Goal: Information Seeking & Learning: Learn about a topic

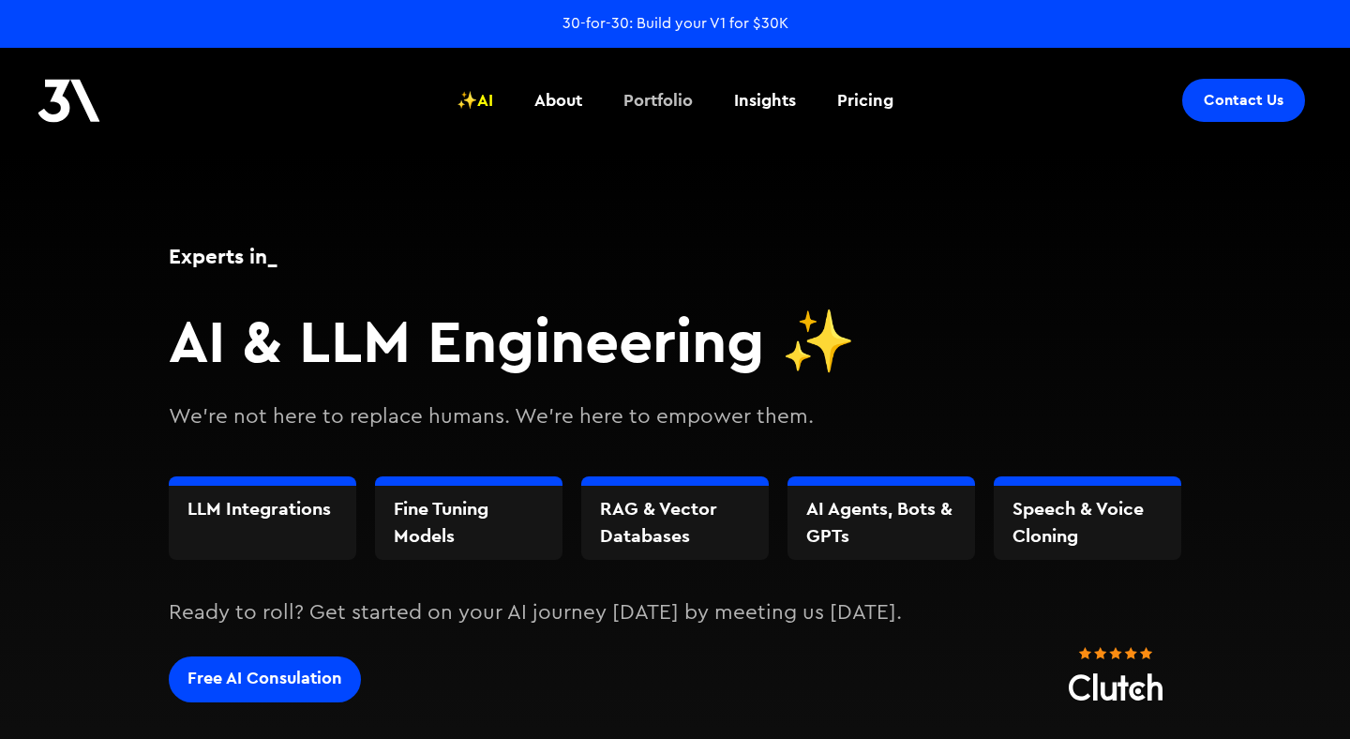
scroll to position [1948, 0]
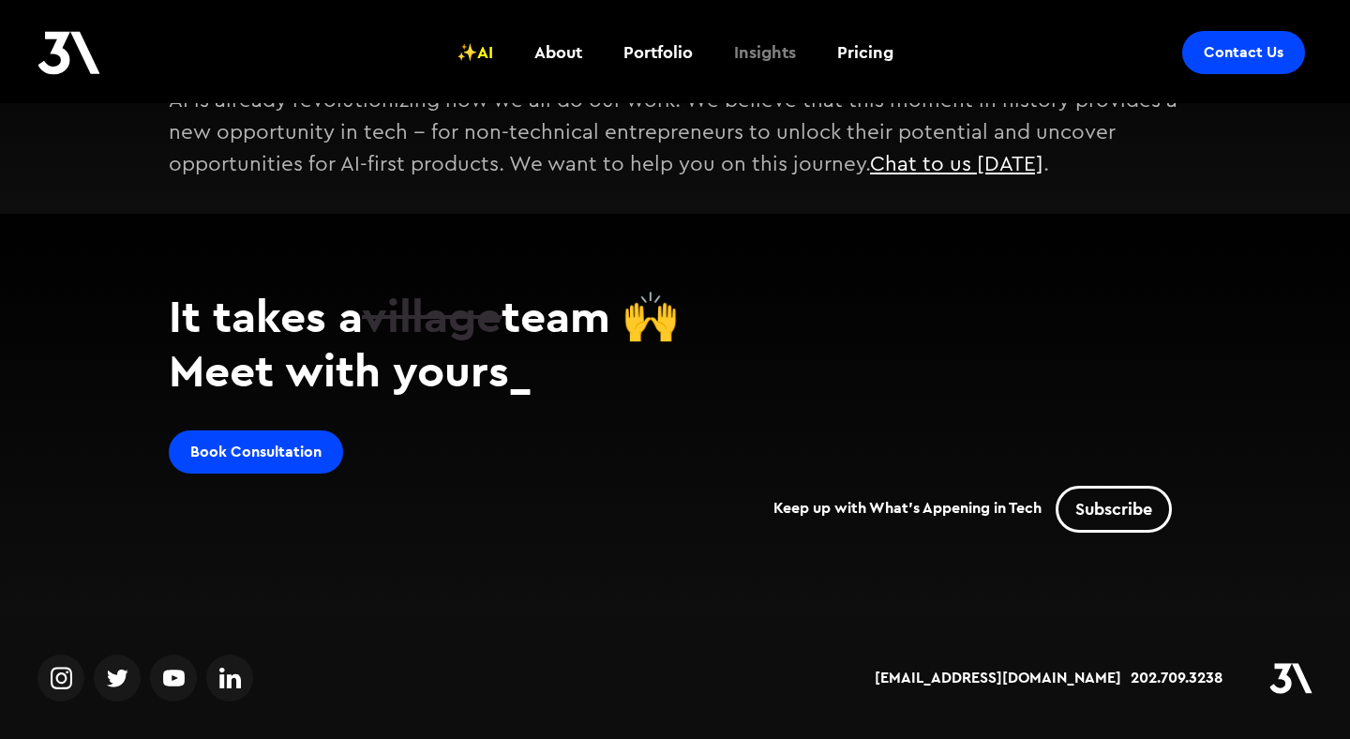
click at [775, 48] on div "Insights" at bounding box center [765, 52] width 62 height 24
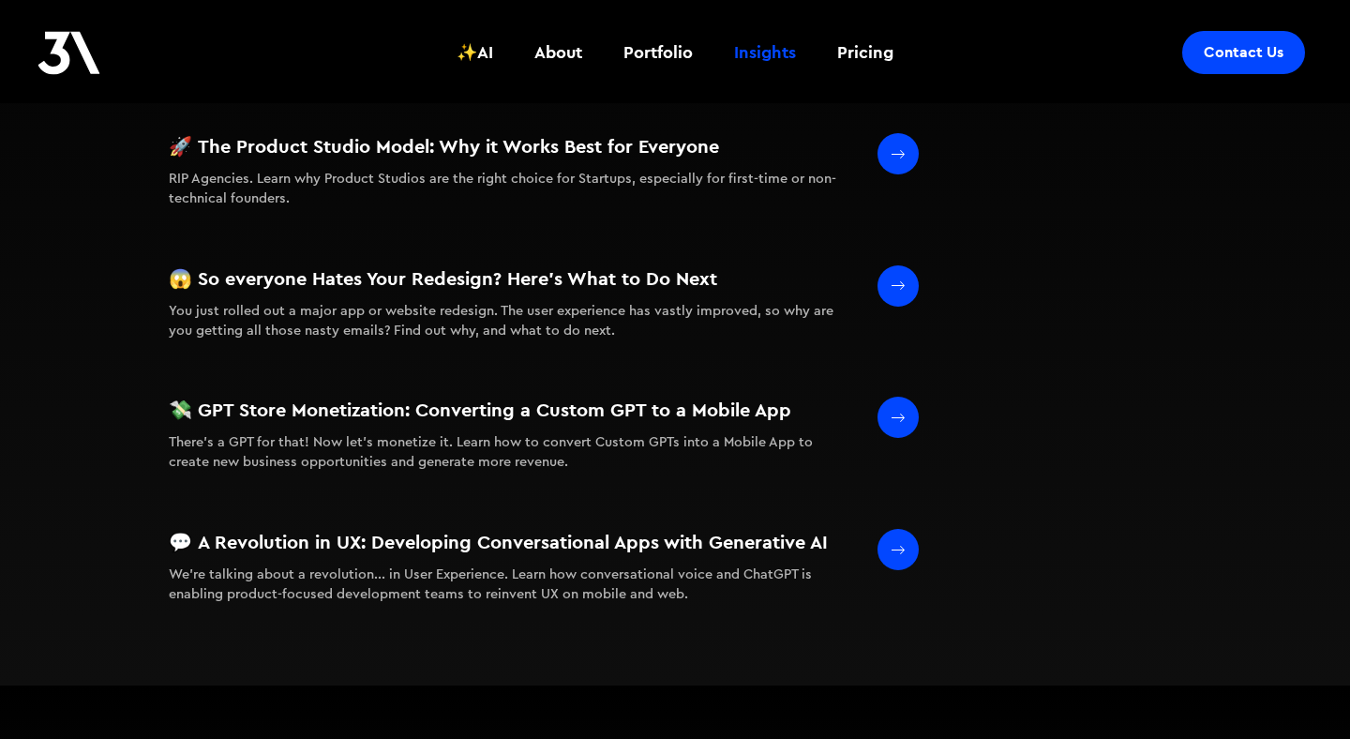
scroll to position [1243, 0]
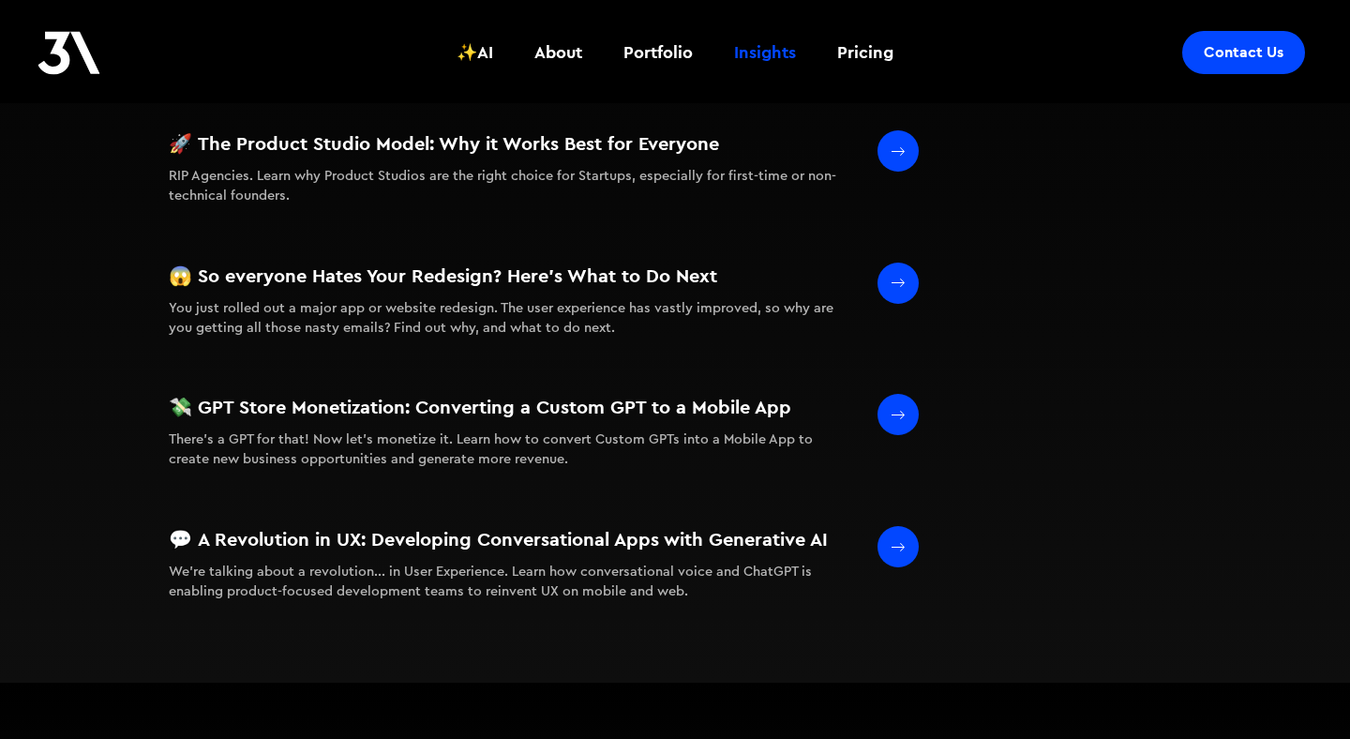
click at [491, 159] on div "🚀 The Product Studio Model: Why it Works Best for Everyone RIP Agencies. Learn …" at bounding box center [544, 172] width 750 height 85
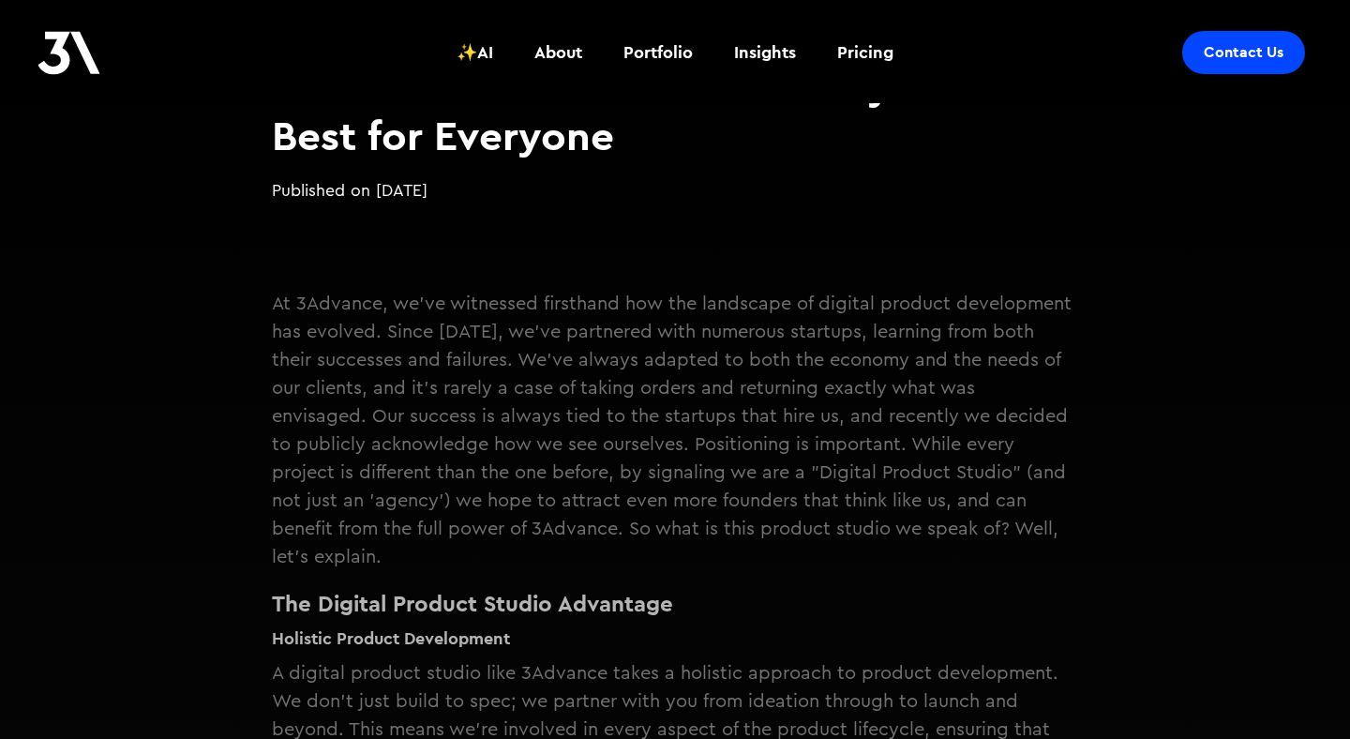
scroll to position [240, 0]
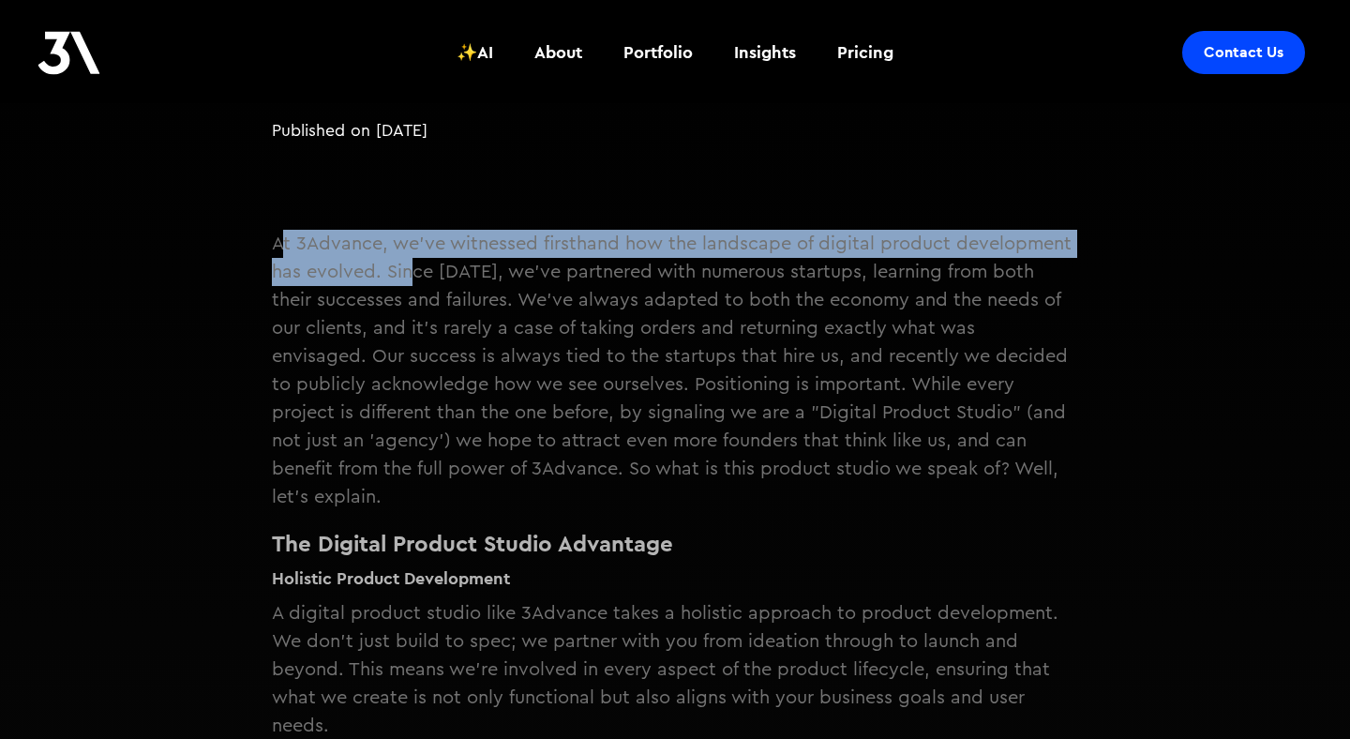
drag, startPoint x: 277, startPoint y: 242, endPoint x: 412, endPoint y: 262, distance: 136.4
click at [412, 262] on p "At 3Advance, we've witnessed firsthand how the landscape of digital product dev…" at bounding box center [675, 370] width 806 height 281
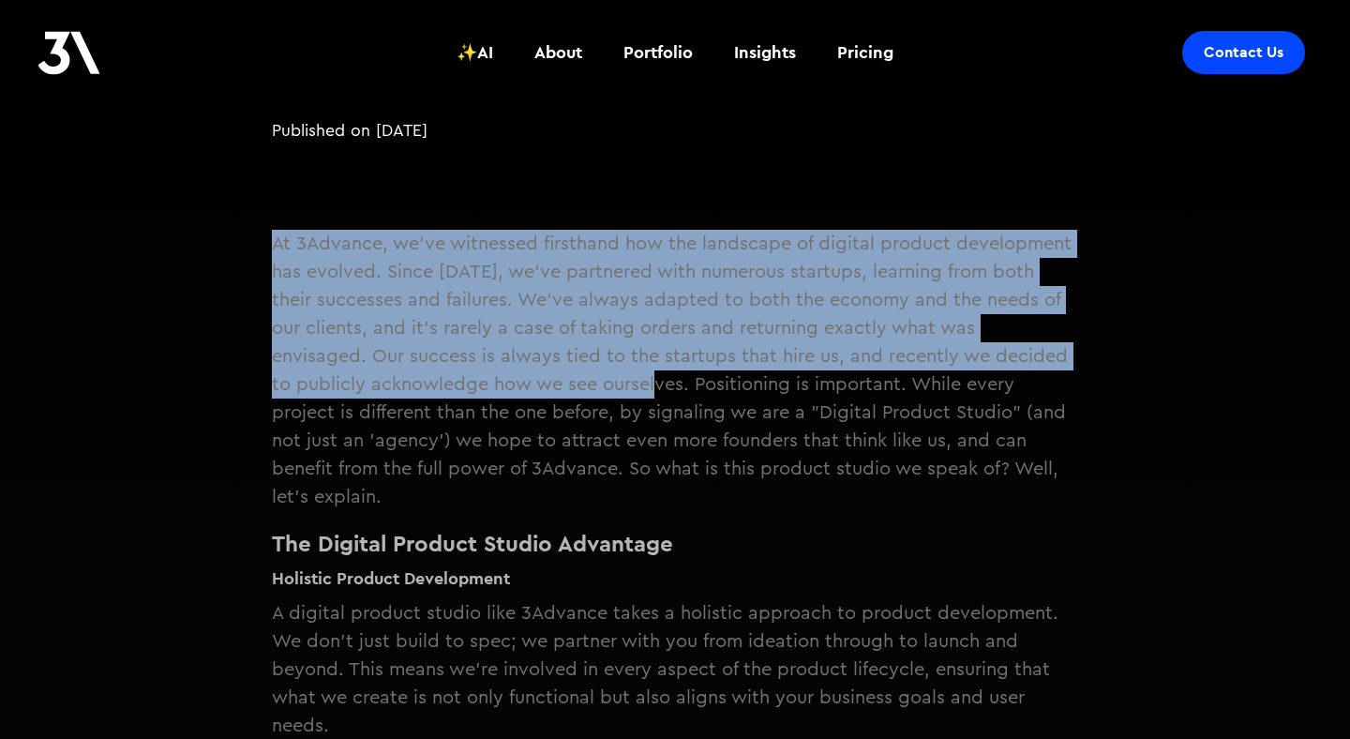
drag, startPoint x: 231, startPoint y: 244, endPoint x: 574, endPoint y: 389, distance: 372.6
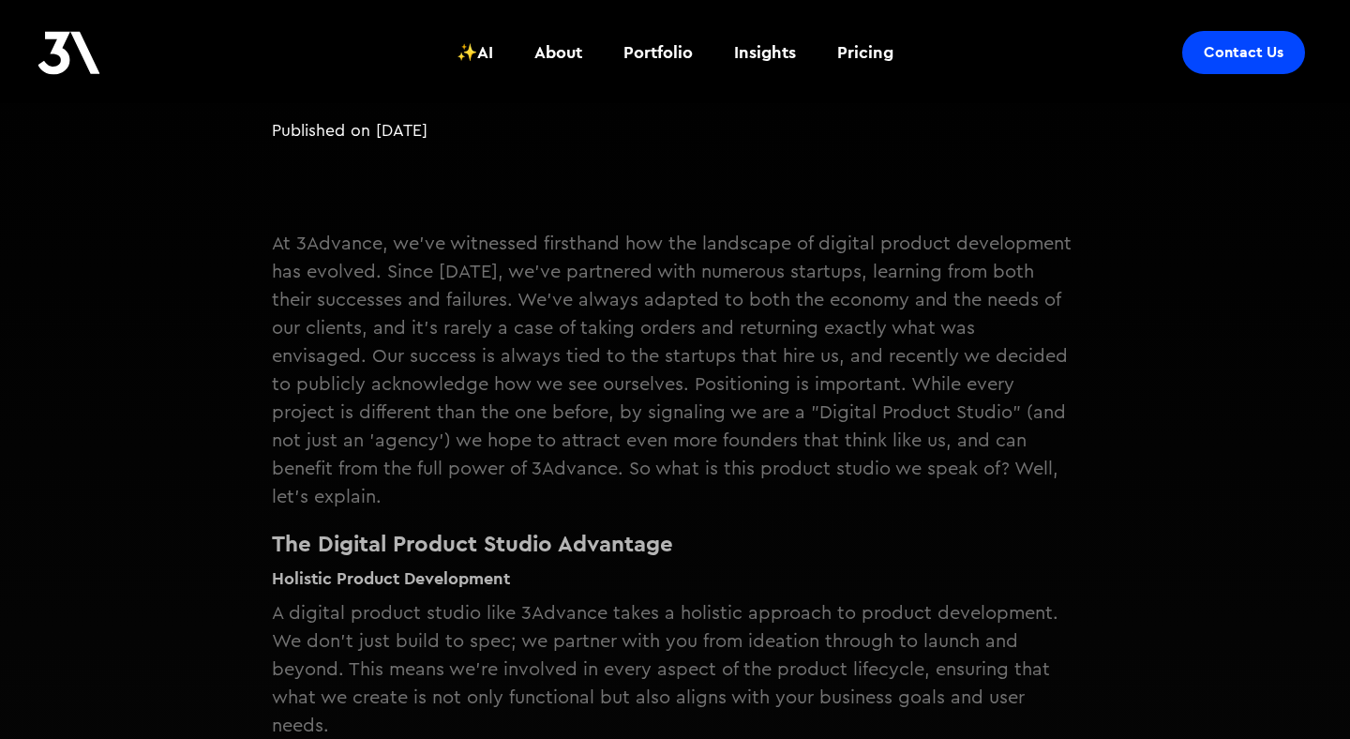
click at [606, 392] on p "At 3Advance, we've witnessed firsthand how the landscape of digital product dev…" at bounding box center [675, 370] width 806 height 281
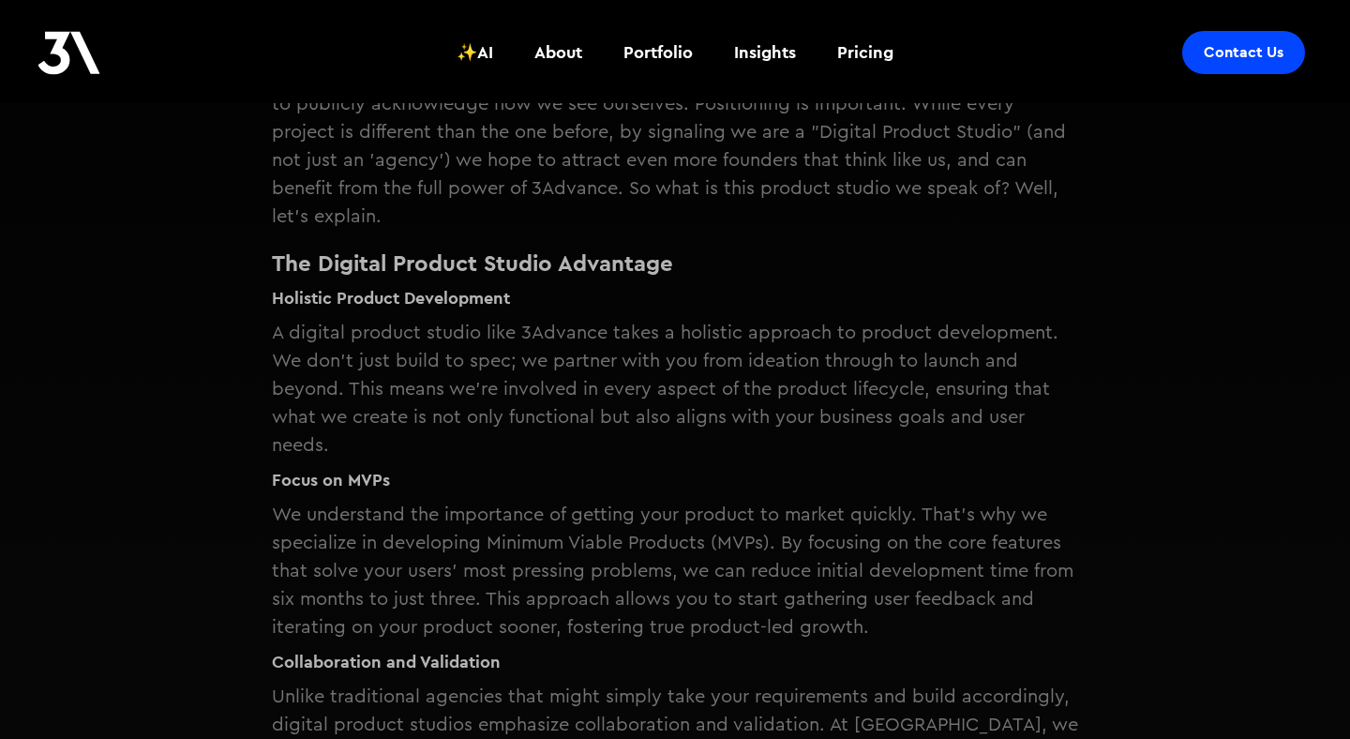
scroll to position [524, 0]
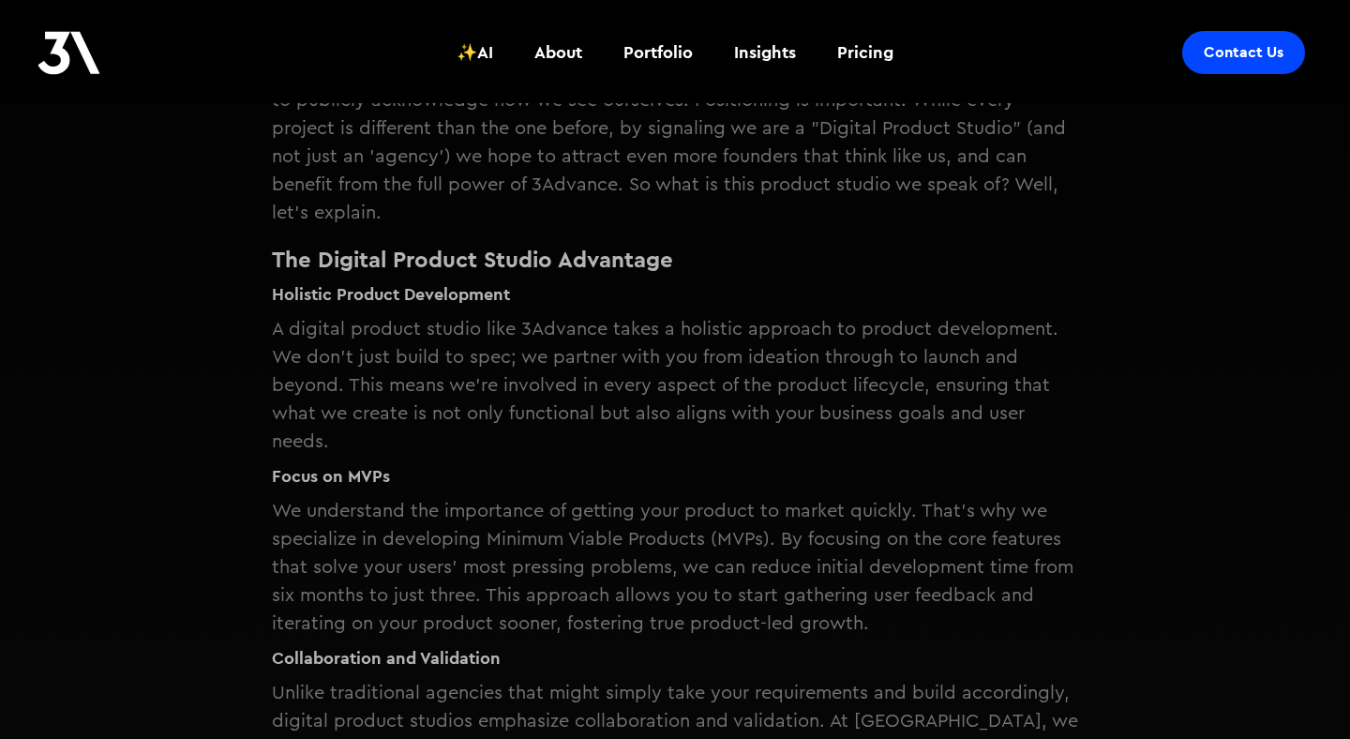
click at [403, 163] on p "At 3Advance, we've witnessed firsthand how the landscape of digital product dev…" at bounding box center [675, 86] width 806 height 281
click at [480, 157] on p "At 3Advance, we've witnessed firsthand how the landscape of digital product dev…" at bounding box center [675, 86] width 806 height 281
click at [449, 180] on p "At 3Advance, we've witnessed firsthand how the landscape of digital product dev…" at bounding box center [675, 86] width 806 height 281
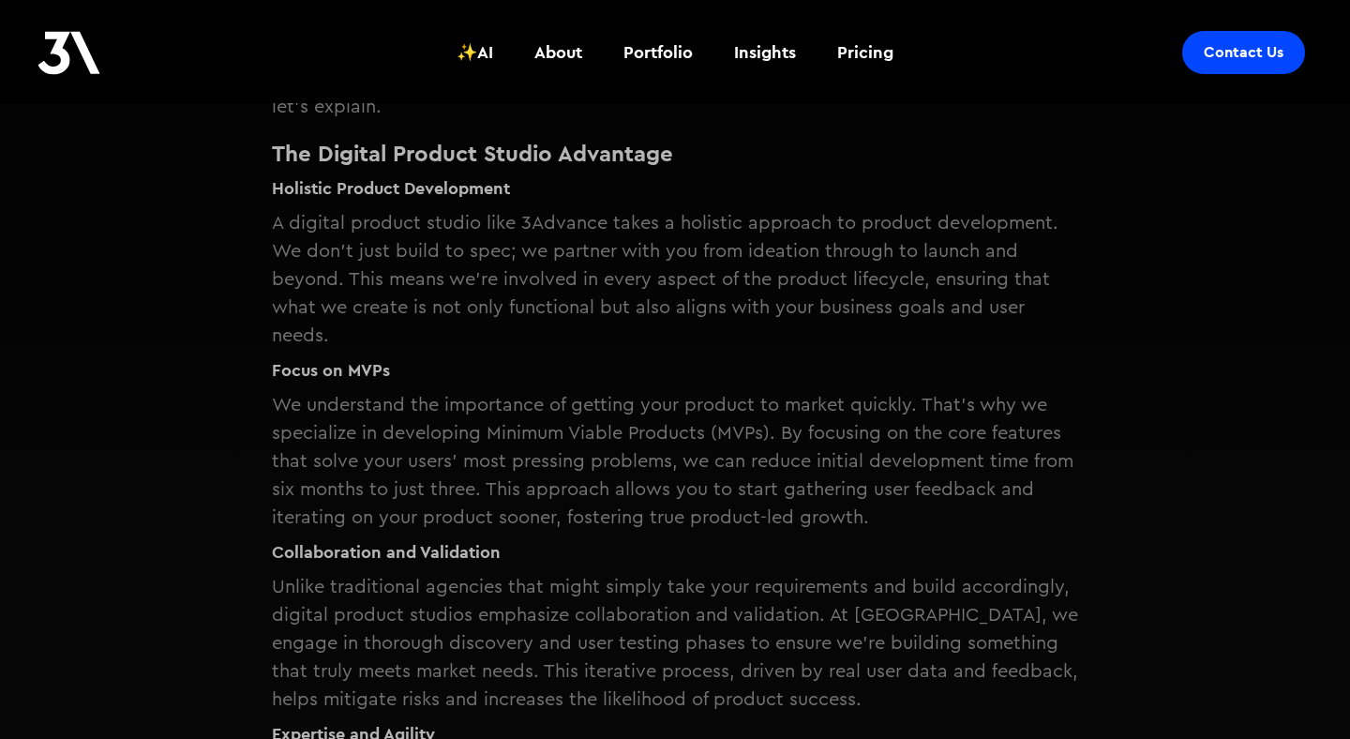
scroll to position [631, 0]
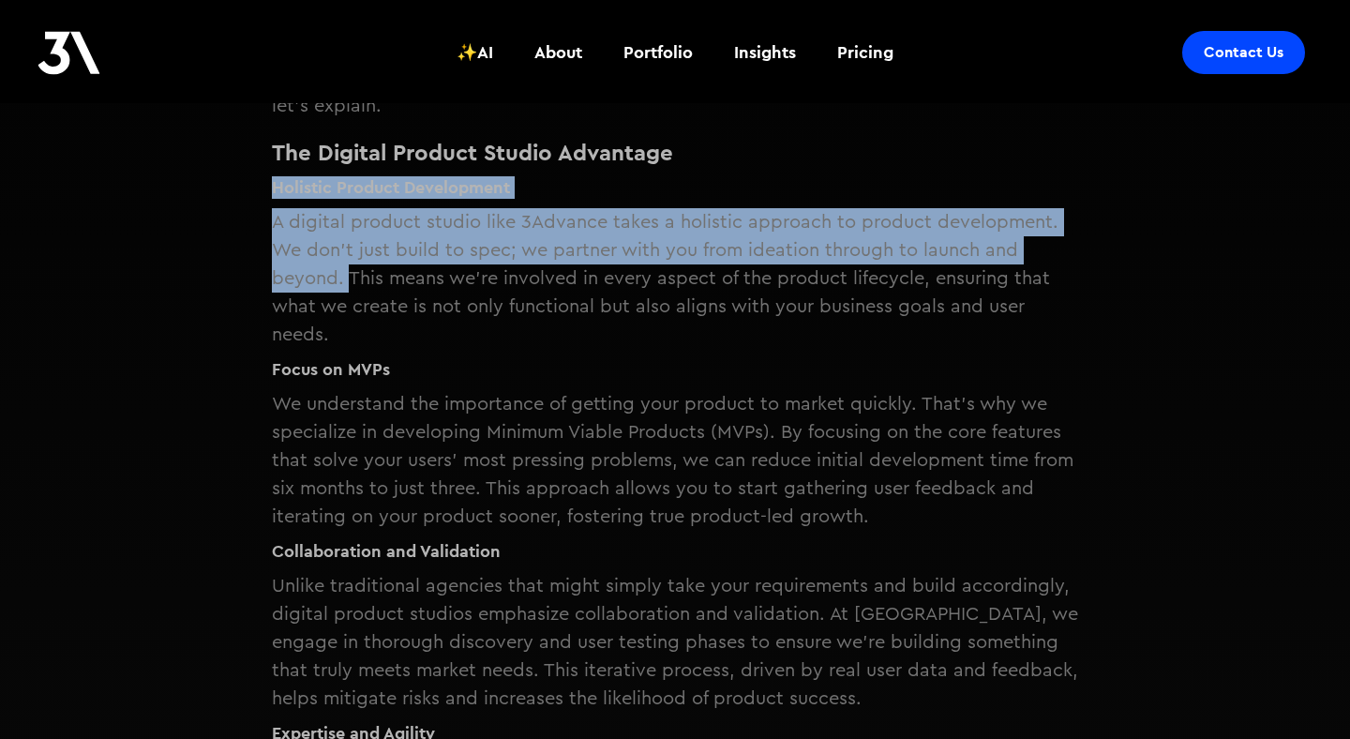
drag, startPoint x: 265, startPoint y: 164, endPoint x: 350, endPoint y: 241, distance: 114.1
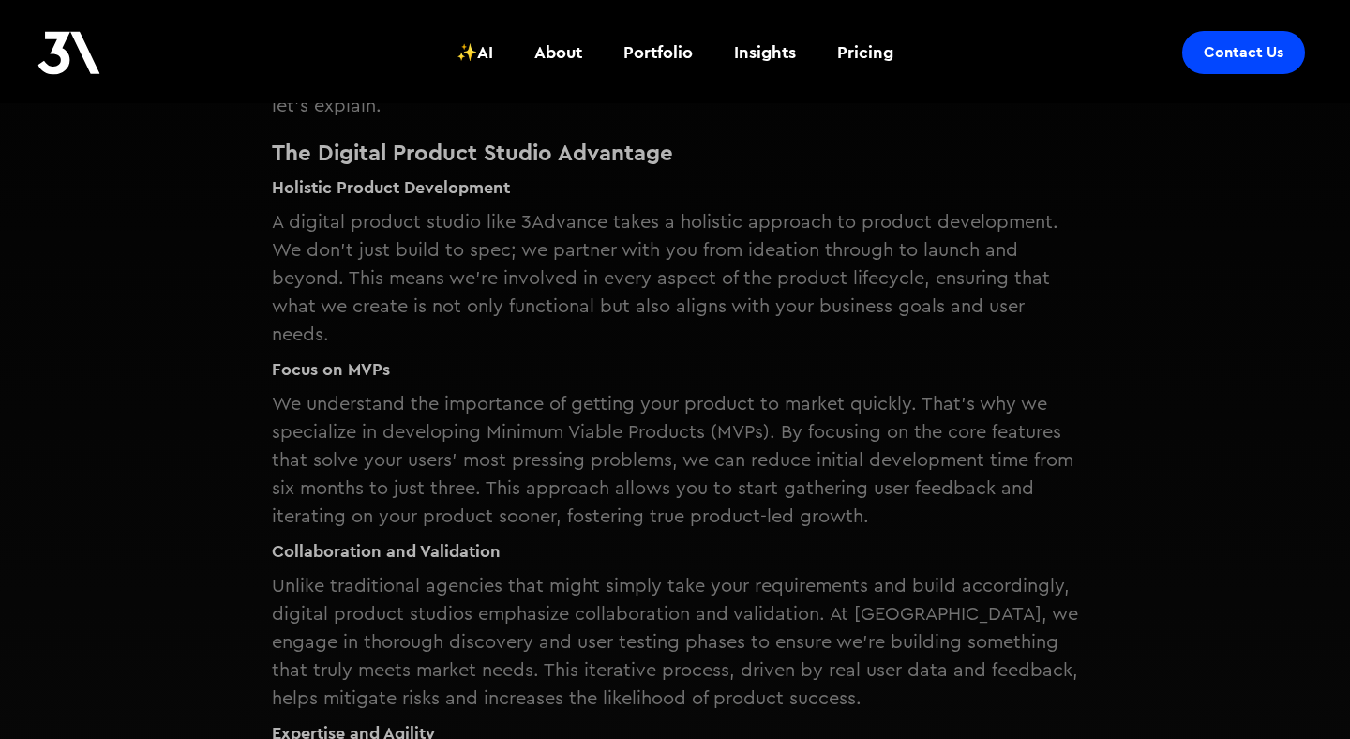
click at [368, 248] on p "A digital product studio like 3Advance takes a holistic approach to product dev…" at bounding box center [675, 278] width 806 height 141
click at [370, 281] on p "A digital product studio like 3Advance takes a holistic approach to product dev…" at bounding box center [675, 278] width 806 height 141
click at [344, 280] on p "A digital product studio like 3Advance takes a holistic approach to product dev…" at bounding box center [675, 278] width 806 height 141
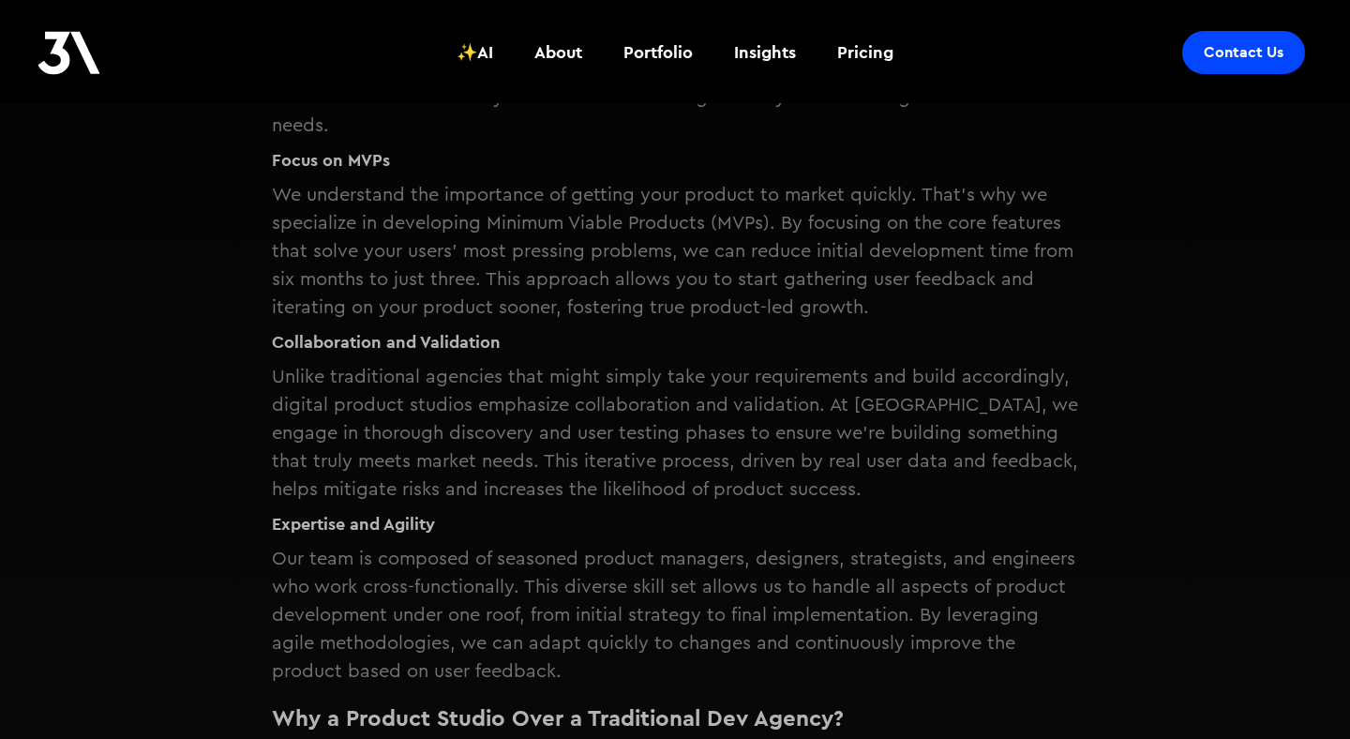
scroll to position [851, 0]
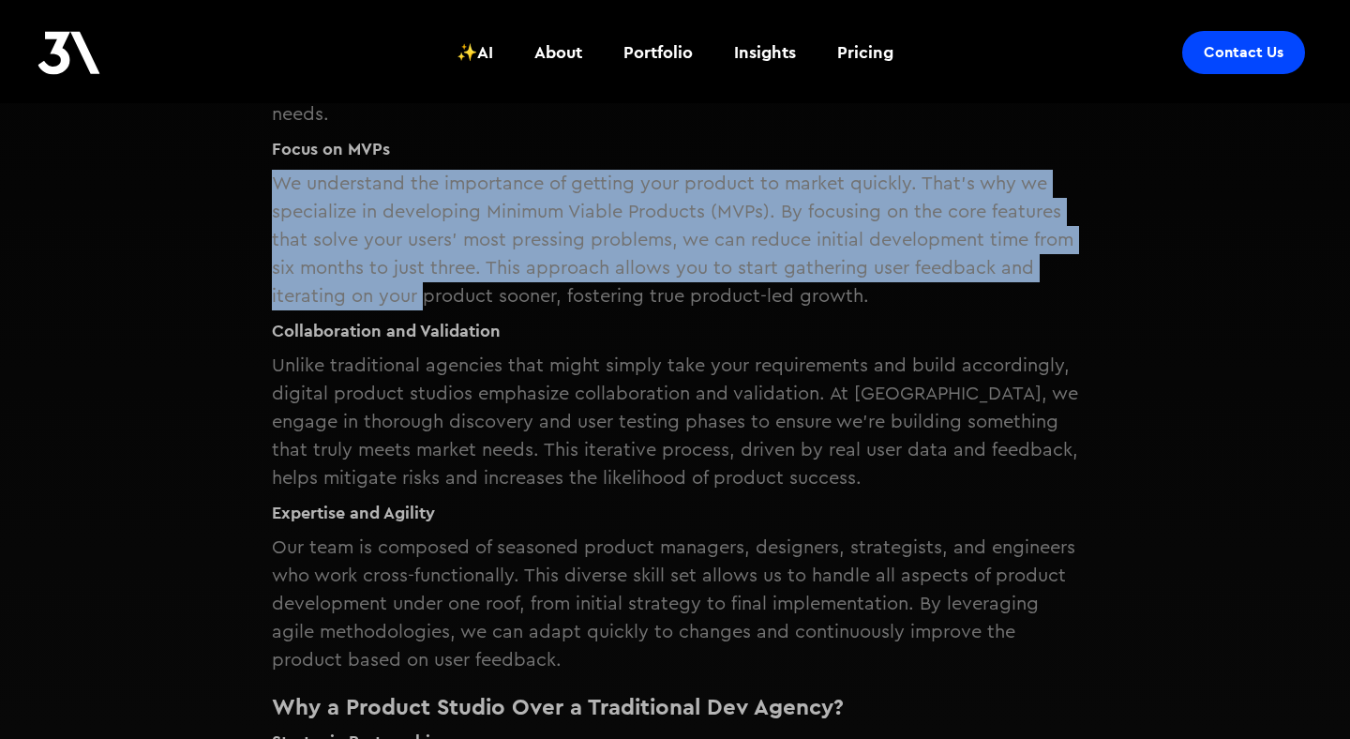
drag, startPoint x: 256, startPoint y: 156, endPoint x: 430, endPoint y: 261, distance: 203.5
click at [430, 261] on div "The Product Studio Model: Why it Works Best for Everyone By — Published on June…" at bounding box center [675, 557] width 919 height 2514
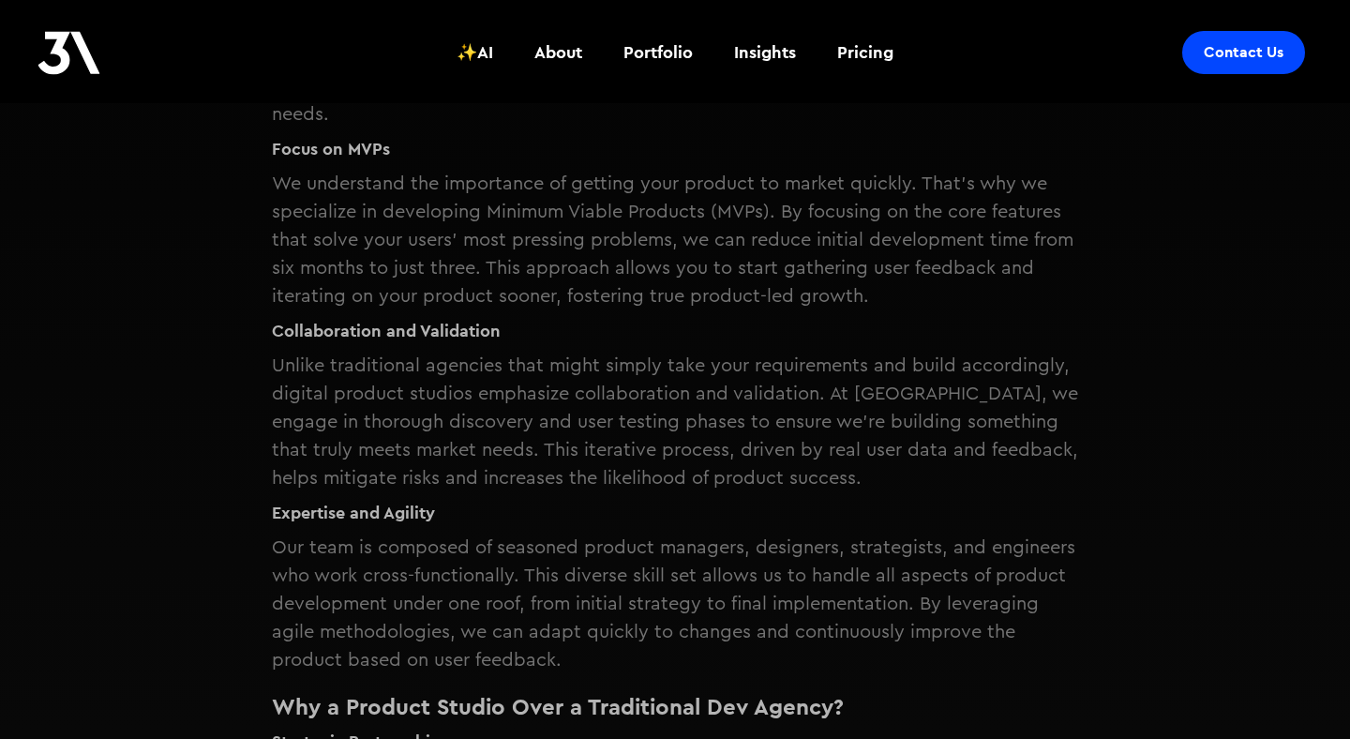
click at [246, 294] on div "The Product Studio Model: Why it Works Best for Everyone By — Published on June…" at bounding box center [675, 557] width 919 height 2514
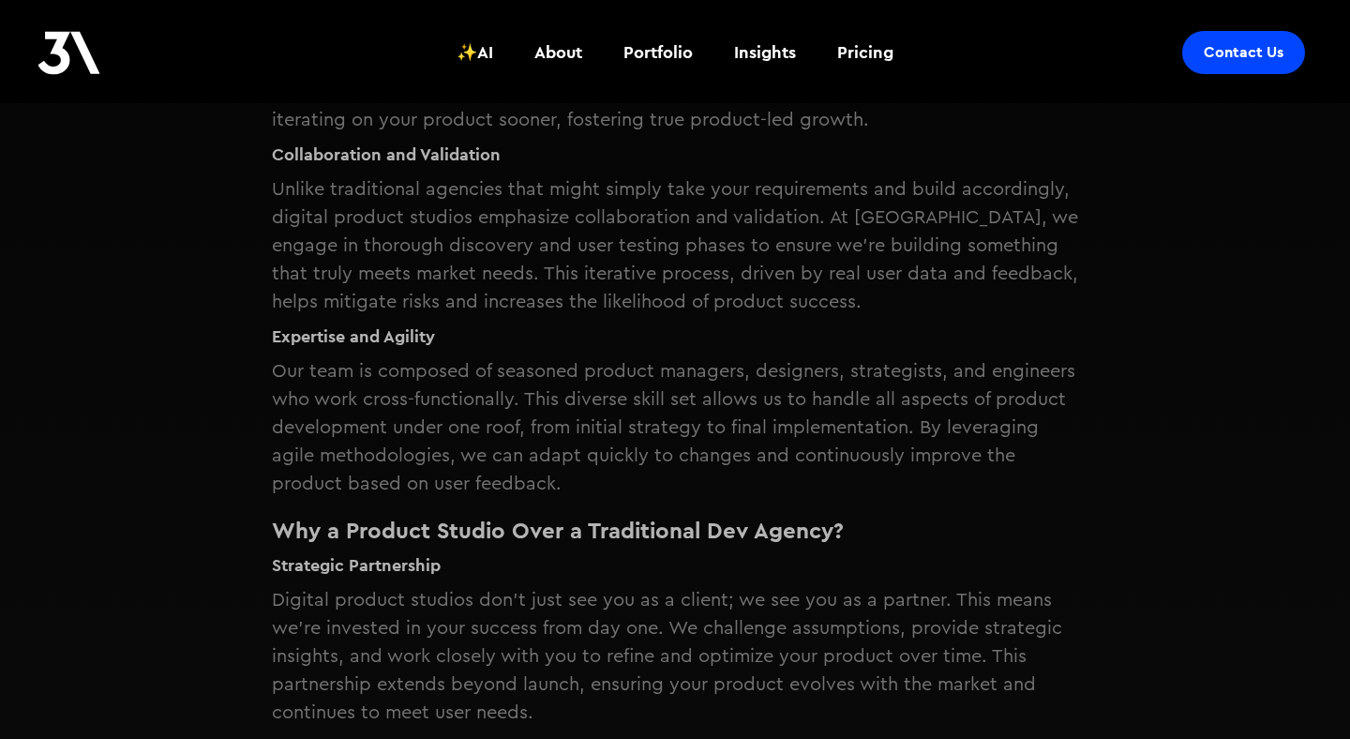
scroll to position [1031, 0]
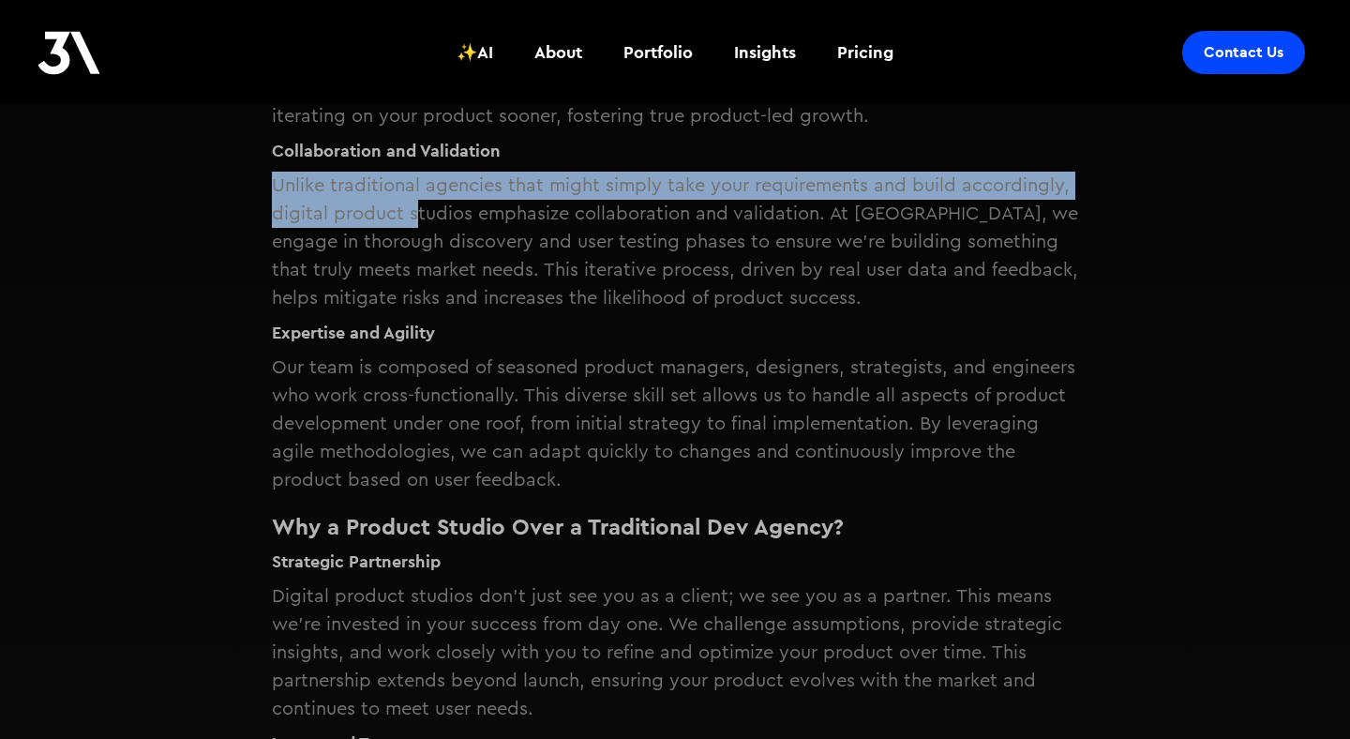
drag, startPoint x: 272, startPoint y: 161, endPoint x: 414, endPoint y: 198, distance: 147.1
click at [414, 198] on p "Unlike traditional agencies that might simply take your requirements and build …" at bounding box center [675, 242] width 806 height 141
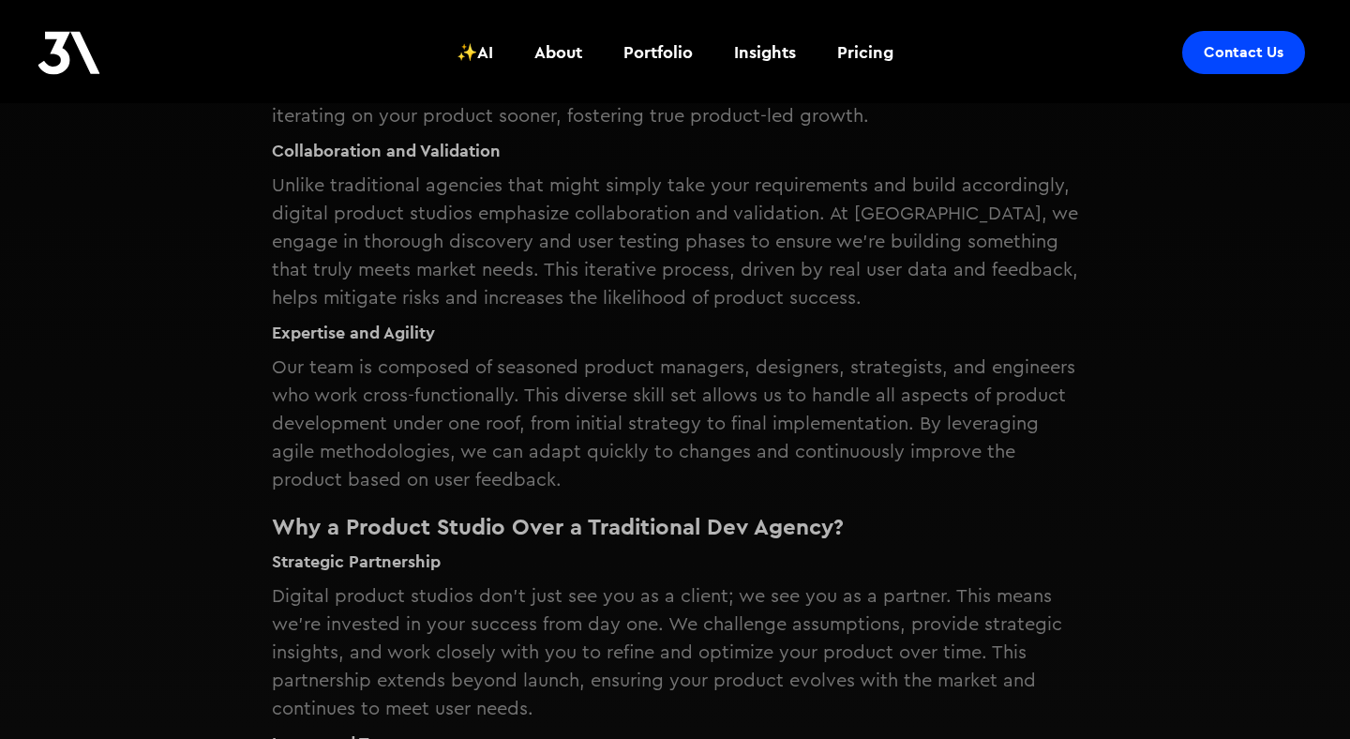
click at [439, 217] on p "Unlike traditional agencies that might simply take your requirements and build …" at bounding box center [675, 242] width 806 height 141
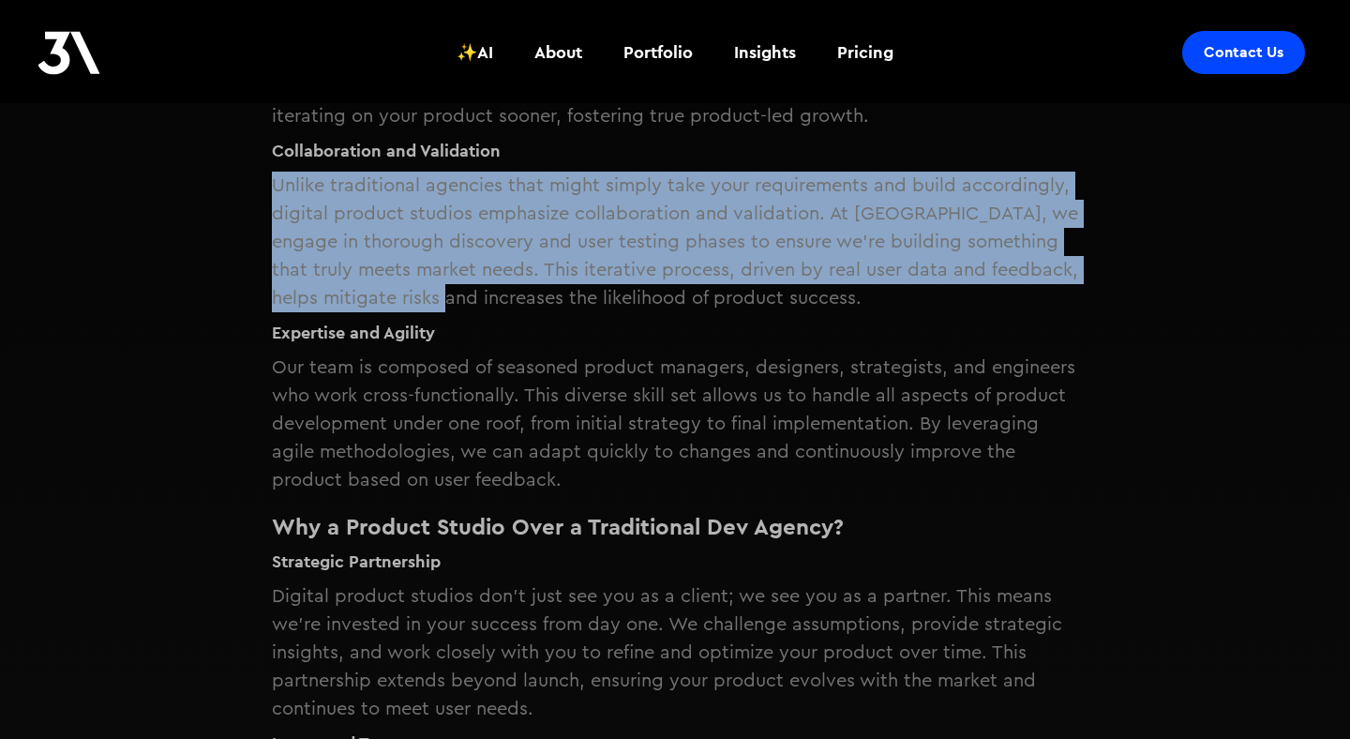
drag, startPoint x: 252, startPoint y: 150, endPoint x: 468, endPoint y: 276, distance: 249.5
click at [468, 276] on div "The Product Studio Model: Why it Works Best for Everyone By — Published on June…" at bounding box center [675, 377] width 919 height 2514
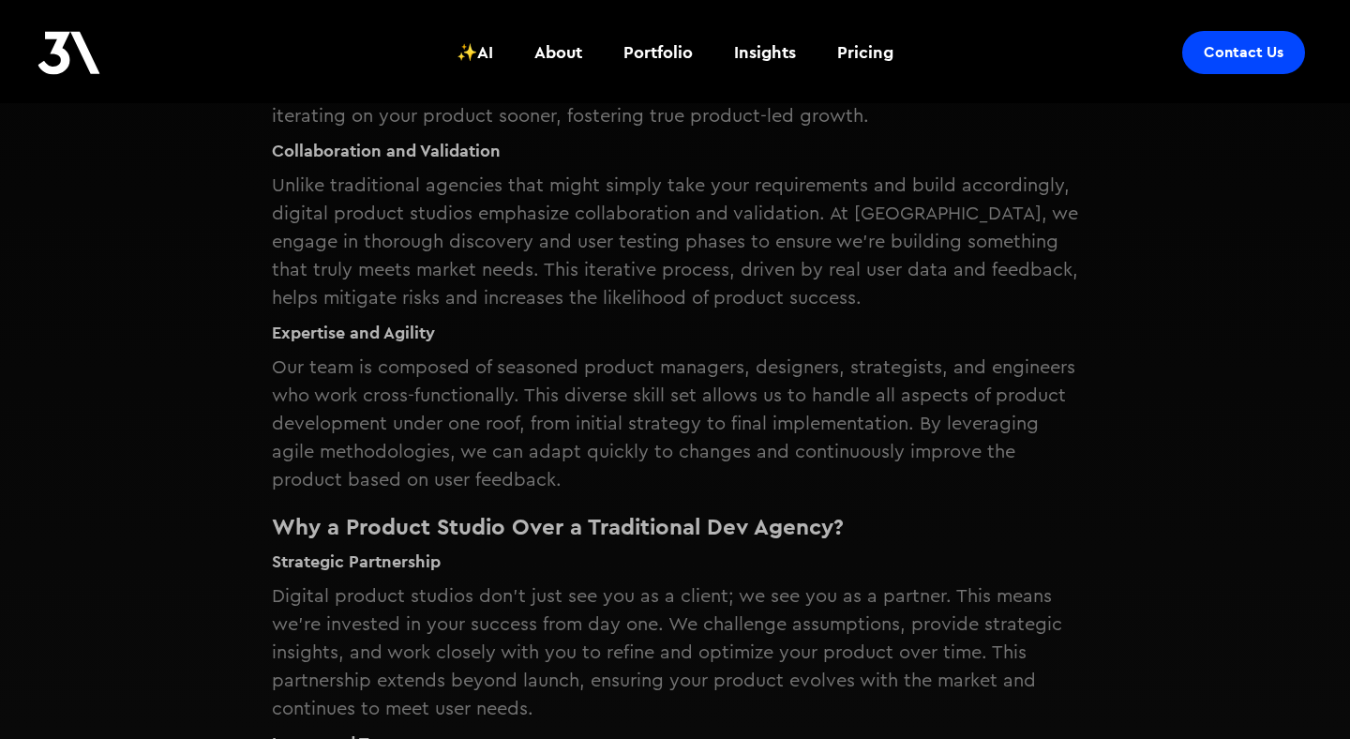
click at [509, 287] on div "At 3Advance, we've witnessed firsthand how the landscape of digital product dev…" at bounding box center [675, 431] width 806 height 2023
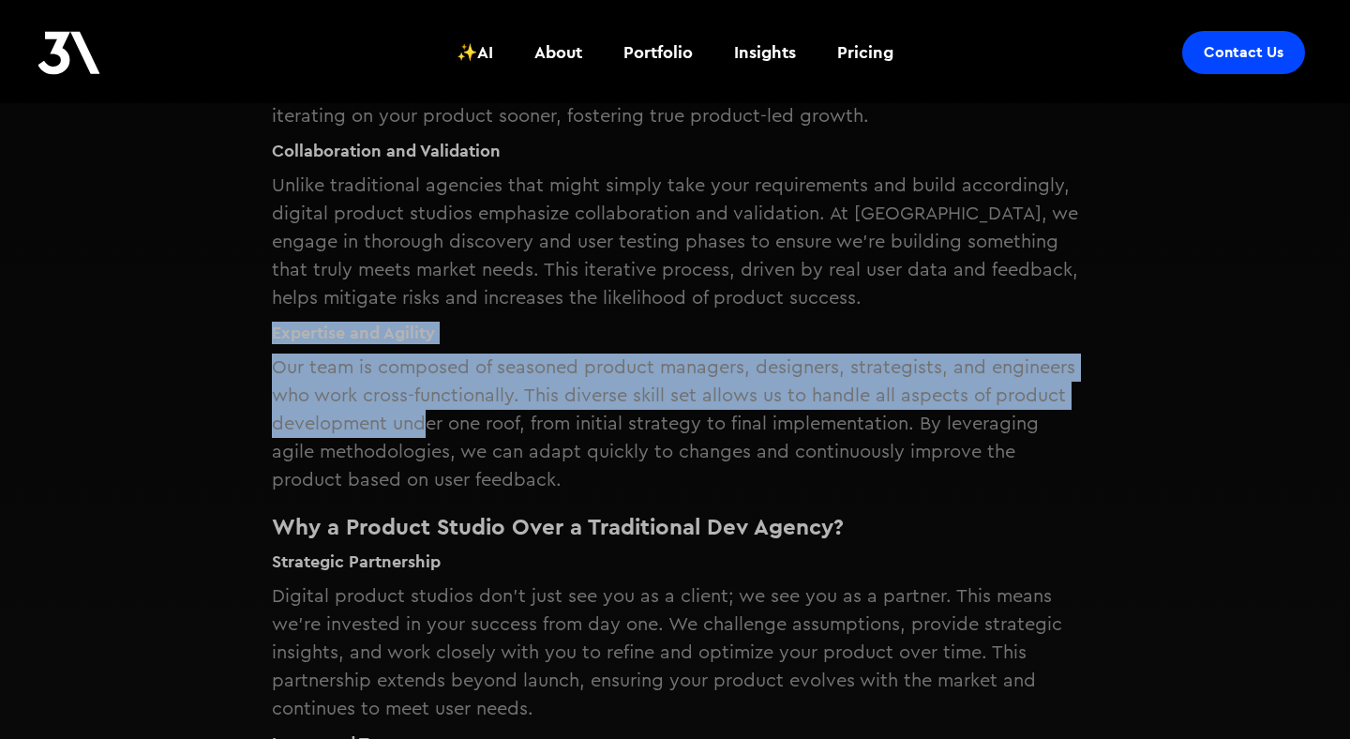
drag, startPoint x: 232, startPoint y: 298, endPoint x: 431, endPoint y: 385, distance: 217.9
click at [431, 385] on div "The Product Studio Model: Why it Works Best for Everyone By — Published on June…" at bounding box center [675, 377] width 919 height 2514
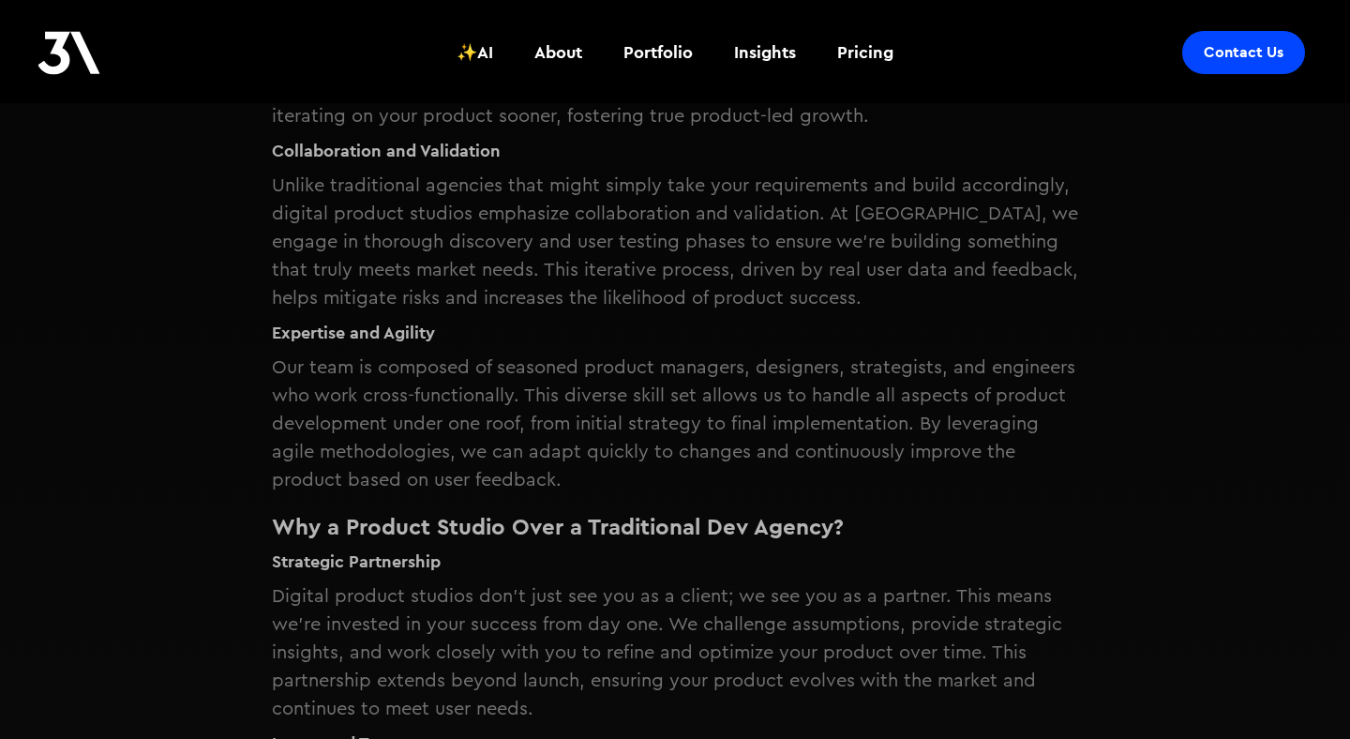
click at [488, 414] on p "Our team is composed of seasoned product managers, designers, strategists, and …" at bounding box center [675, 423] width 806 height 141
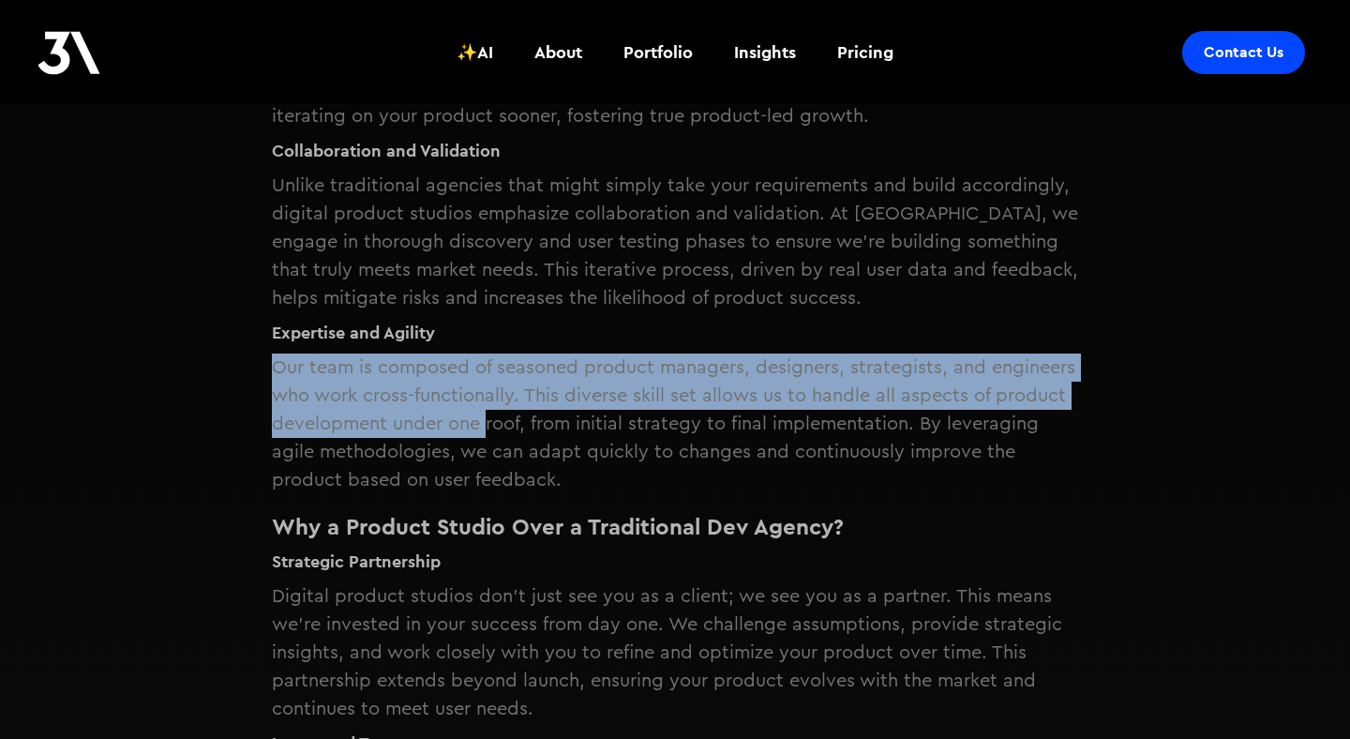
drag, startPoint x: 258, startPoint y: 337, endPoint x: 487, endPoint y: 399, distance: 236.9
click at [487, 399] on div "The Product Studio Model: Why it Works Best for Everyone By — Published on June…" at bounding box center [675, 377] width 919 height 2514
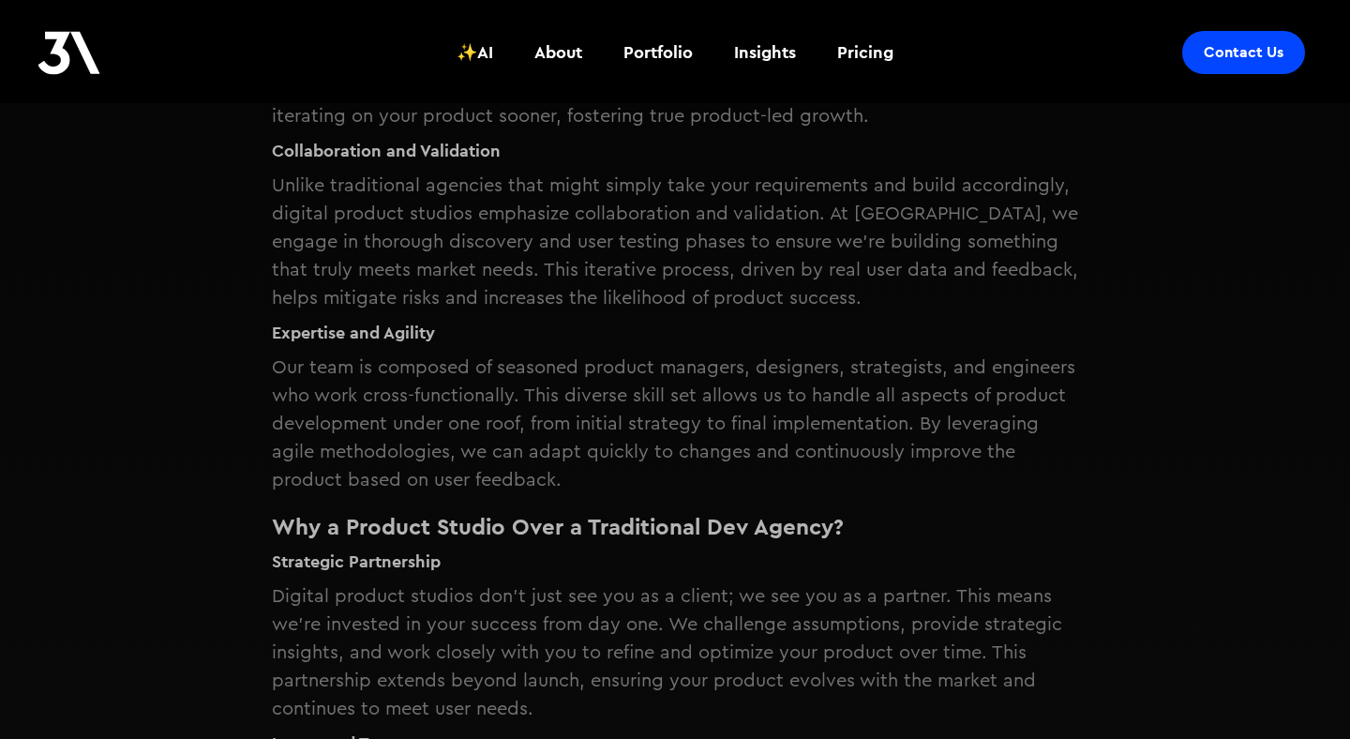
click at [532, 408] on p "Our team is composed of seasoned product managers, designers, strategists, and …" at bounding box center [675, 423] width 806 height 141
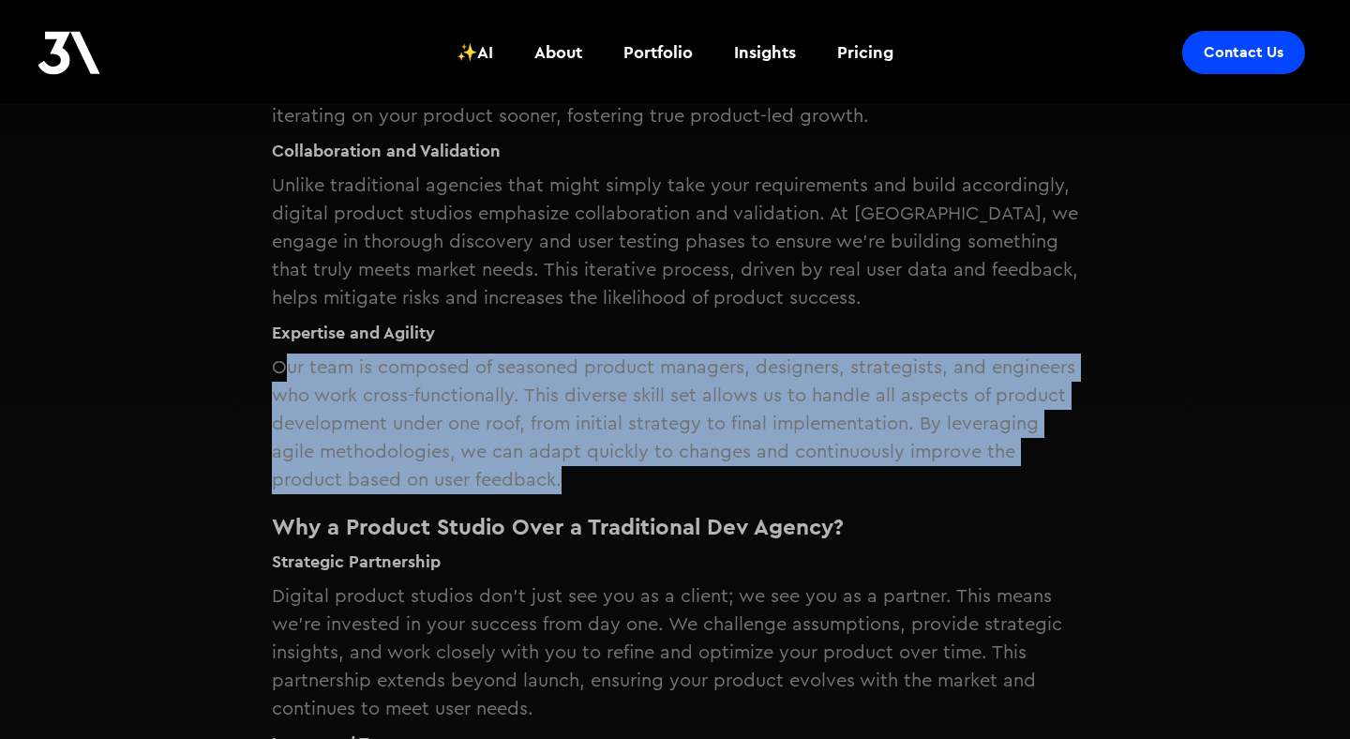
drag, startPoint x: 625, startPoint y: 445, endPoint x: 284, endPoint y: 347, distance: 355.1
click at [284, 353] on p "Our team is composed of seasoned product managers, designers, strategists, and …" at bounding box center [675, 423] width 806 height 141
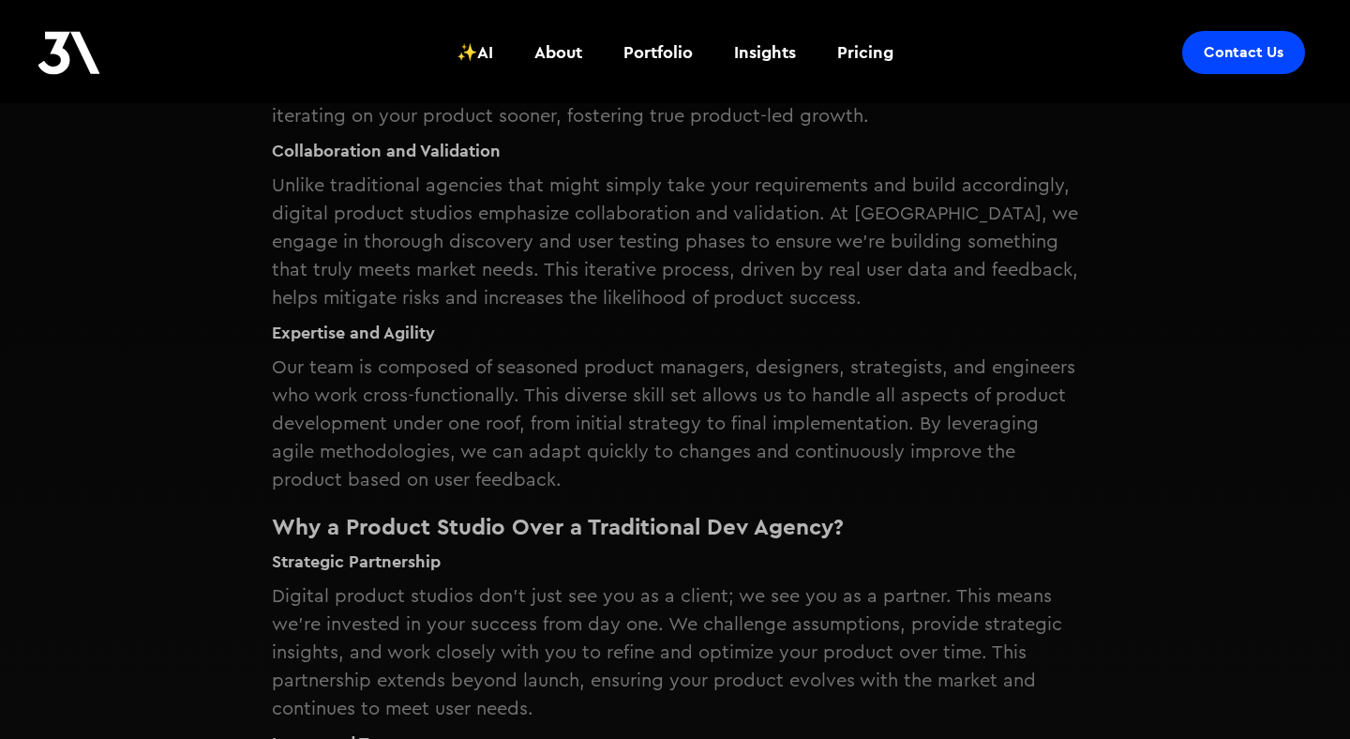
click at [237, 340] on div "The Product Studio Model: Why it Works Best for Everyone By — Published on June…" at bounding box center [675, 377] width 919 height 2514
drag, startPoint x: 231, startPoint y: 333, endPoint x: 282, endPoint y: 340, distance: 52.1
click at [282, 340] on div "The Product Studio Model: Why it Works Best for Everyone By — Published on June…" at bounding box center [675, 377] width 919 height 2514
click at [216, 345] on div "The Product Studio Model: Why it Works Best for Everyone By — Published on June…" at bounding box center [675, 377] width 919 height 2514
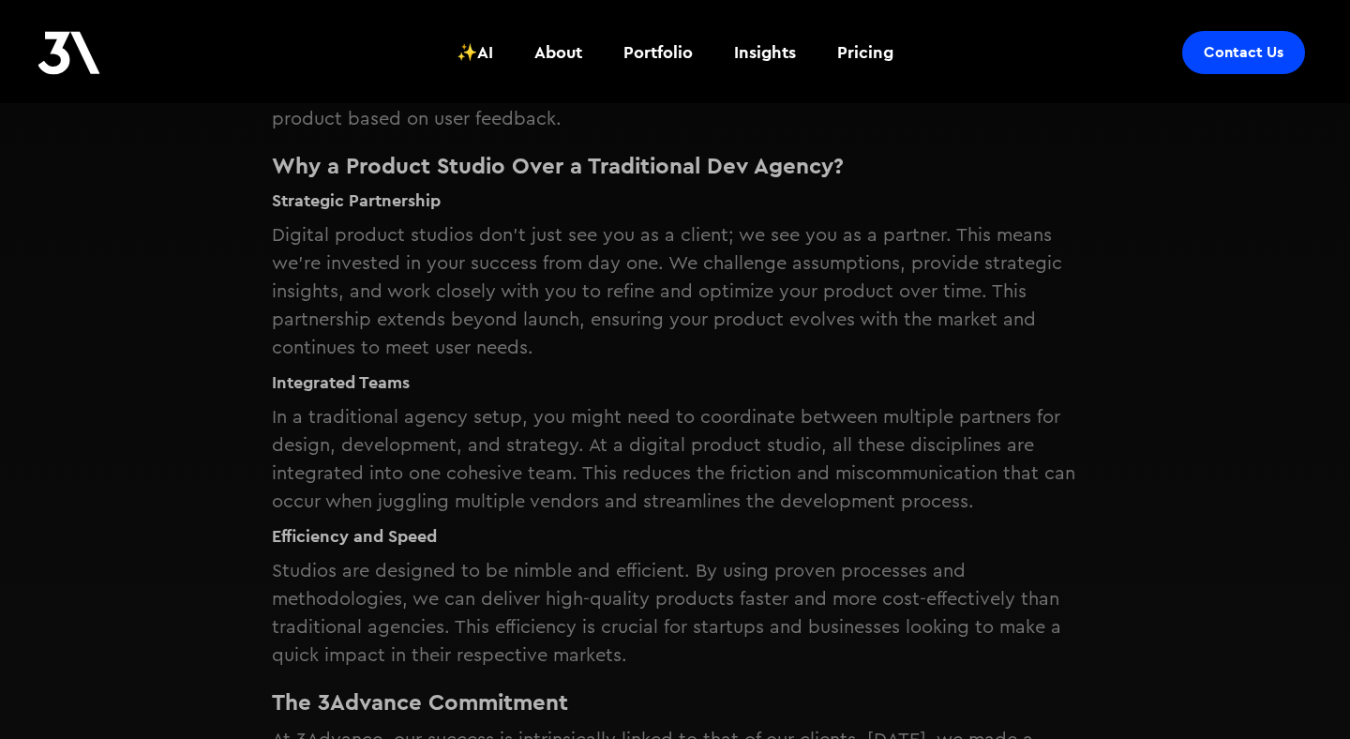
scroll to position [1395, 0]
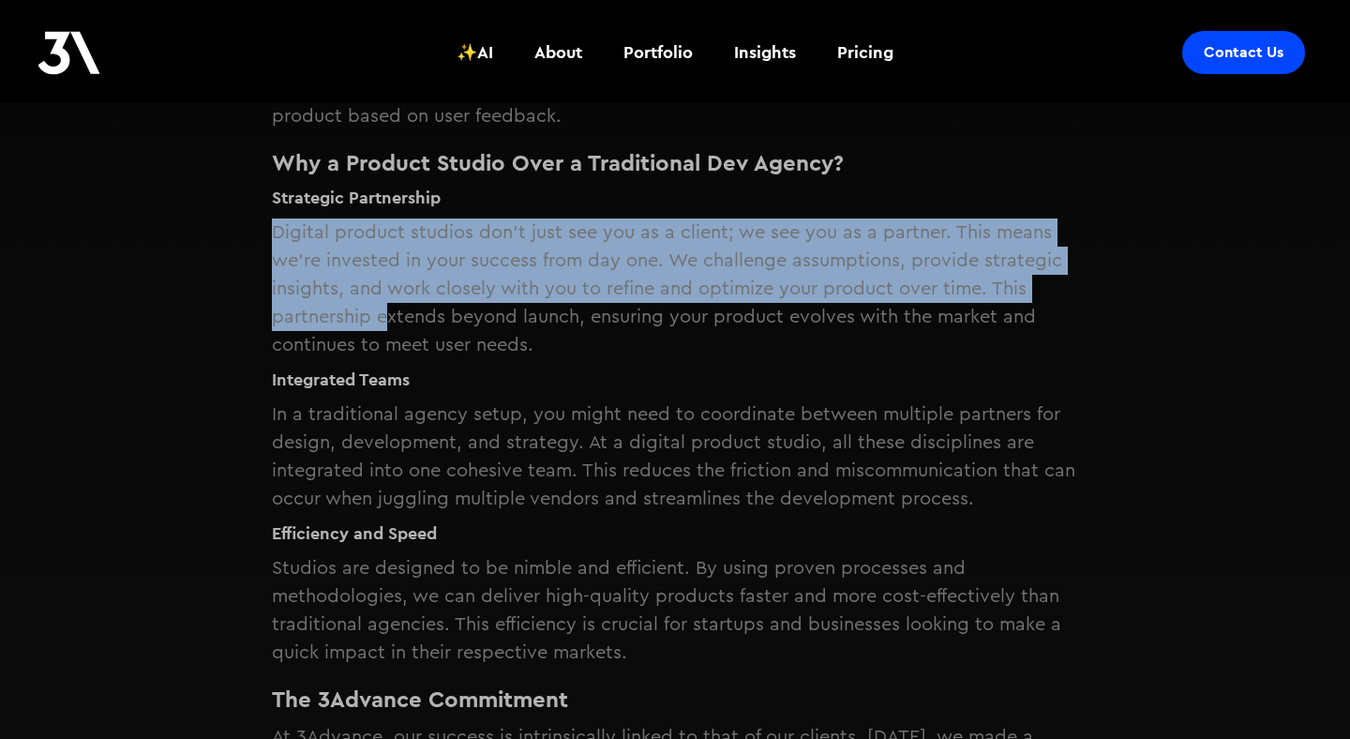
drag, startPoint x: 230, startPoint y: 194, endPoint x: 383, endPoint y: 289, distance: 180.6
click at [383, 289] on div "The Product Studio Model: Why it Works Best for Everyone By — Published on June…" at bounding box center [675, 13] width 919 height 2514
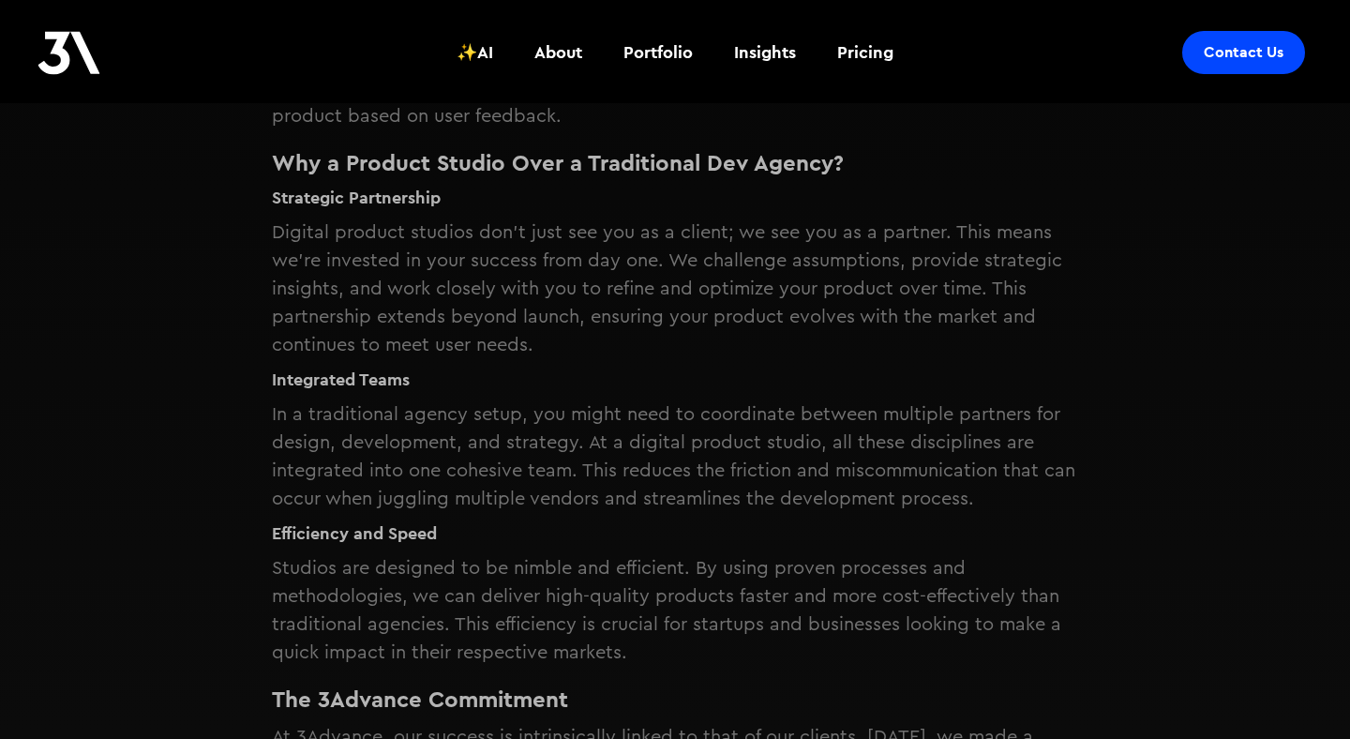
click at [245, 316] on div "The Product Studio Model: Why it Works Best for Everyone By — Published on June…" at bounding box center [675, 13] width 919 height 2514
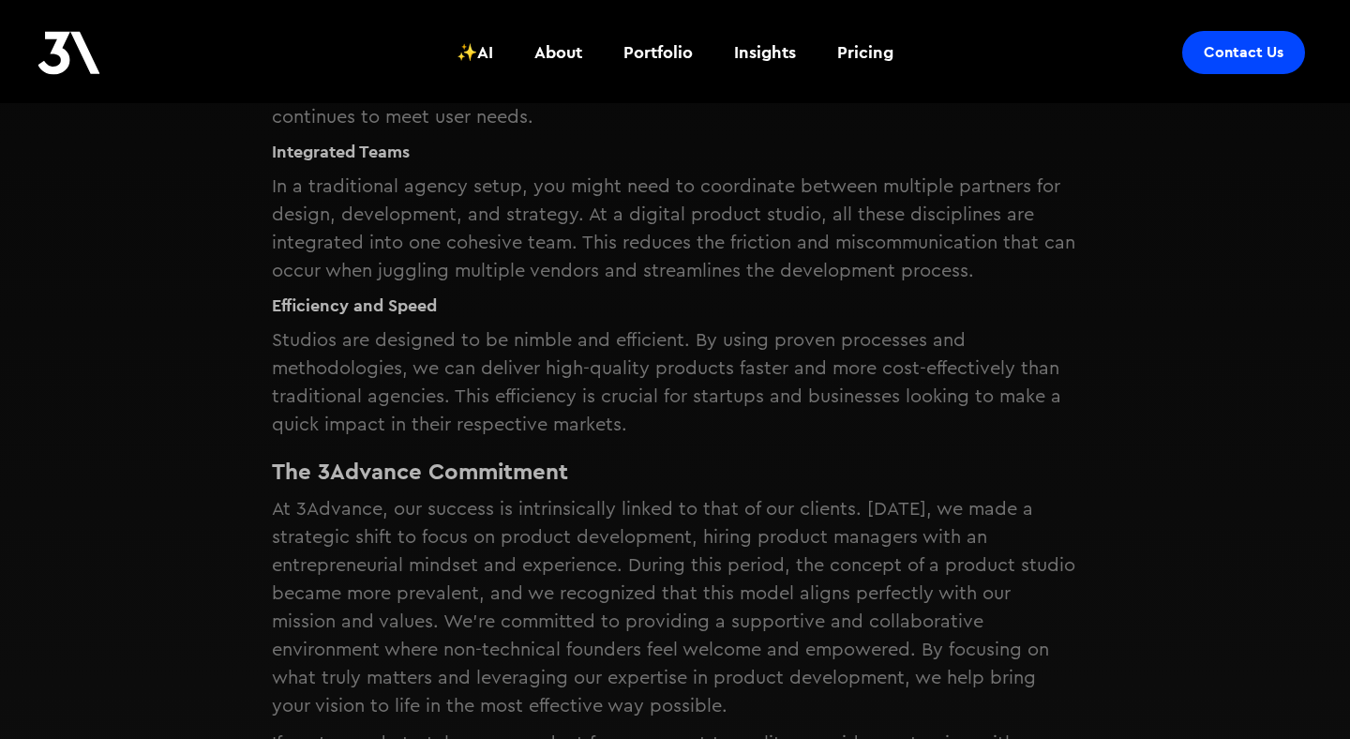
scroll to position [1625, 0]
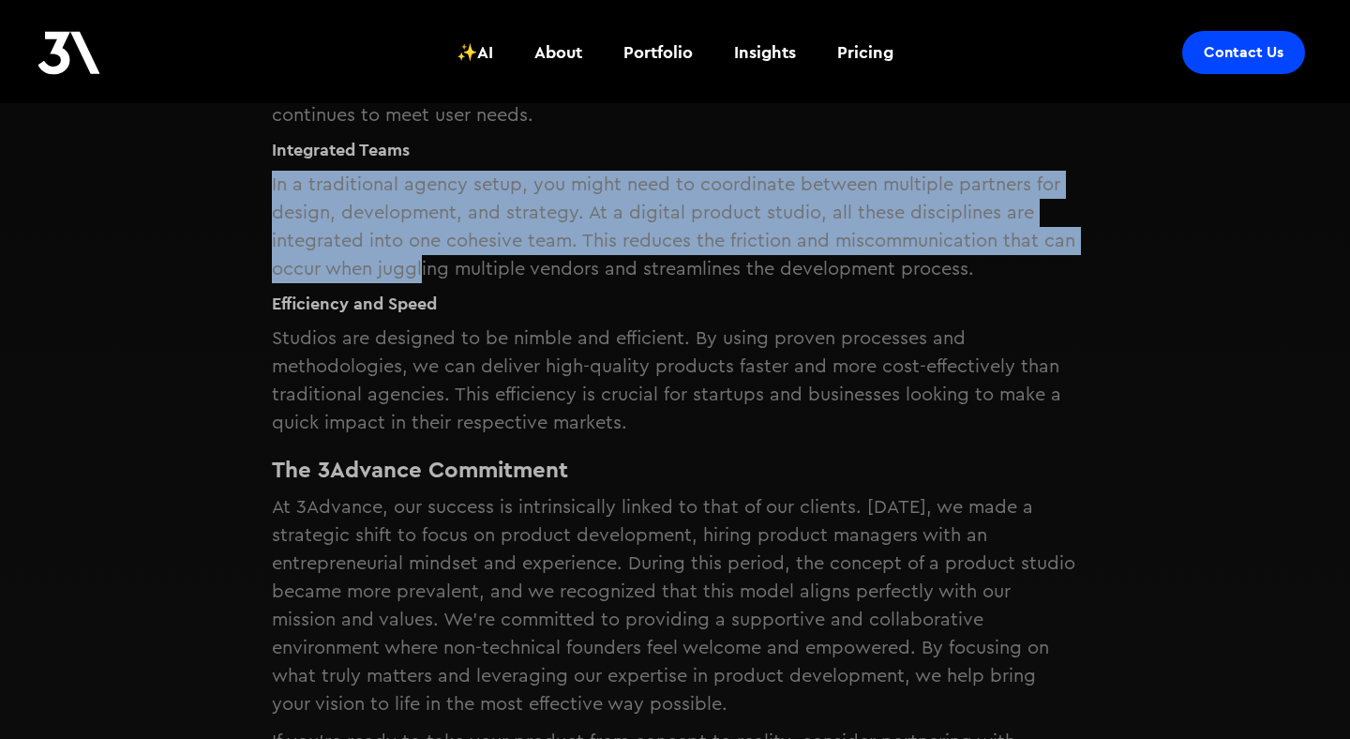
drag, startPoint x: 249, startPoint y: 146, endPoint x: 425, endPoint y: 236, distance: 197.0
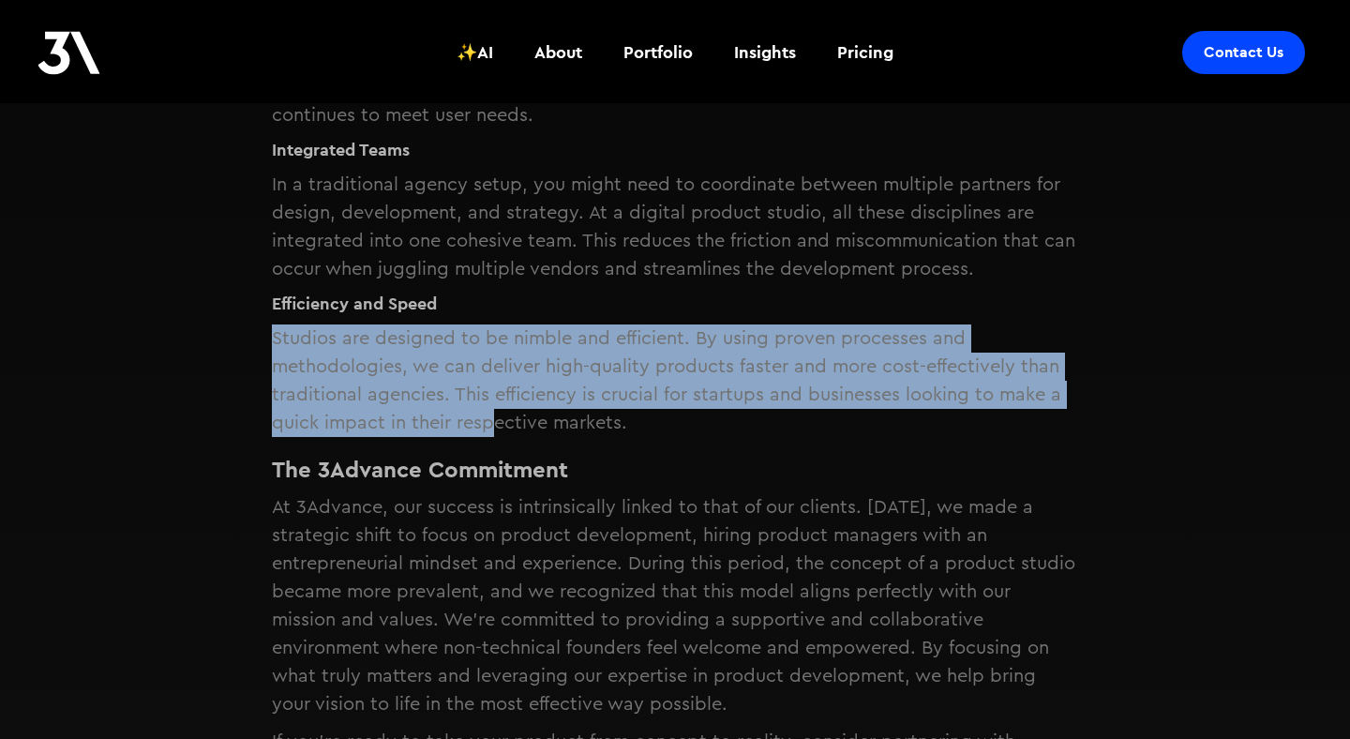
drag, startPoint x: 232, startPoint y: 293, endPoint x: 492, endPoint y: 408, distance: 283.7
click at [282, 381] on p "Studios are designed to be nimble and efficient. By using proven processes and …" at bounding box center [675, 380] width 806 height 112
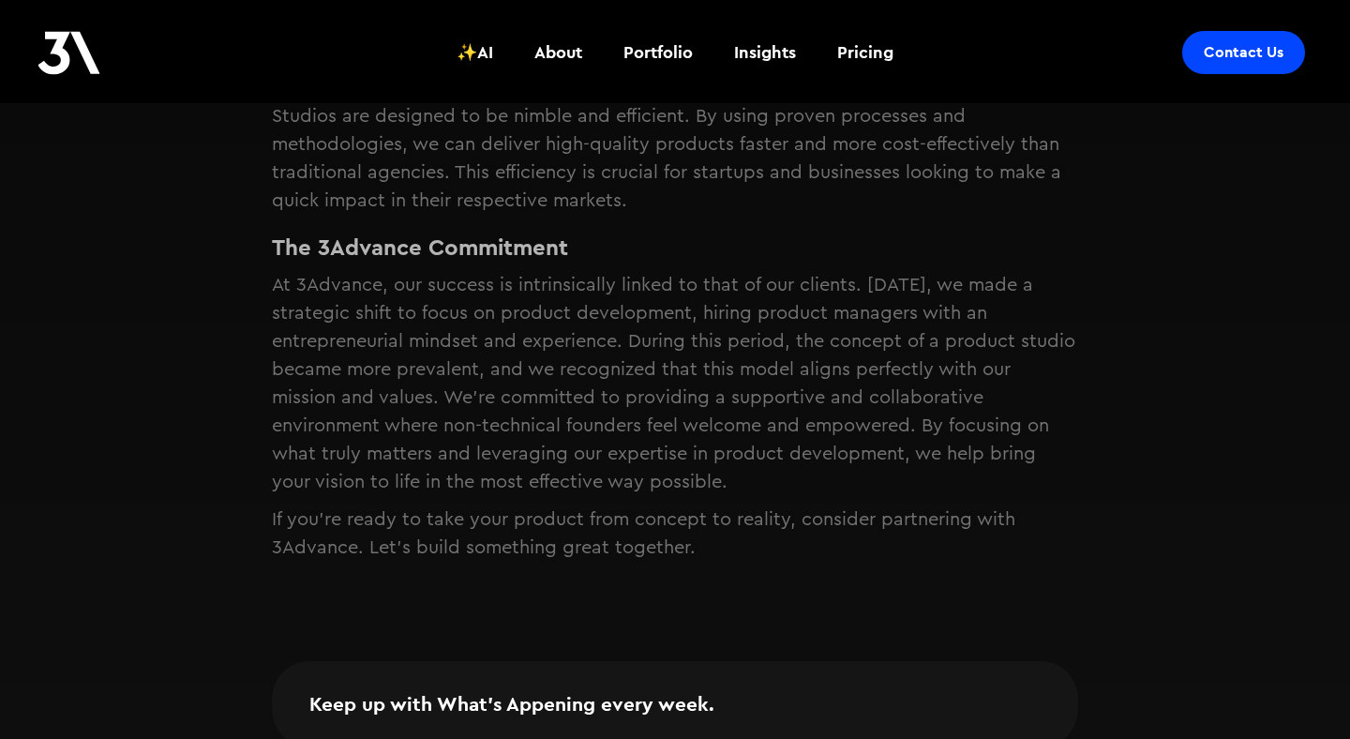
scroll to position [1849, 0]
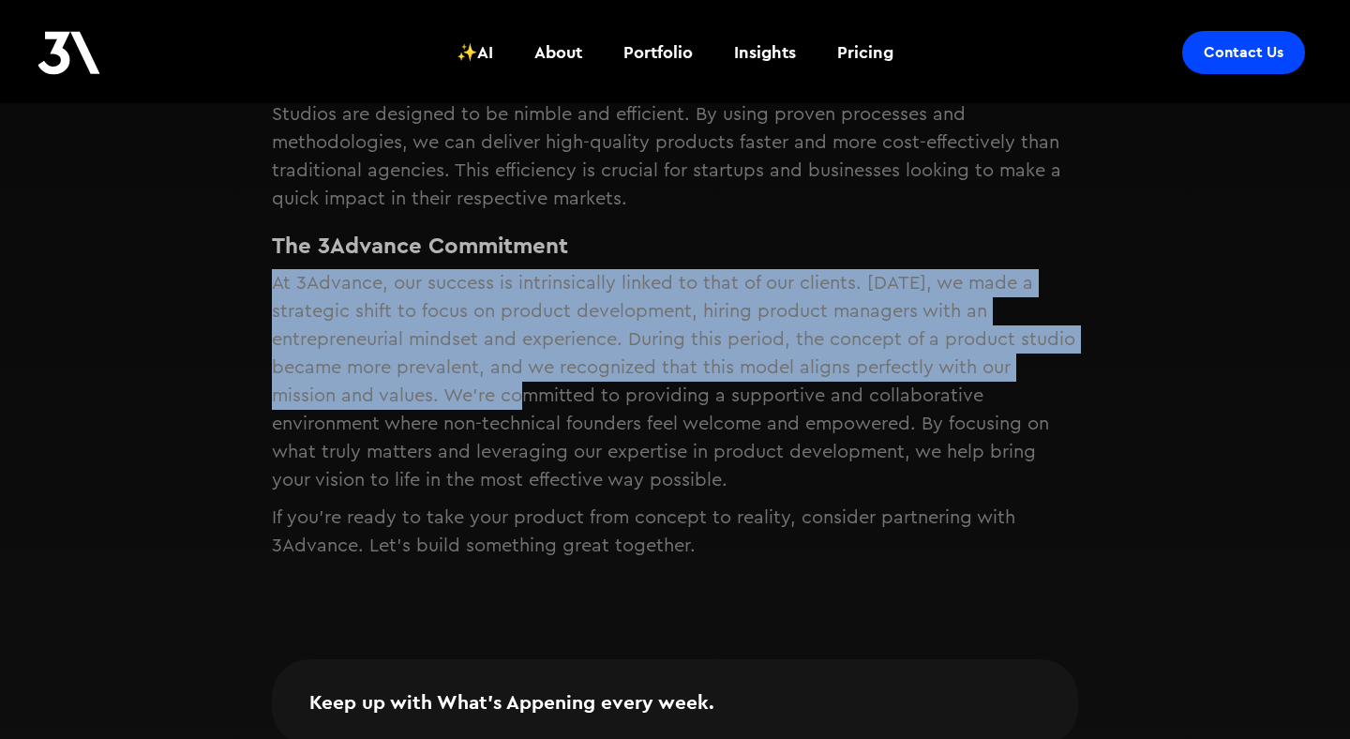
drag, startPoint x: 195, startPoint y: 236, endPoint x: 369, endPoint y: 377, distance: 224.0
click at [369, 377] on p "At 3Advance, our success is intrinsically linked to that of our clients. Three …" at bounding box center [675, 381] width 806 height 225
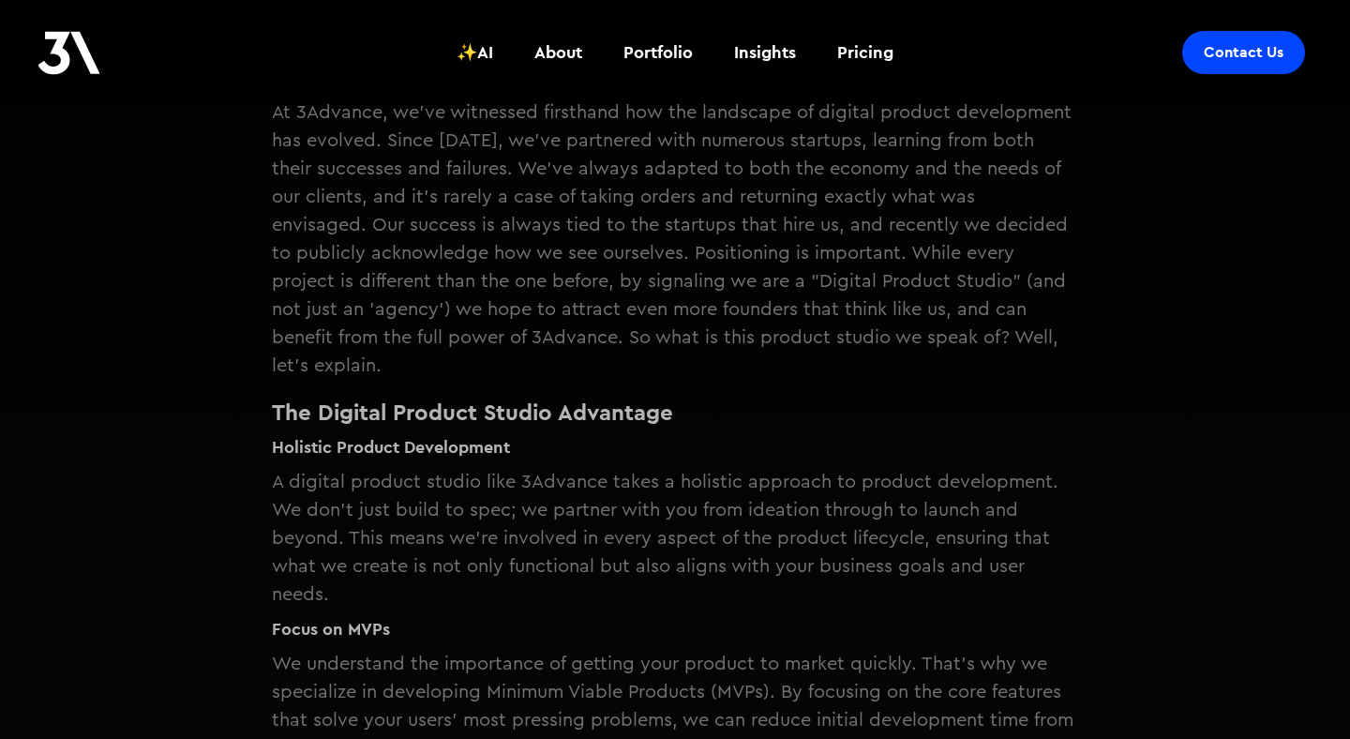
scroll to position [0, 0]
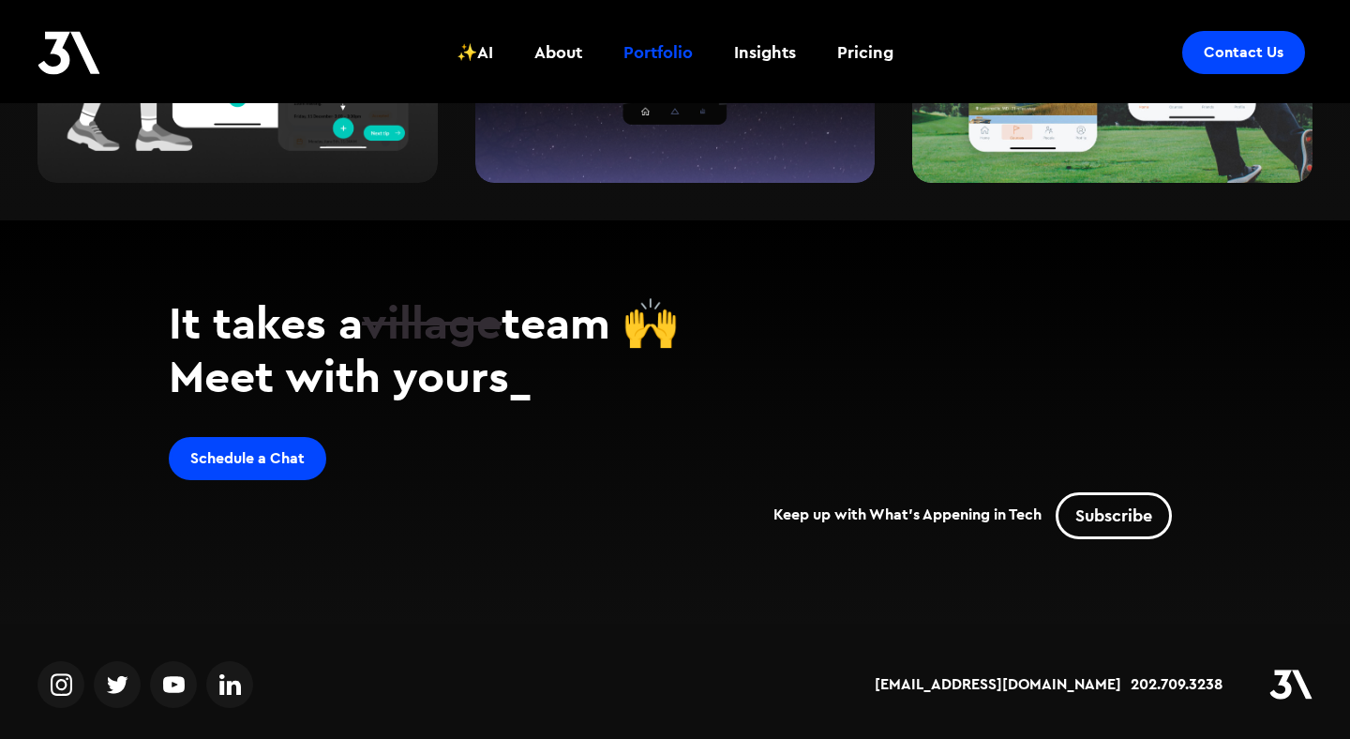
scroll to position [2690, 0]
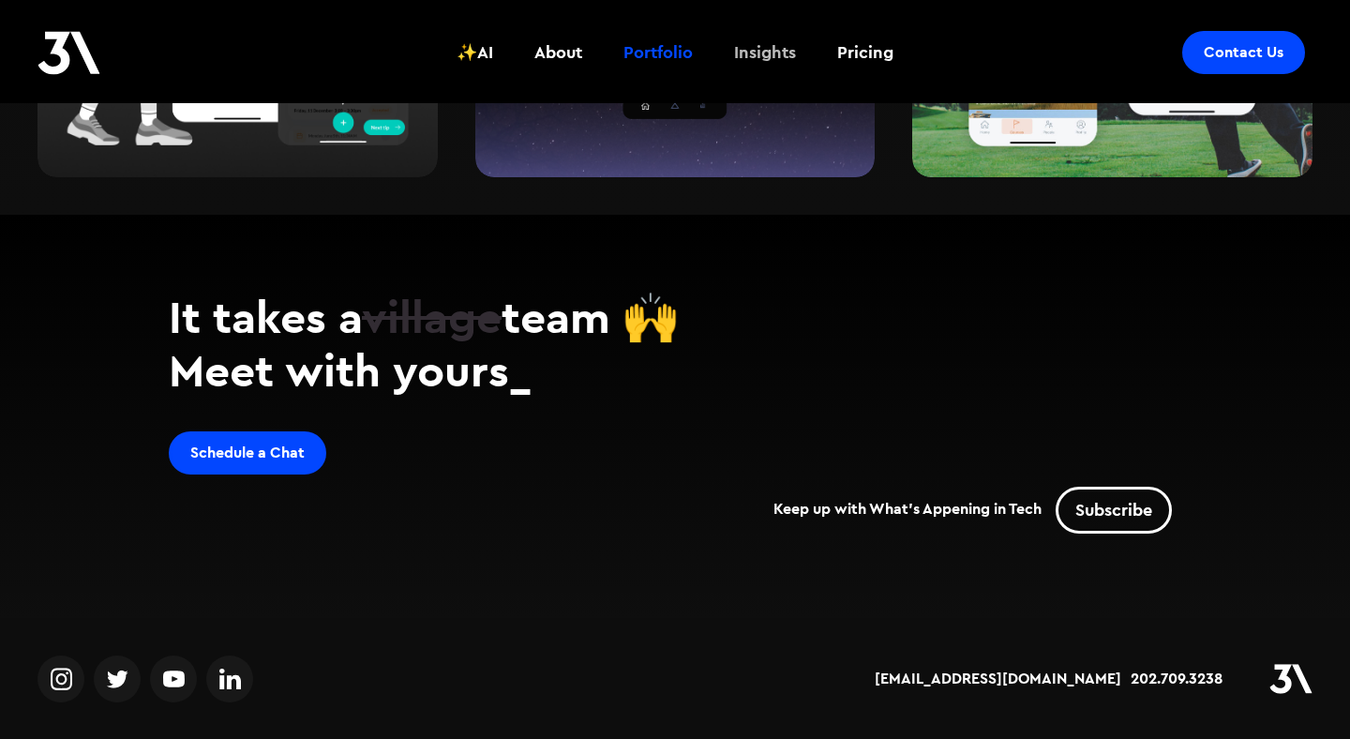
click at [761, 57] on div "Insights" at bounding box center [765, 52] width 62 height 24
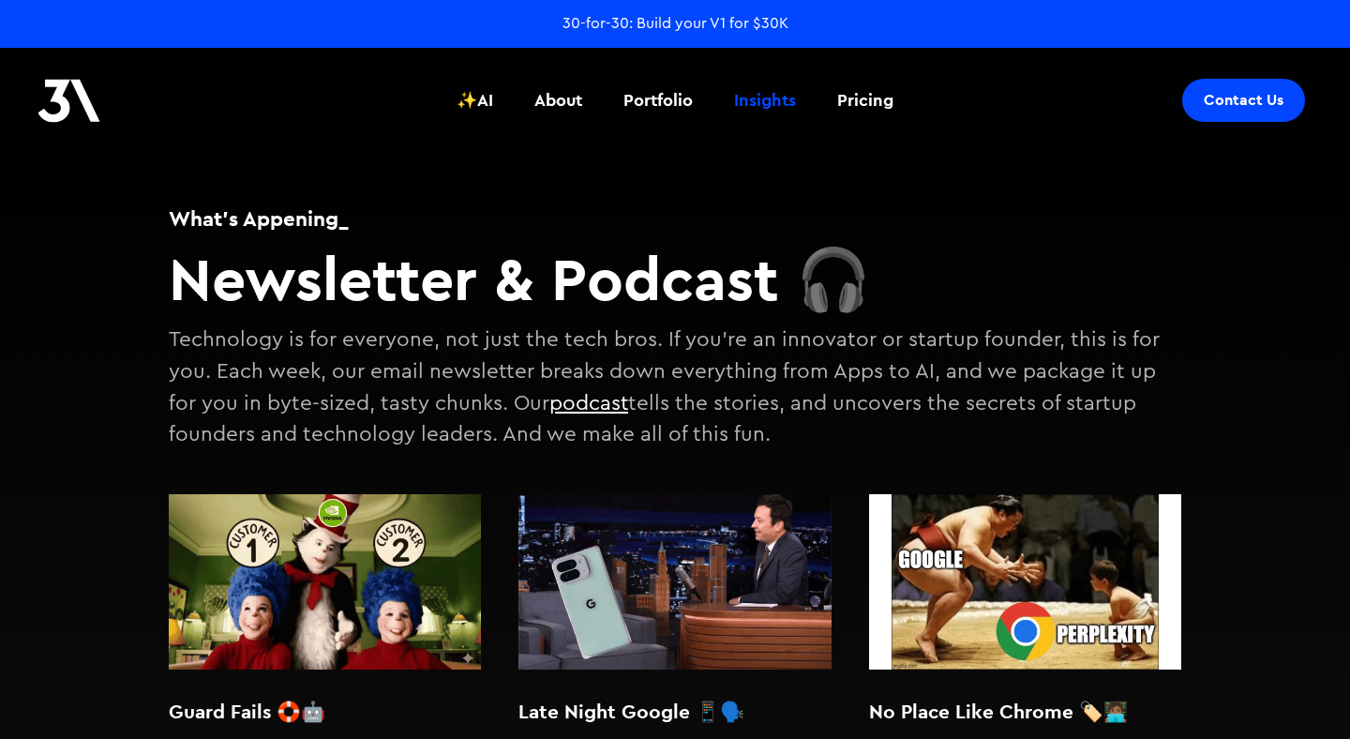
click at [748, 26] on div "30-for-30: Build your V1 for $30K" at bounding box center [675, 23] width 226 height 21
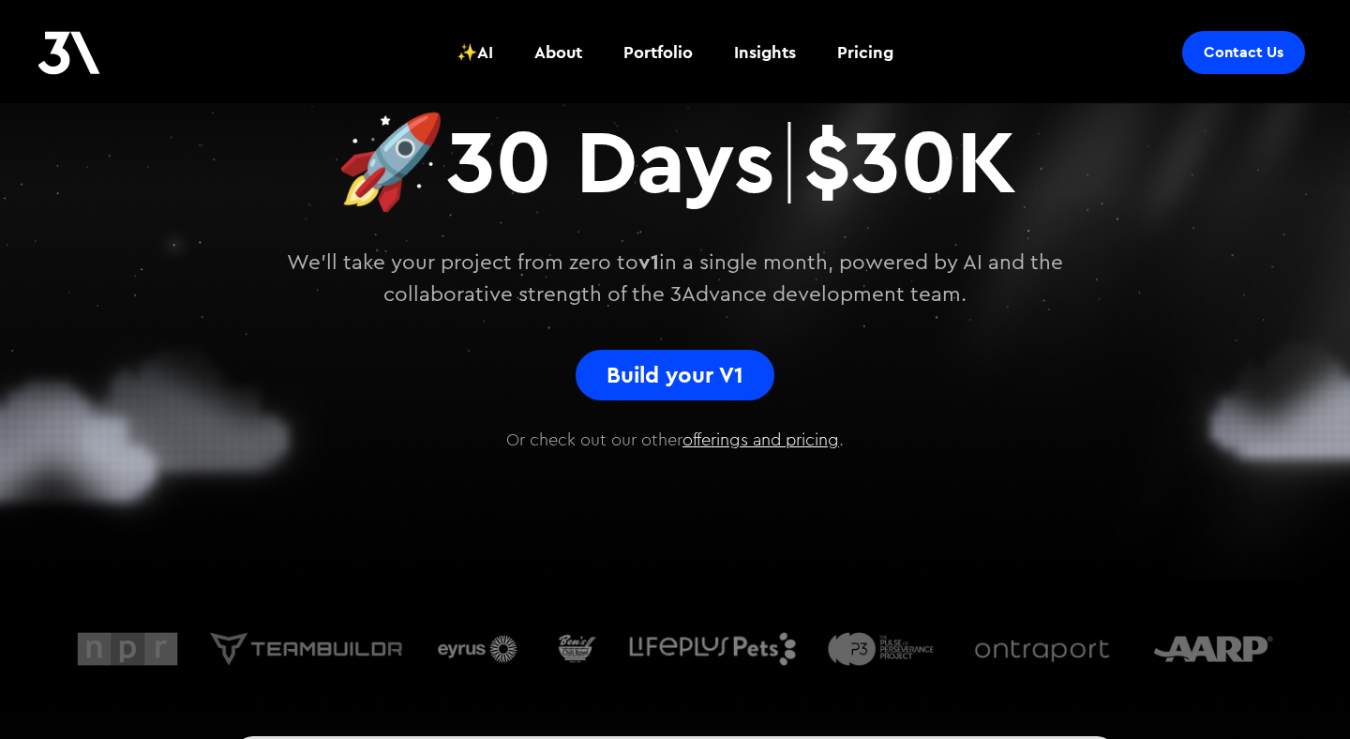
scroll to position [231, 0]
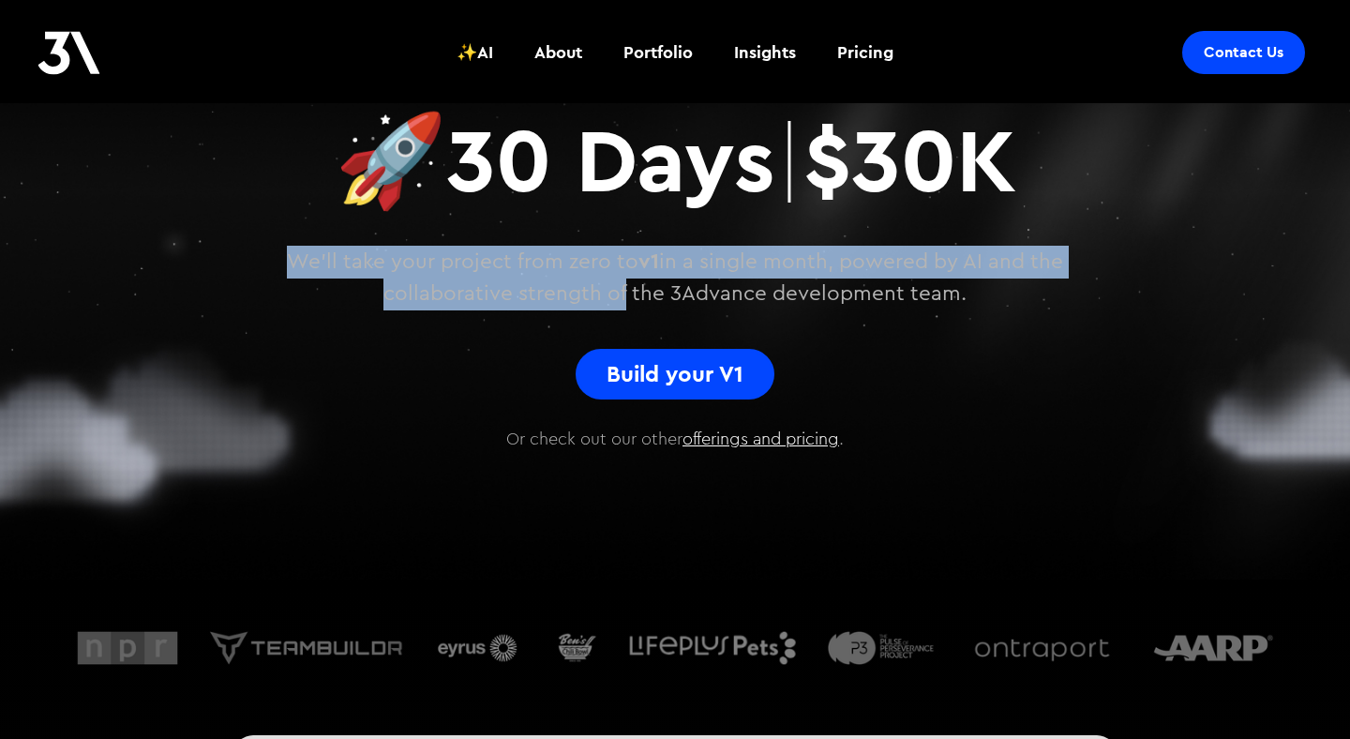
drag, startPoint x: 277, startPoint y: 251, endPoint x: 617, endPoint y: 289, distance: 342.3
click at [617, 289] on p "We'll take your project from zero to v1 in a single month, powered by AI and th…" at bounding box center [674, 278] width 881 height 64
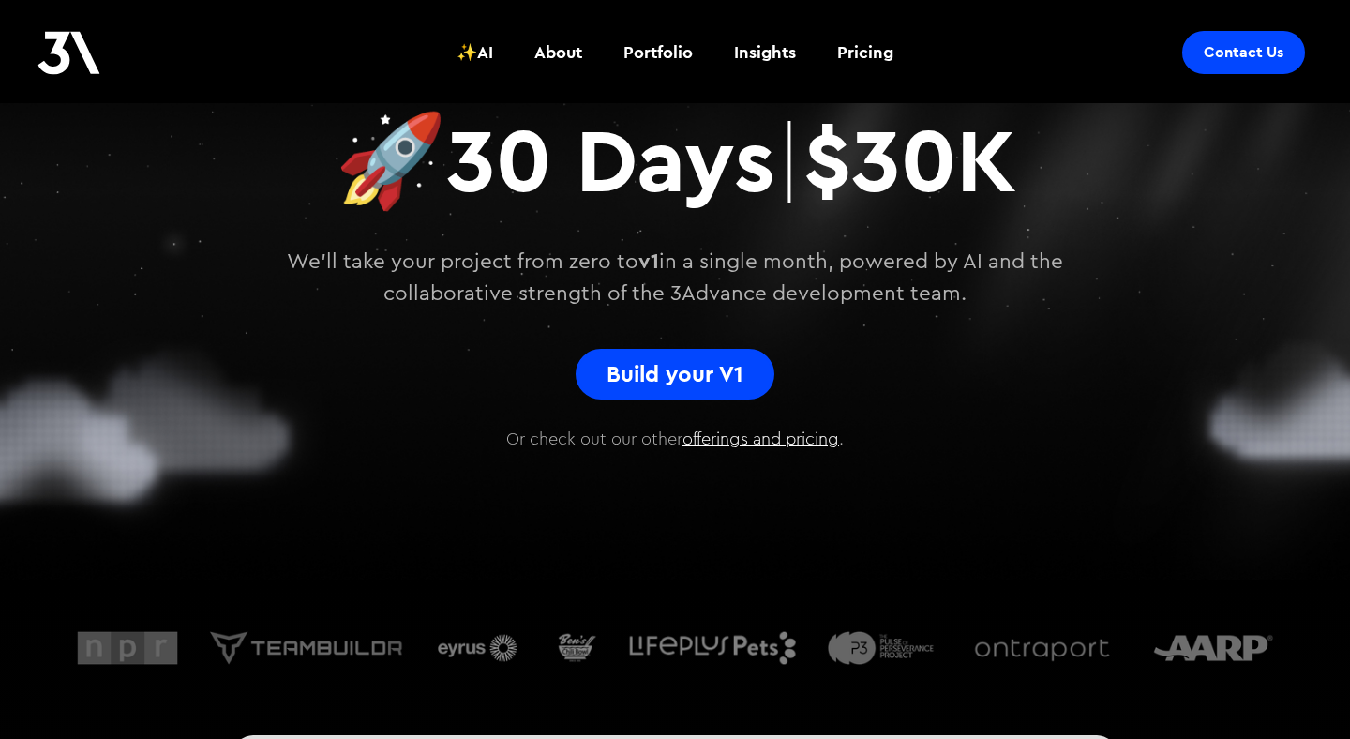
click at [899, 291] on p "We'll take your project from zero to v1 in a single month, powered by AI and th…" at bounding box center [674, 278] width 881 height 64
click at [708, 278] on p "We'll take your project from zero to v1 in a single month, powered by AI and th…" at bounding box center [674, 278] width 881 height 64
click at [828, 290] on p "We'll take your project from zero to v1 in a single month, powered by AI and th…" at bounding box center [674, 278] width 881 height 64
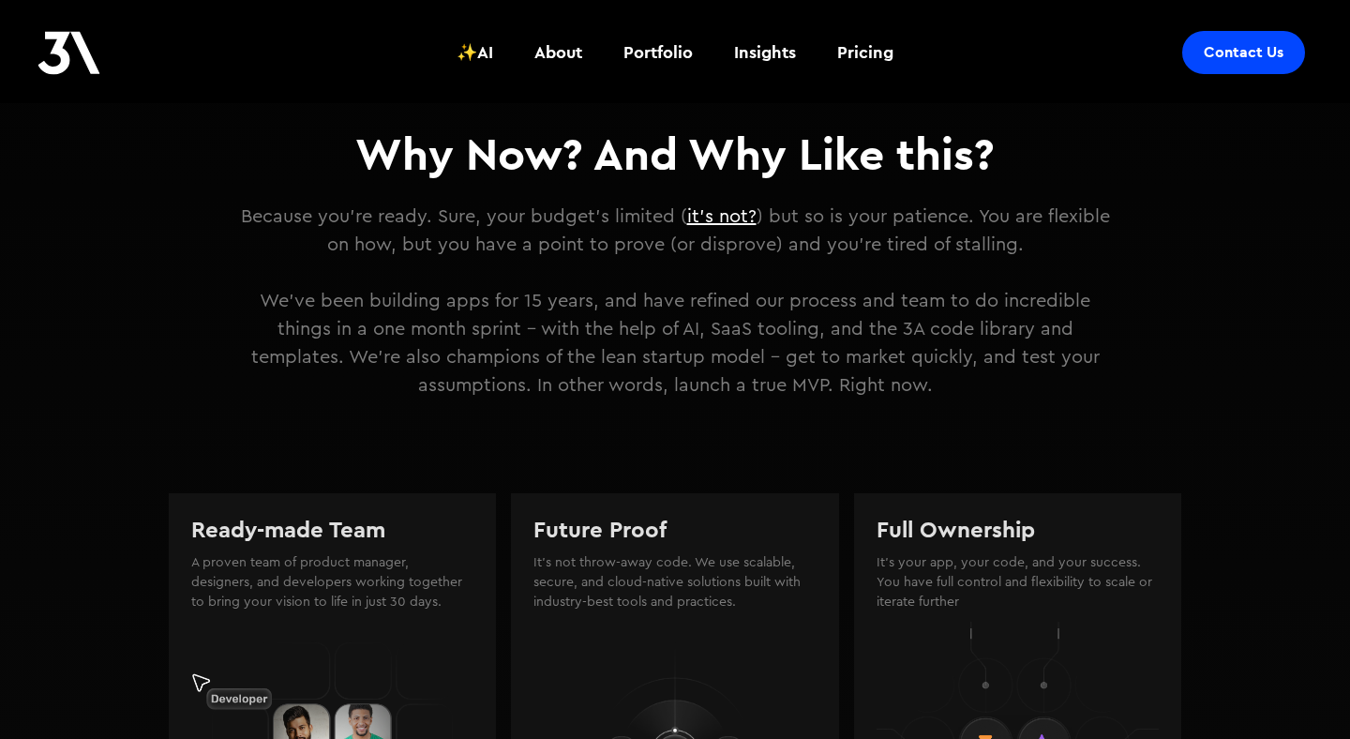
scroll to position [1379, 0]
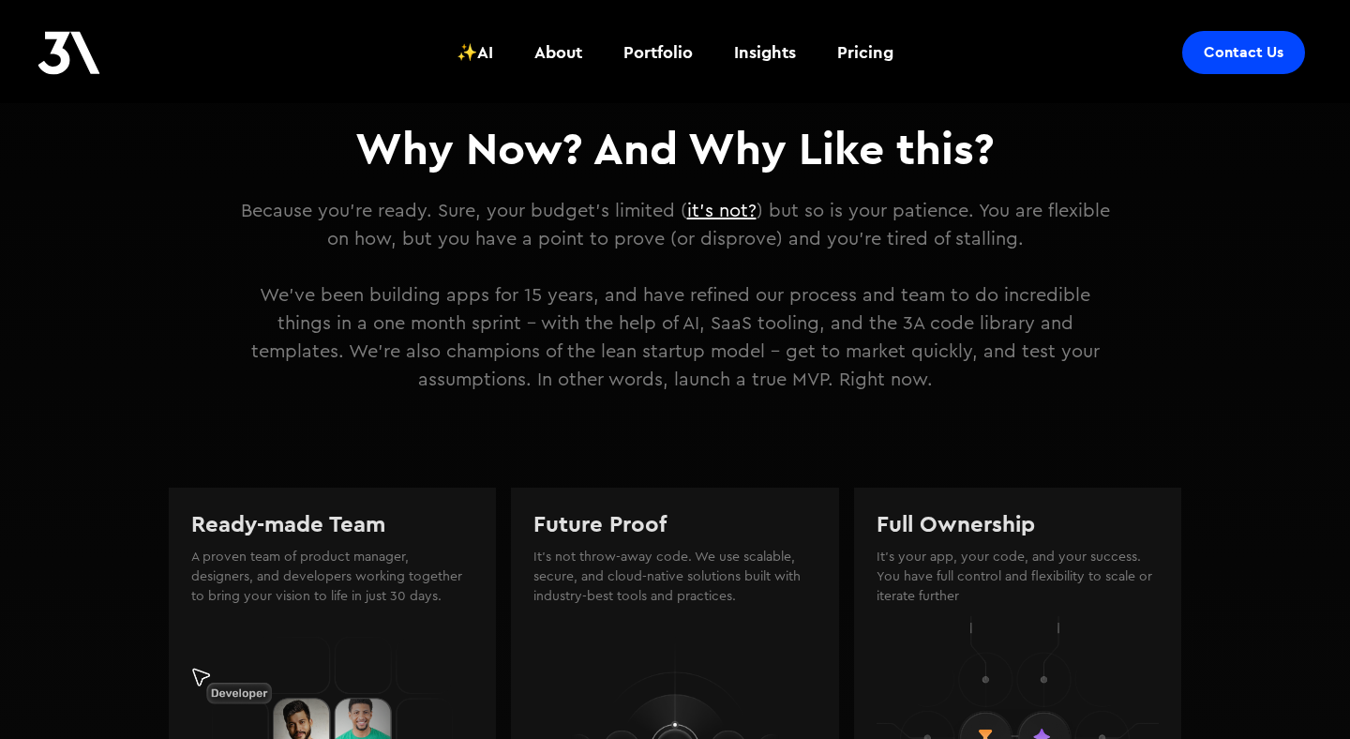
click at [848, 204] on p "Because you're ready. Sure, your budget's limited ( it's not? ) but so is your …" at bounding box center [674, 295] width 881 height 197
click at [907, 206] on p "Because you're ready. Sure, your budget's limited ( it's not? ) but so is your …" at bounding box center [674, 295] width 881 height 197
click at [874, 205] on p "Because you're ready. Sure, your budget's limited ( it's not? ) but so is your …" at bounding box center [674, 295] width 881 height 197
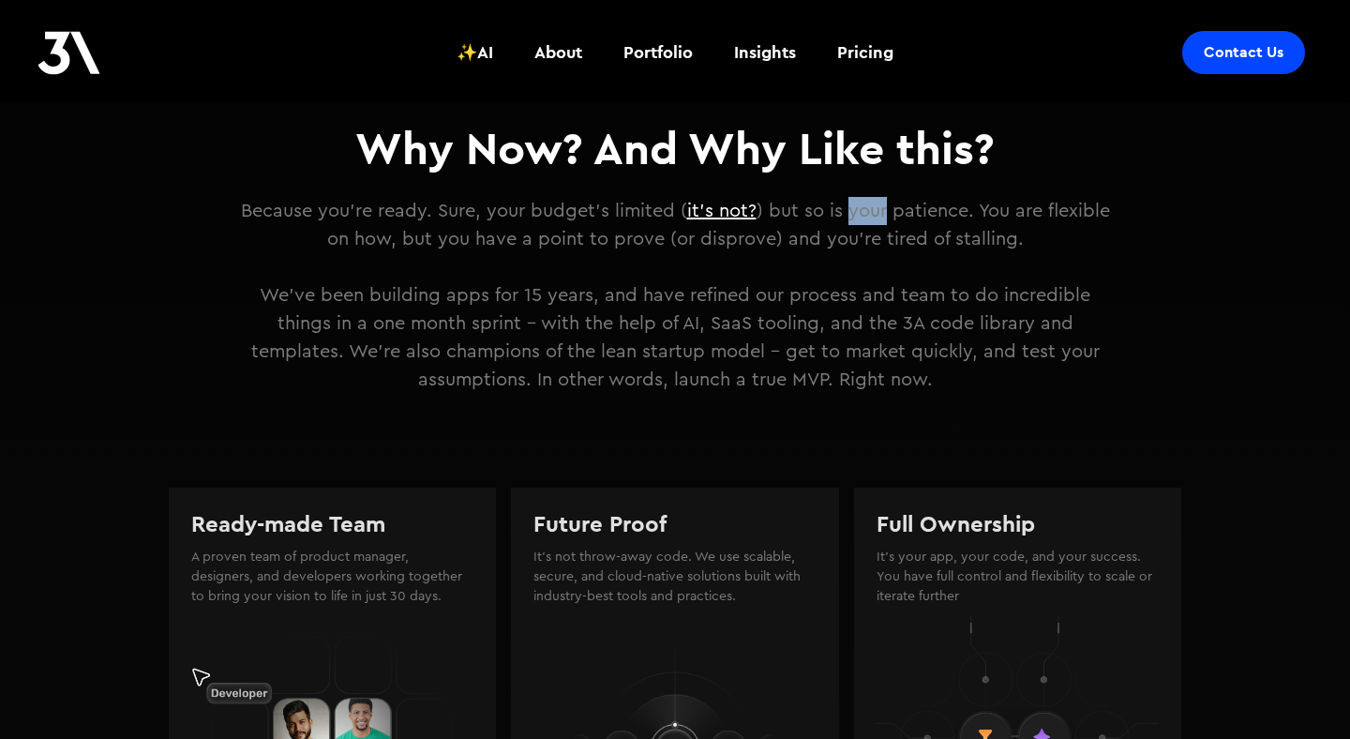
click at [874, 205] on p "Because you're ready. Sure, your budget's limited ( it's not? ) but so is your …" at bounding box center [674, 295] width 881 height 197
click at [929, 206] on p "Because you're ready. Sure, your budget's limited ( it's not? ) but so is your …" at bounding box center [674, 295] width 881 height 197
click at [985, 209] on p "Because you're ready. Sure, your budget's limited ( it's not? ) but so is your …" at bounding box center [674, 295] width 881 height 197
drag, startPoint x: 794, startPoint y: 225, endPoint x: 938, endPoint y: 234, distance: 144.7
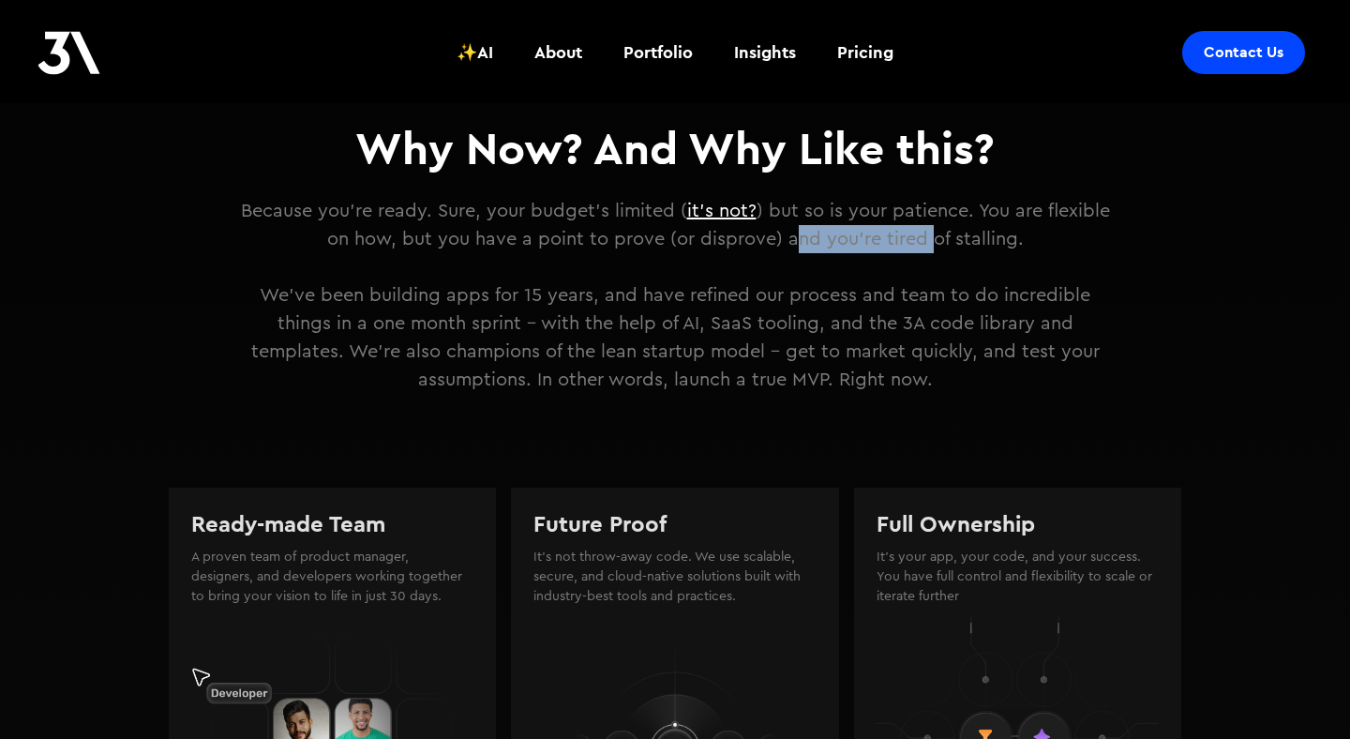
click at [936, 235] on p "Because you're ready. Sure, your budget's limited ( it's not? ) but so is your …" at bounding box center [674, 295] width 881 height 197
click at [956, 234] on p "Because you're ready. Sure, your budget's limited ( it's not? ) but so is your …" at bounding box center [674, 295] width 881 height 197
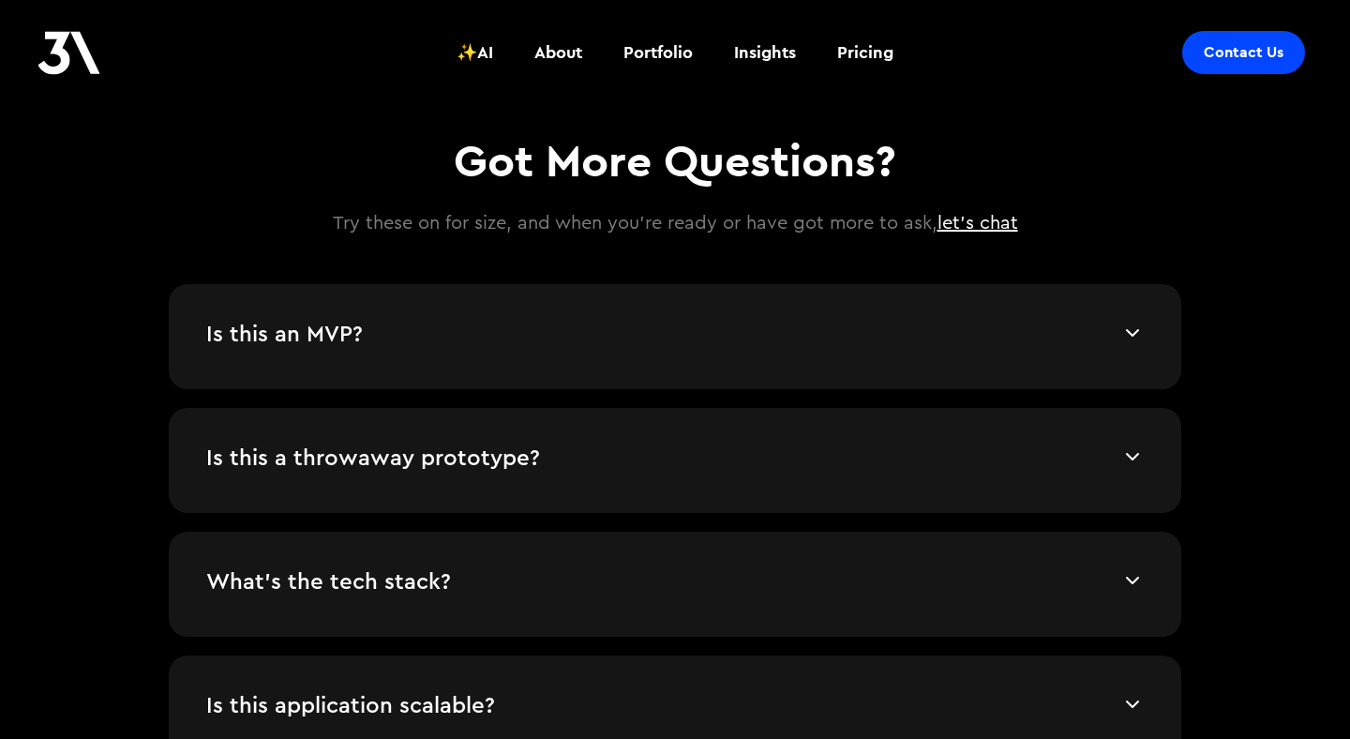
scroll to position [3819, 0]
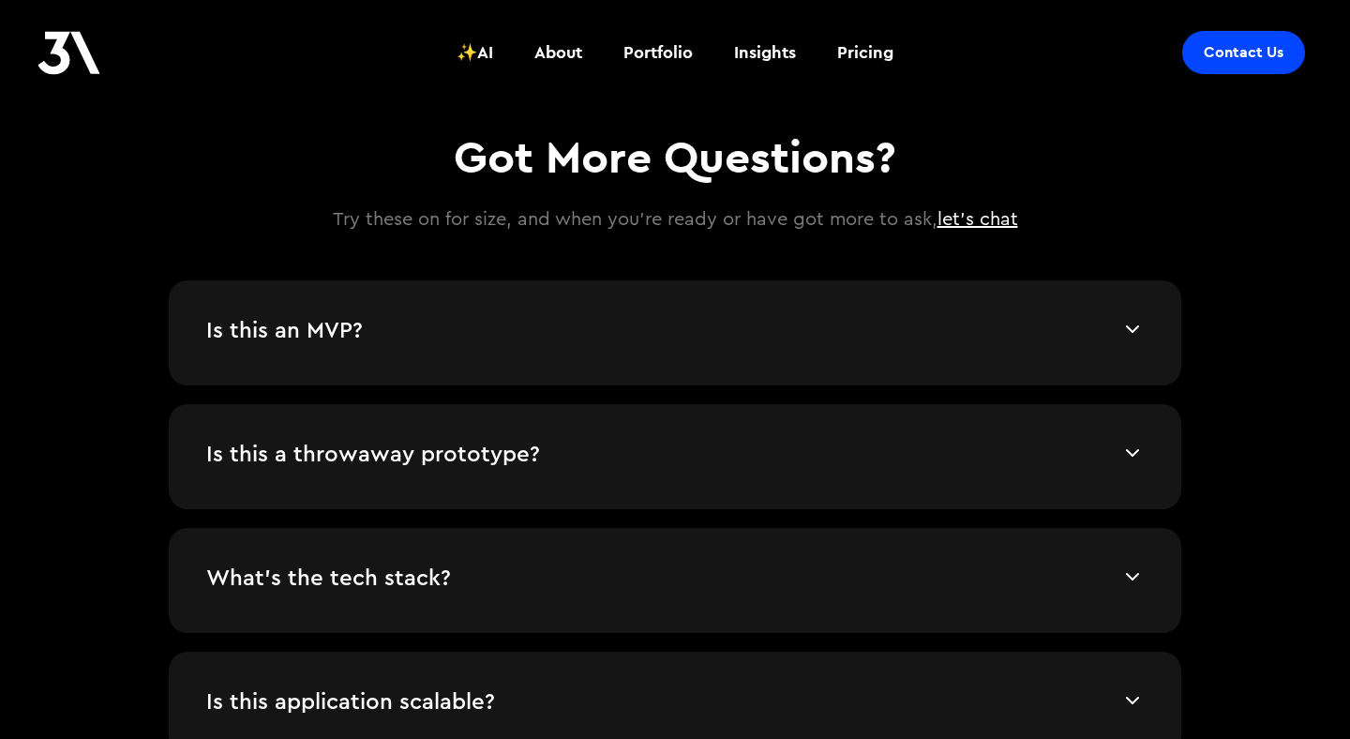
click at [1049, 348] on div "Is this an MVP? A Minimum Viable Product is subjective. We consider this an MVP…" at bounding box center [675, 332] width 1012 height 105
click at [1108, 328] on h4 "Is this an MVP?" at bounding box center [663, 332] width 915 height 28
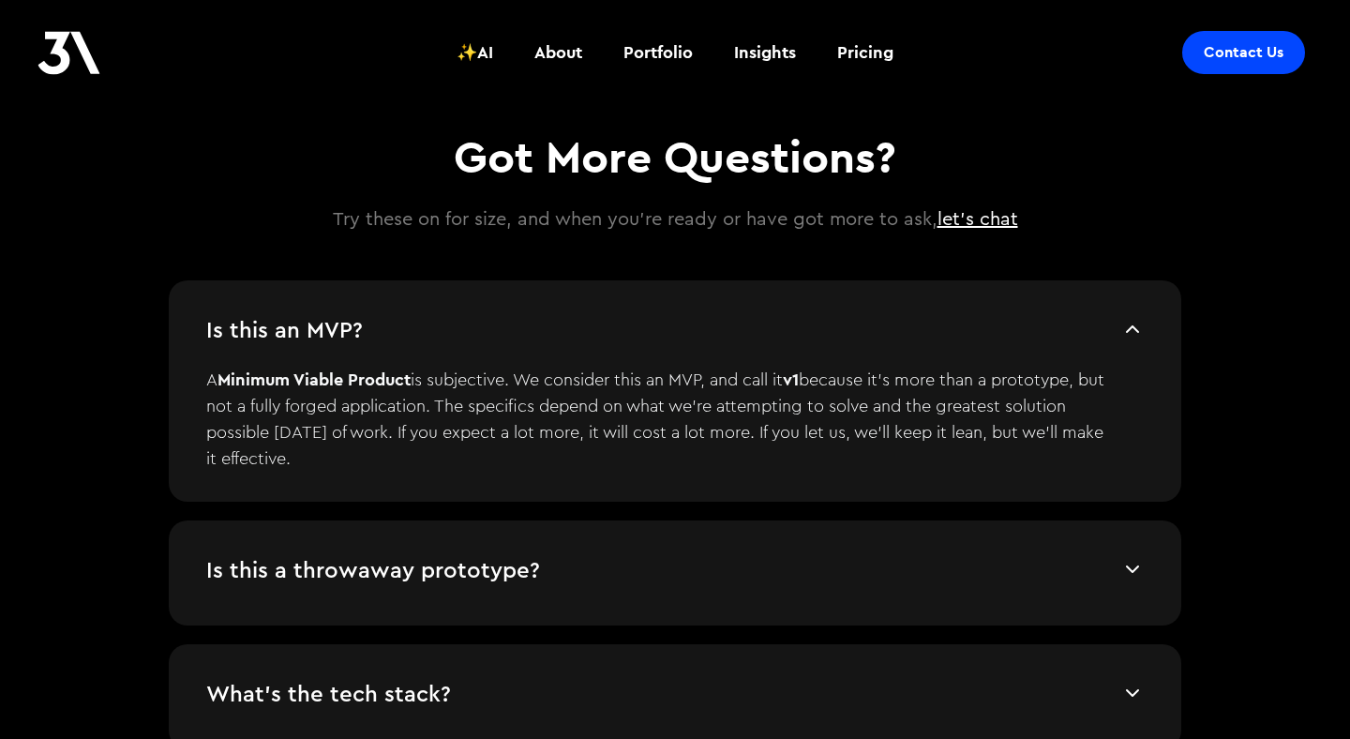
click at [1122, 324] on img at bounding box center [1132, 329] width 22 height 22
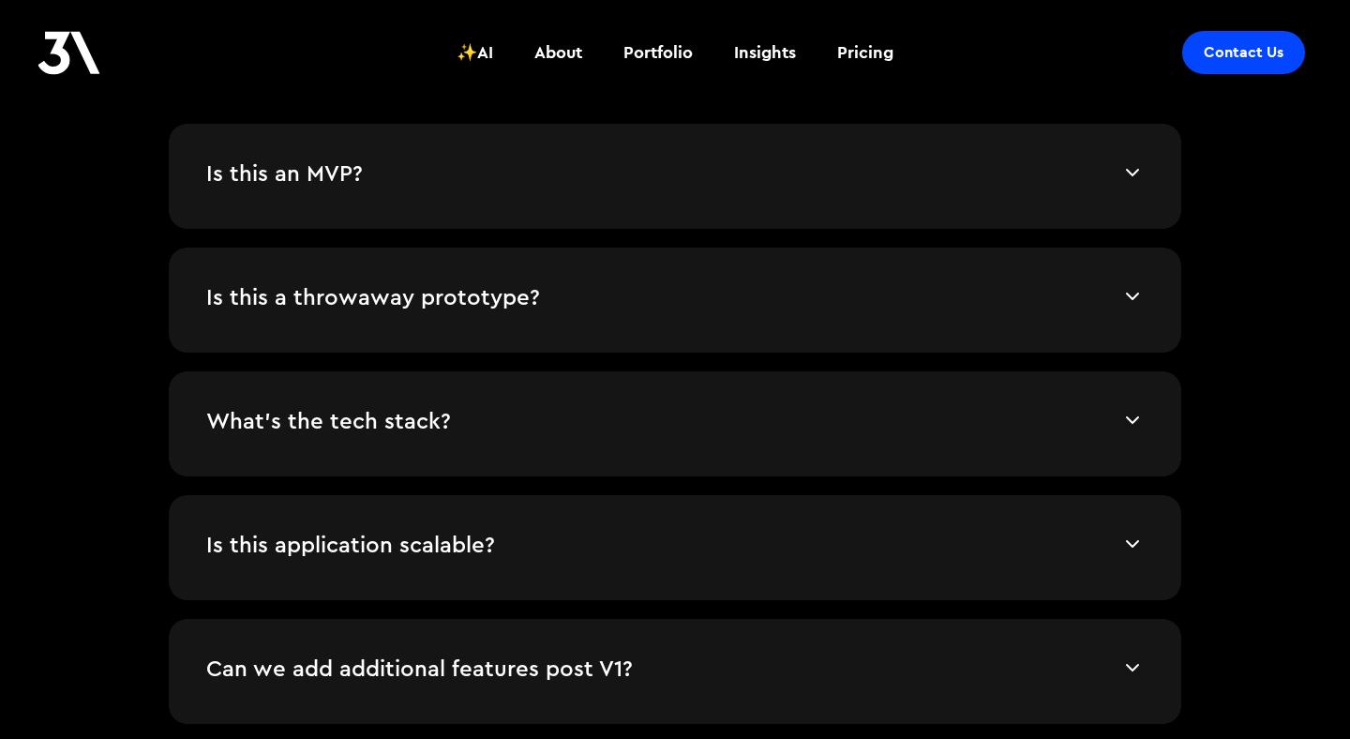
scroll to position [3980, 0]
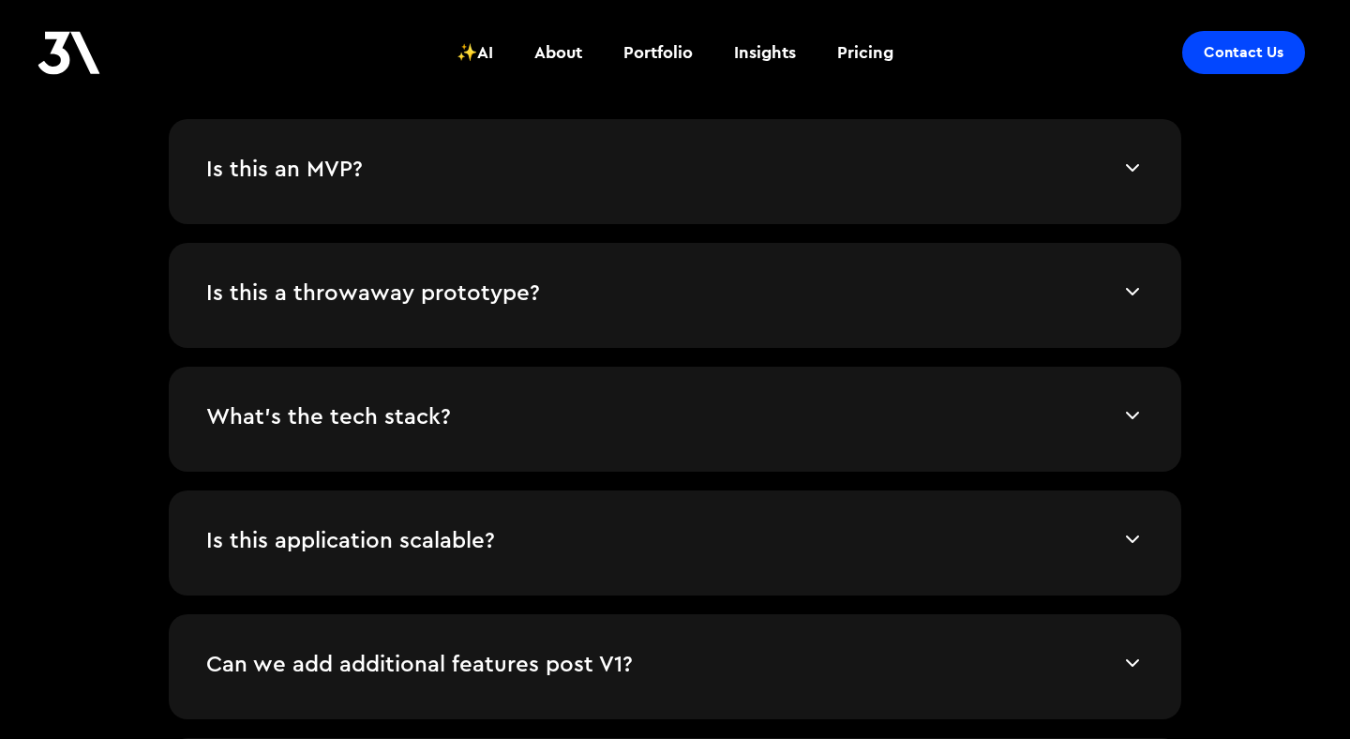
click at [1129, 288] on img at bounding box center [1132, 291] width 22 height 22
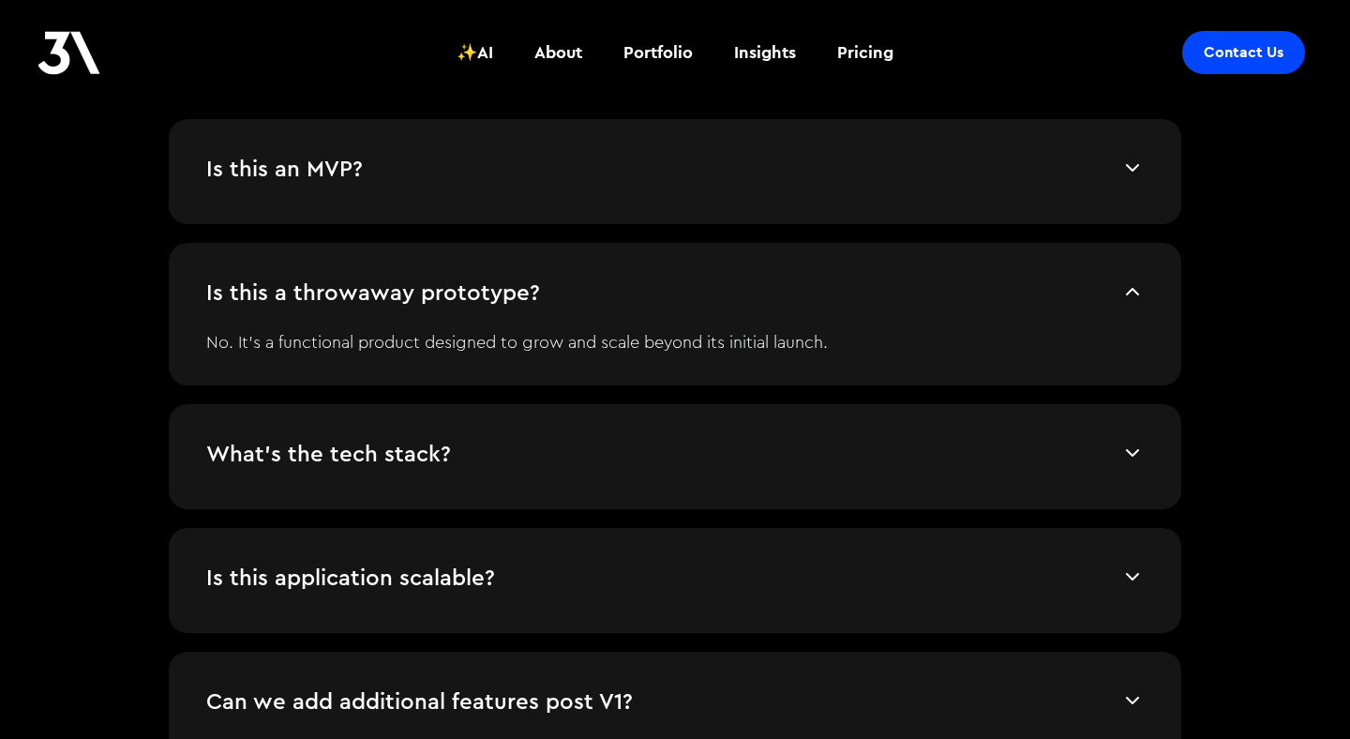
click at [1133, 285] on img at bounding box center [1132, 291] width 22 height 22
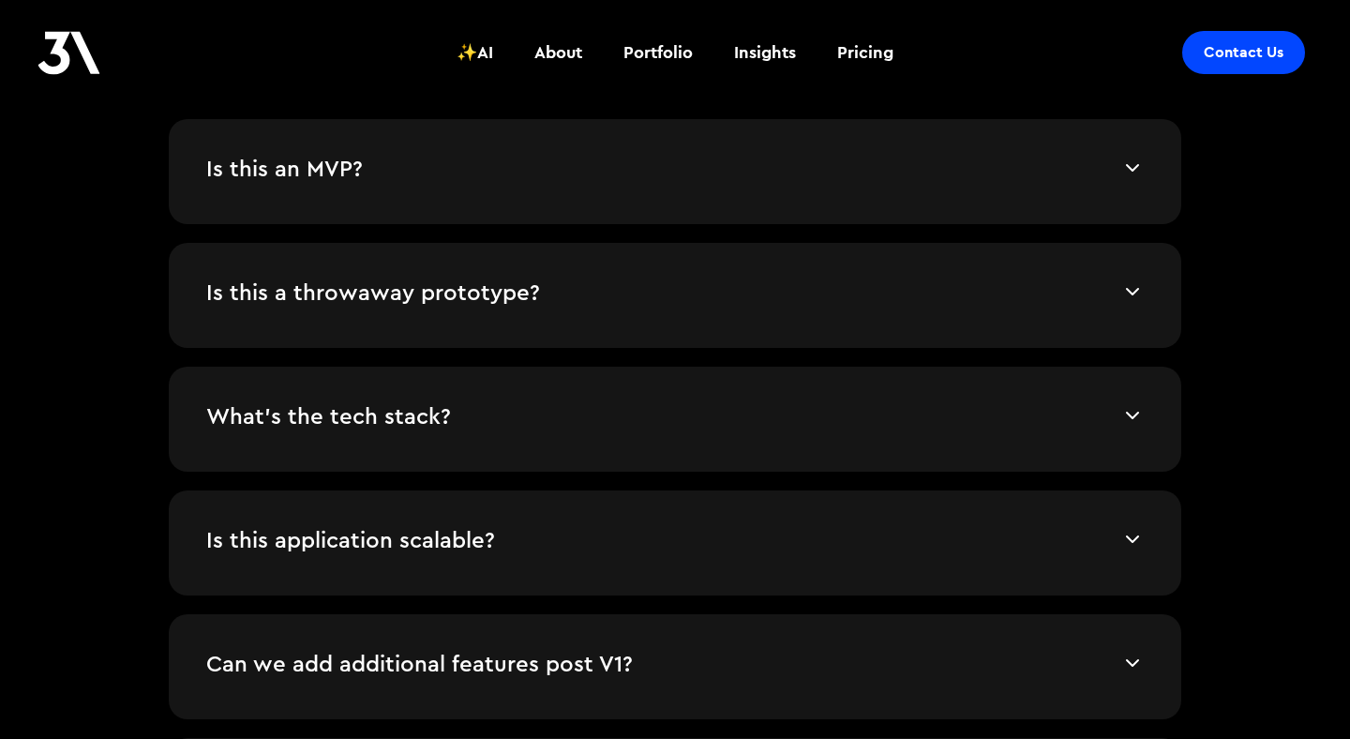
click at [1139, 405] on img at bounding box center [1132, 415] width 22 height 22
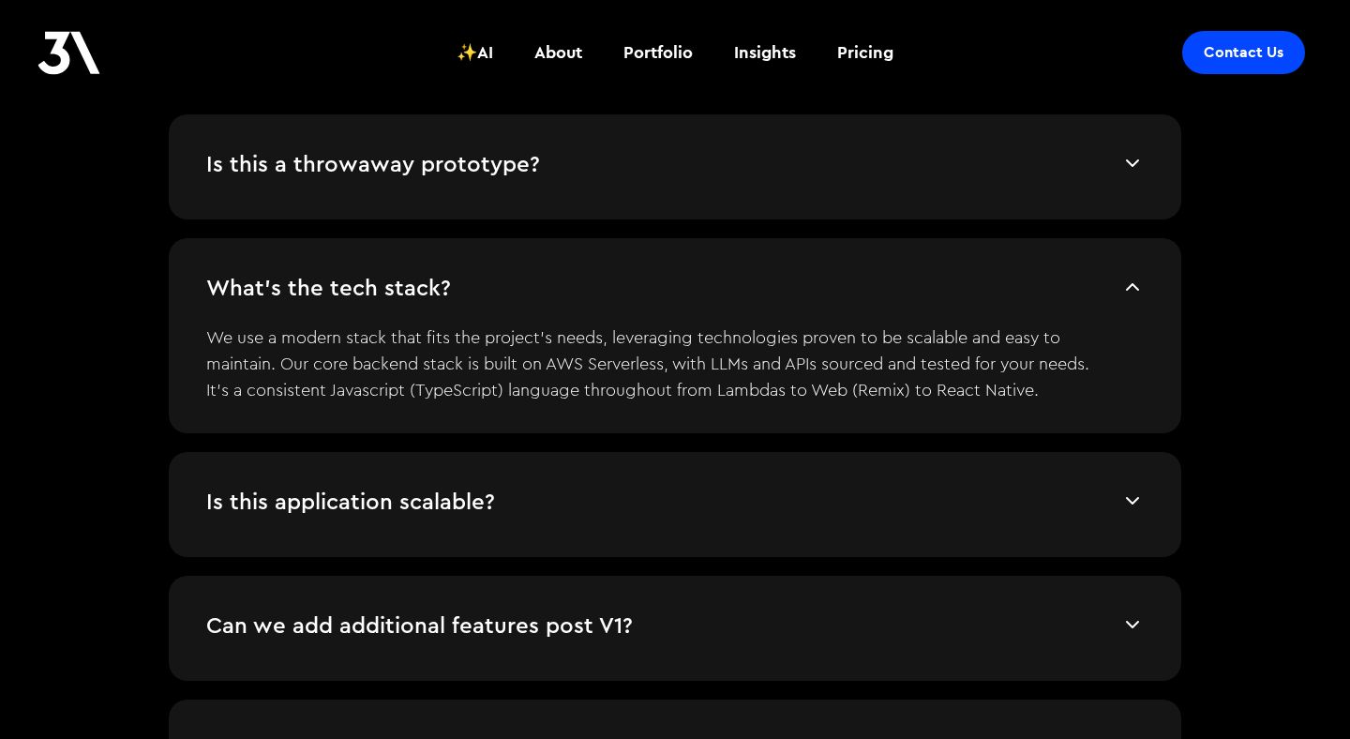
scroll to position [4112, 0]
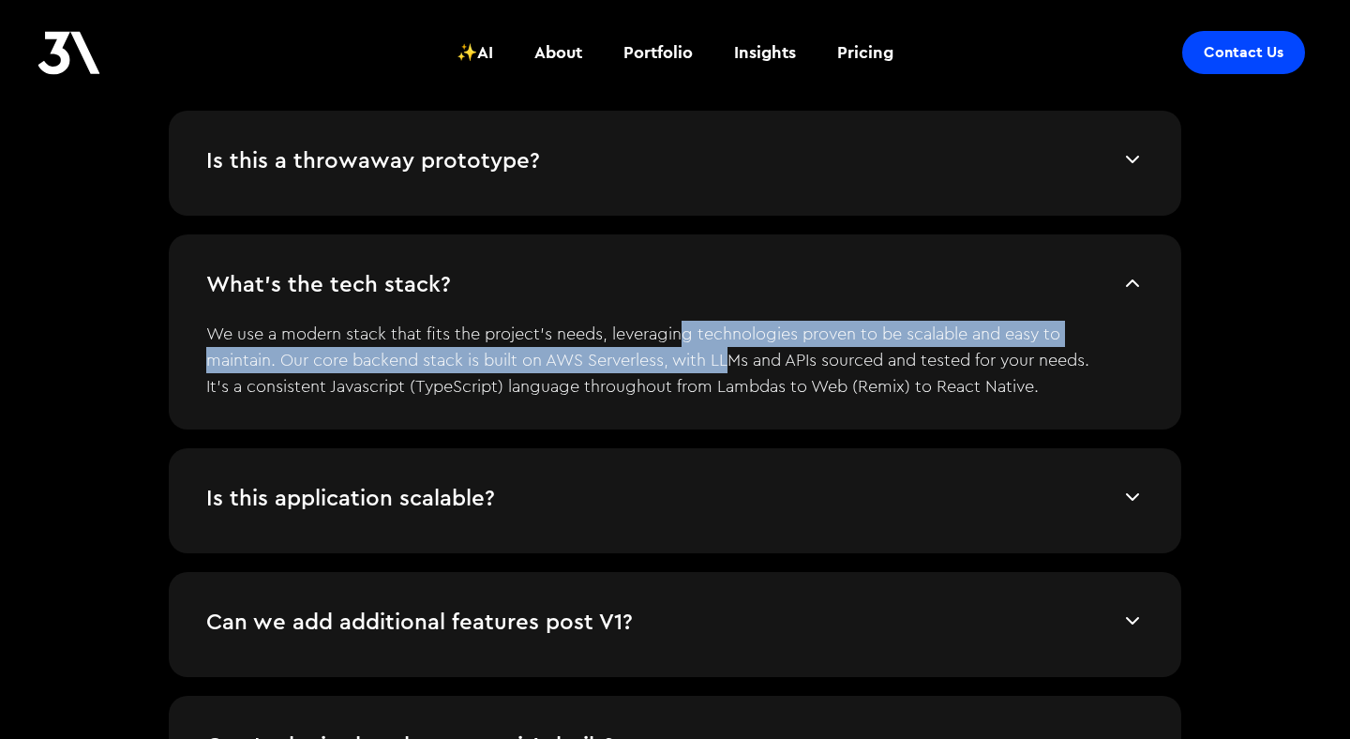
drag, startPoint x: 688, startPoint y: 328, endPoint x: 731, endPoint y: 355, distance: 51.0
click at [731, 355] on p "We use a modern stack that fits the project’s needs, leveraging technologies pr…" at bounding box center [660, 354] width 909 height 90
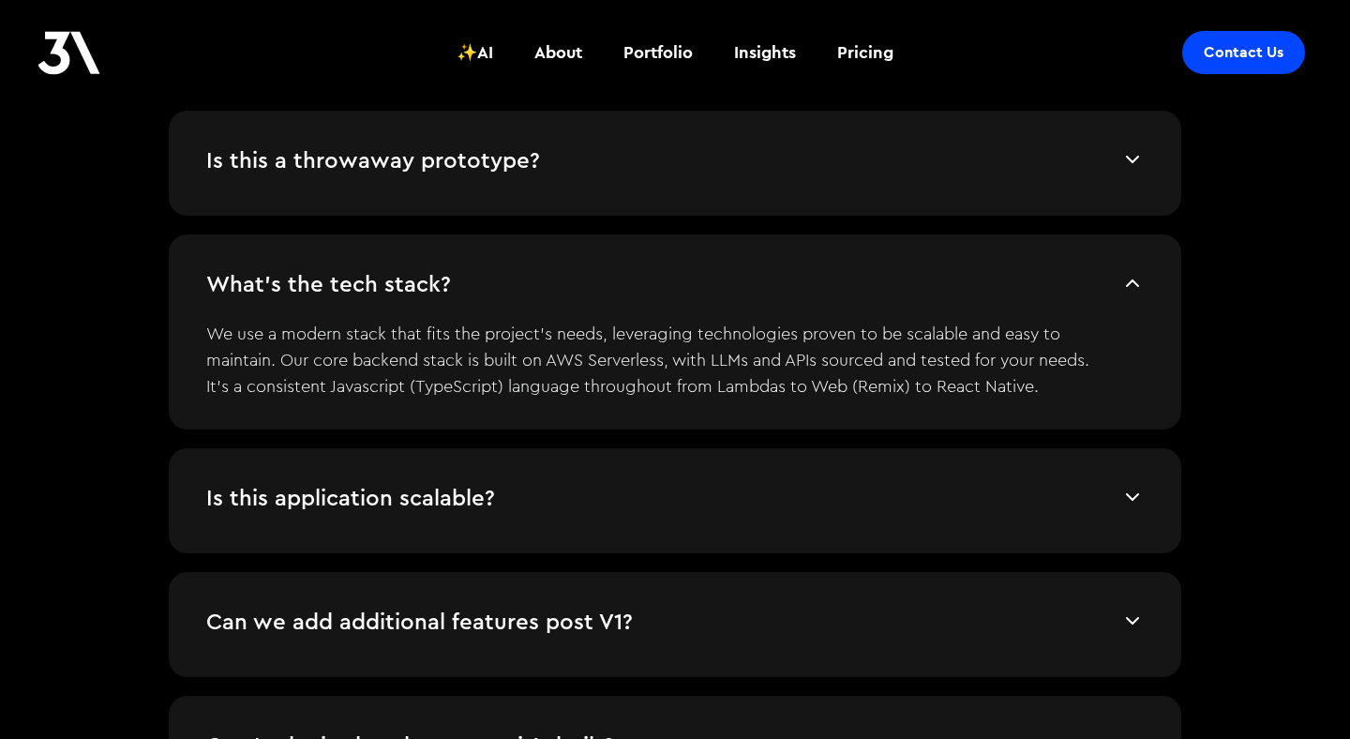
click at [801, 353] on p "We use a modern stack that fits the project’s needs, leveraging technologies pr…" at bounding box center [660, 354] width 909 height 90
click at [834, 355] on p "We use a modern stack that fits the project’s needs, leveraging technologies pr…" at bounding box center [660, 354] width 909 height 90
click at [950, 356] on p "We use a modern stack that fits the project’s needs, leveraging technologies pr…" at bounding box center [660, 354] width 909 height 90
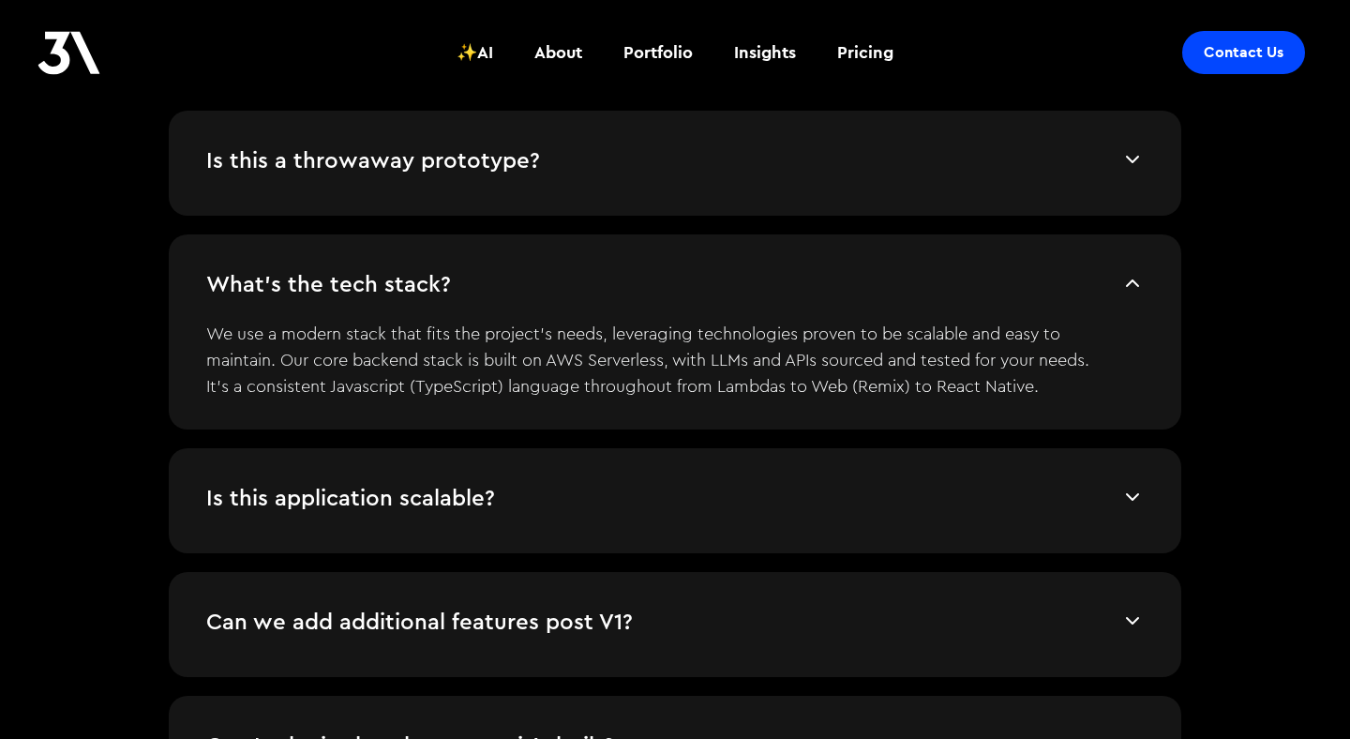
click at [950, 356] on p "We use a modern stack that fits the project’s needs, leveraging technologies pr…" at bounding box center [660, 354] width 909 height 90
click at [910, 353] on p "We use a modern stack that fits the project’s needs, leveraging technologies pr…" at bounding box center [660, 354] width 909 height 90
drag, startPoint x: 648, startPoint y: 375, endPoint x: 840, endPoint y: 380, distance: 192.2
click at [840, 380] on p "We use a modern stack that fits the project’s needs, leveraging technologies pr…" at bounding box center [660, 354] width 909 height 90
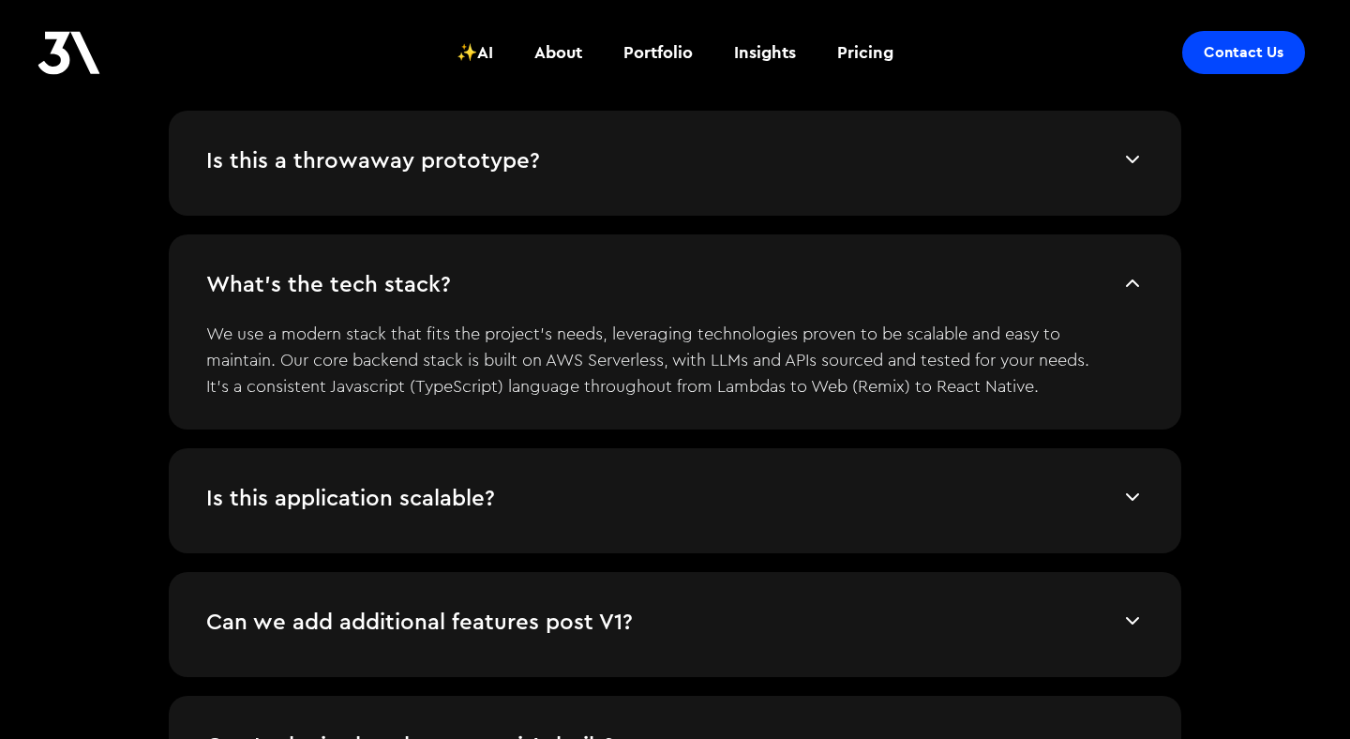
click at [876, 379] on p "We use a modern stack that fits the project’s needs, leveraging technologies pr…" at bounding box center [660, 354] width 909 height 90
click at [945, 382] on p "We use a modern stack that fits the project’s needs, leveraging technologies pr…" at bounding box center [660, 354] width 909 height 90
click at [1016, 383] on p "We use a modern stack that fits the project’s needs, leveraging technologies pr…" at bounding box center [660, 354] width 909 height 90
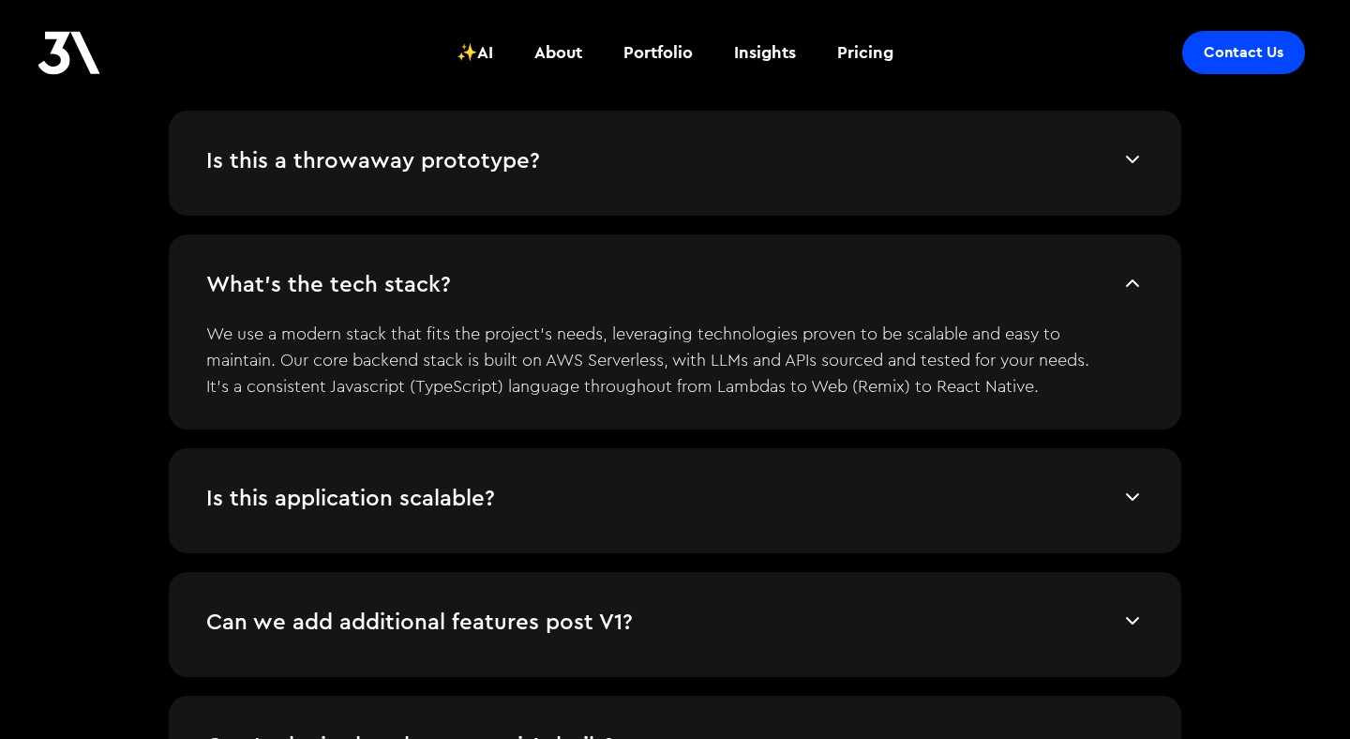
click at [1074, 277] on h4 "What's the tech stack?" at bounding box center [663, 286] width 915 height 28
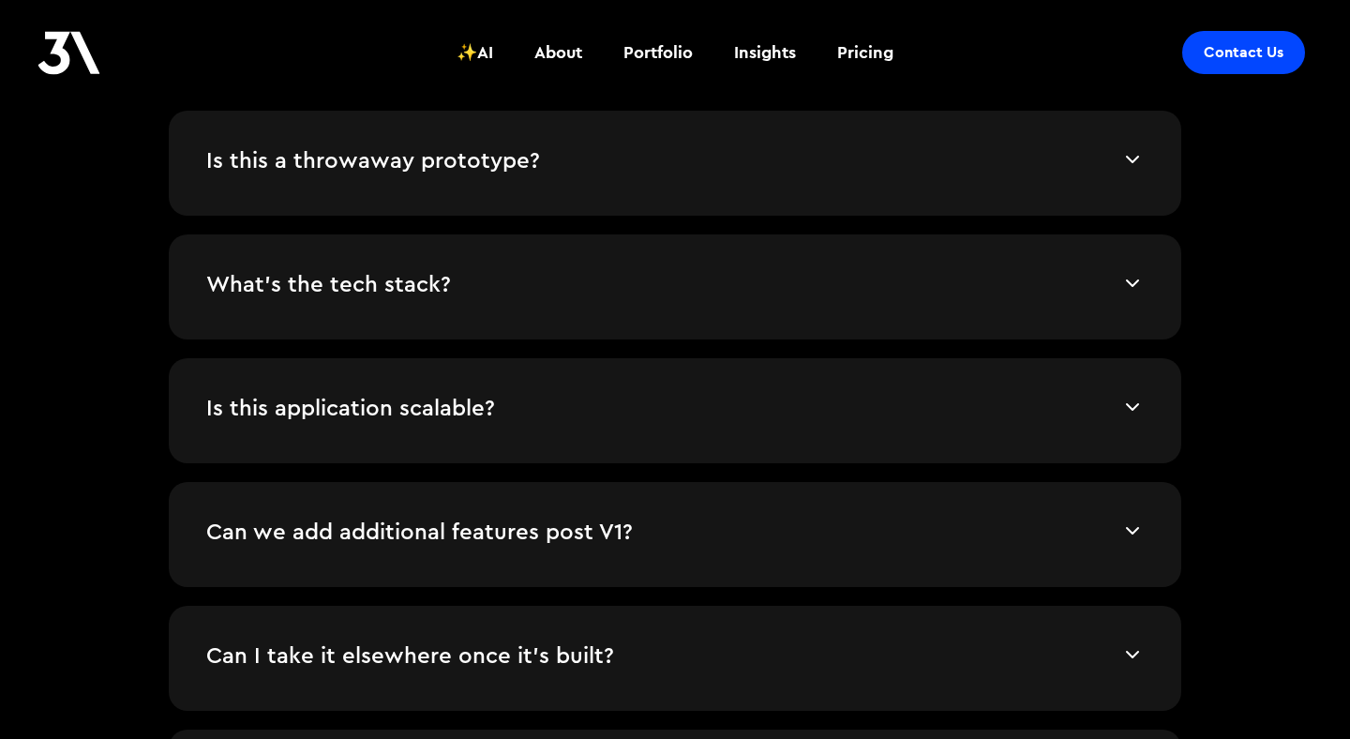
click at [1074, 277] on h4 "What's the tech stack?" at bounding box center [663, 286] width 915 height 28
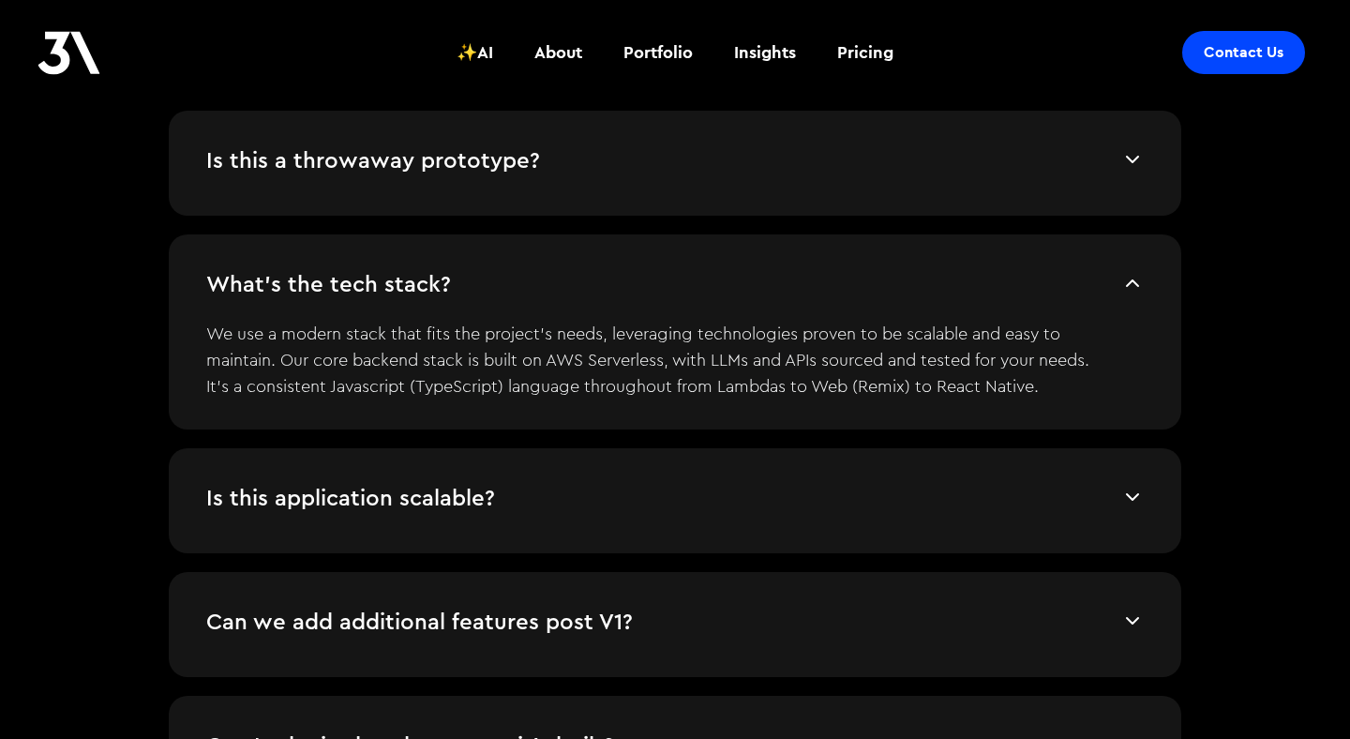
click at [1074, 277] on h4 "What's the tech stack?" at bounding box center [663, 286] width 915 height 28
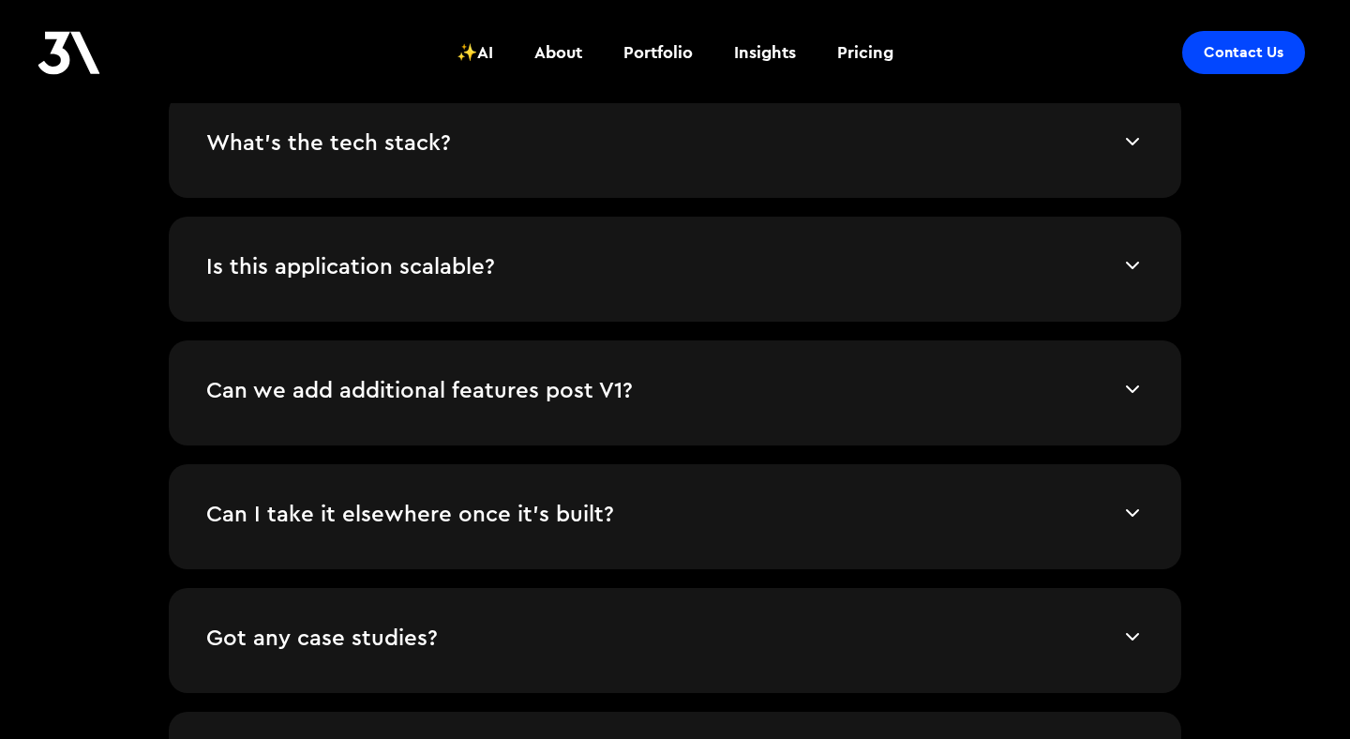
scroll to position [4256, 0]
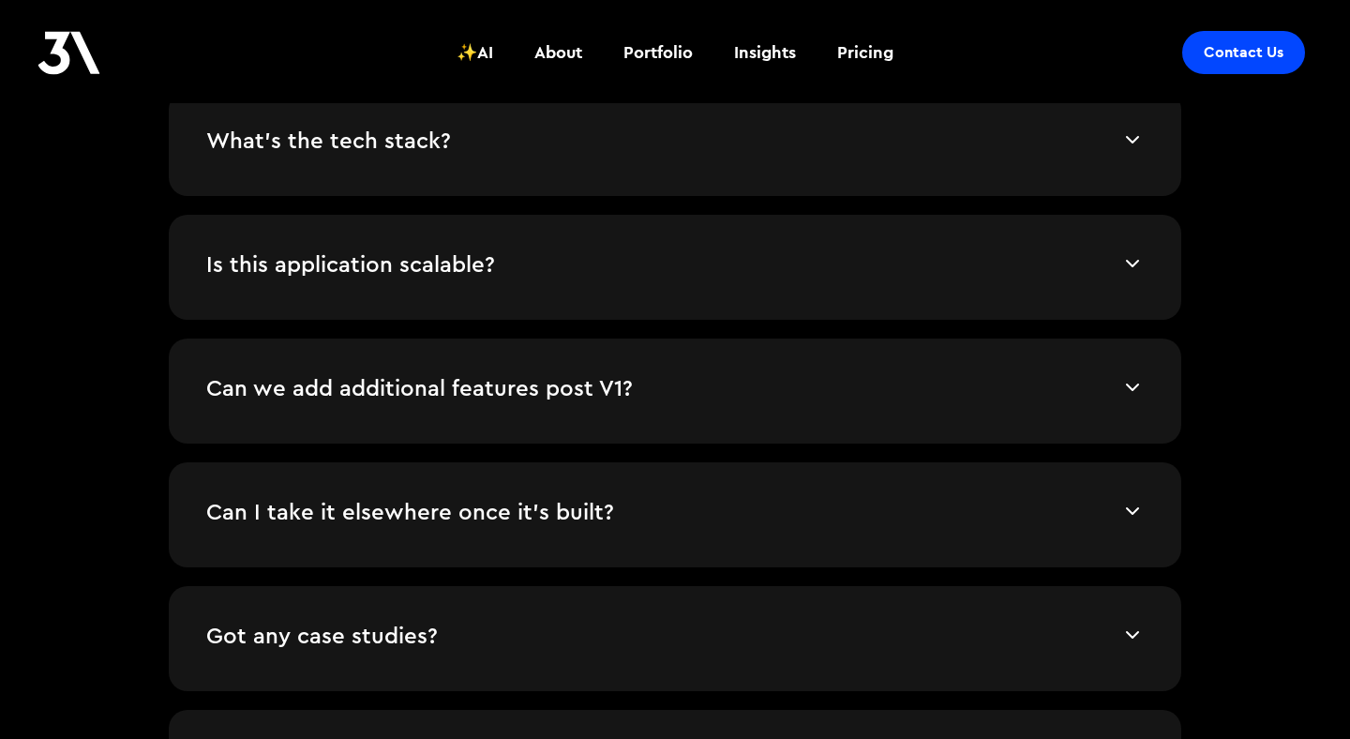
click at [1084, 278] on div "Is this application scalable? Yes. It's cloud-native, and services automaticall…" at bounding box center [675, 267] width 1012 height 105
click at [1099, 269] on h4 "Is this application scalable?" at bounding box center [663, 266] width 915 height 28
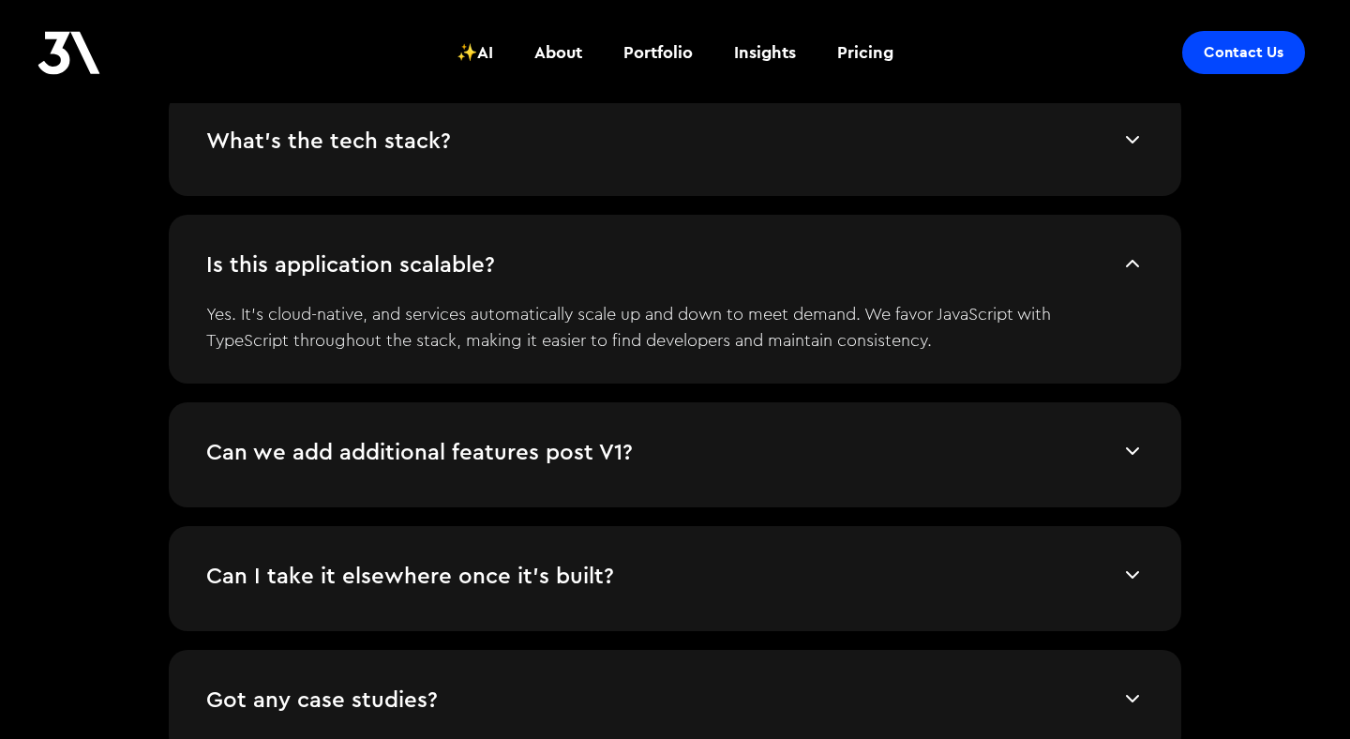
click at [1121, 255] on img at bounding box center [1132, 263] width 22 height 22
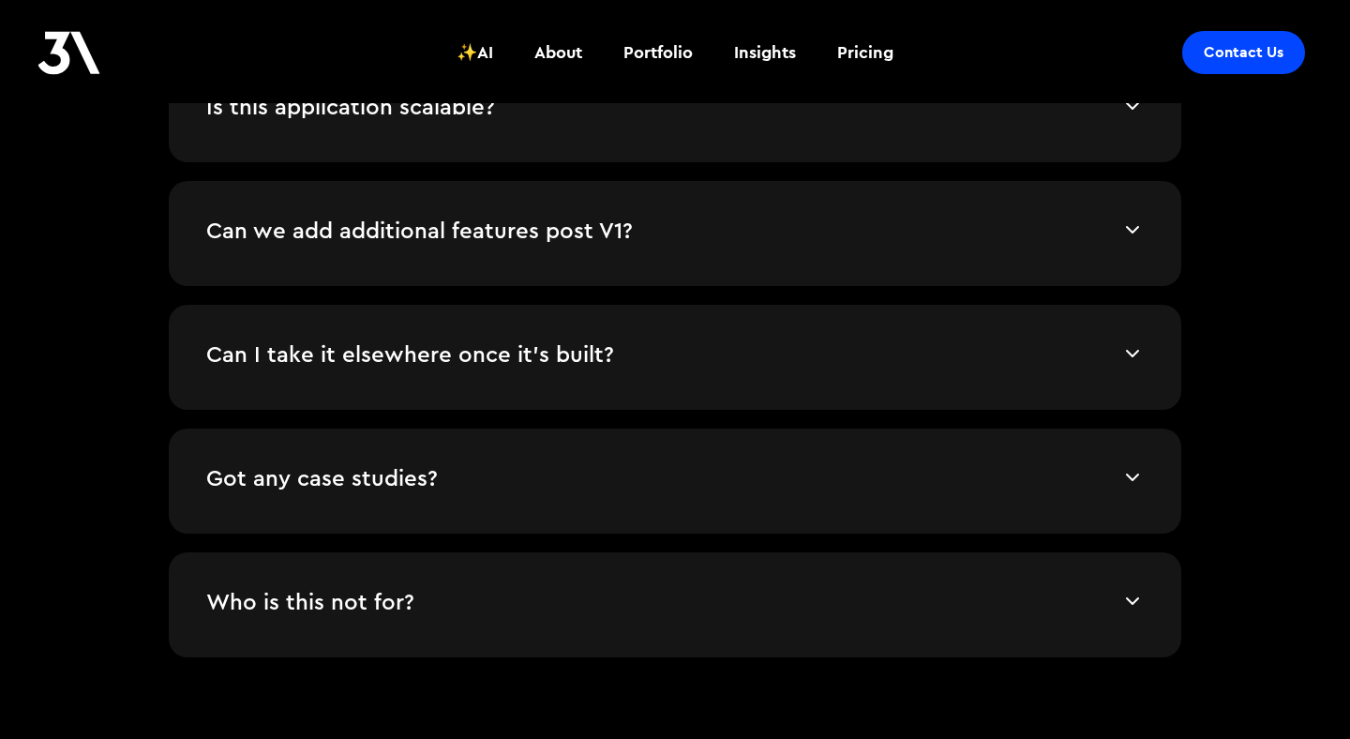
scroll to position [4415, 0]
click at [1121, 232] on img at bounding box center [1132, 228] width 22 height 22
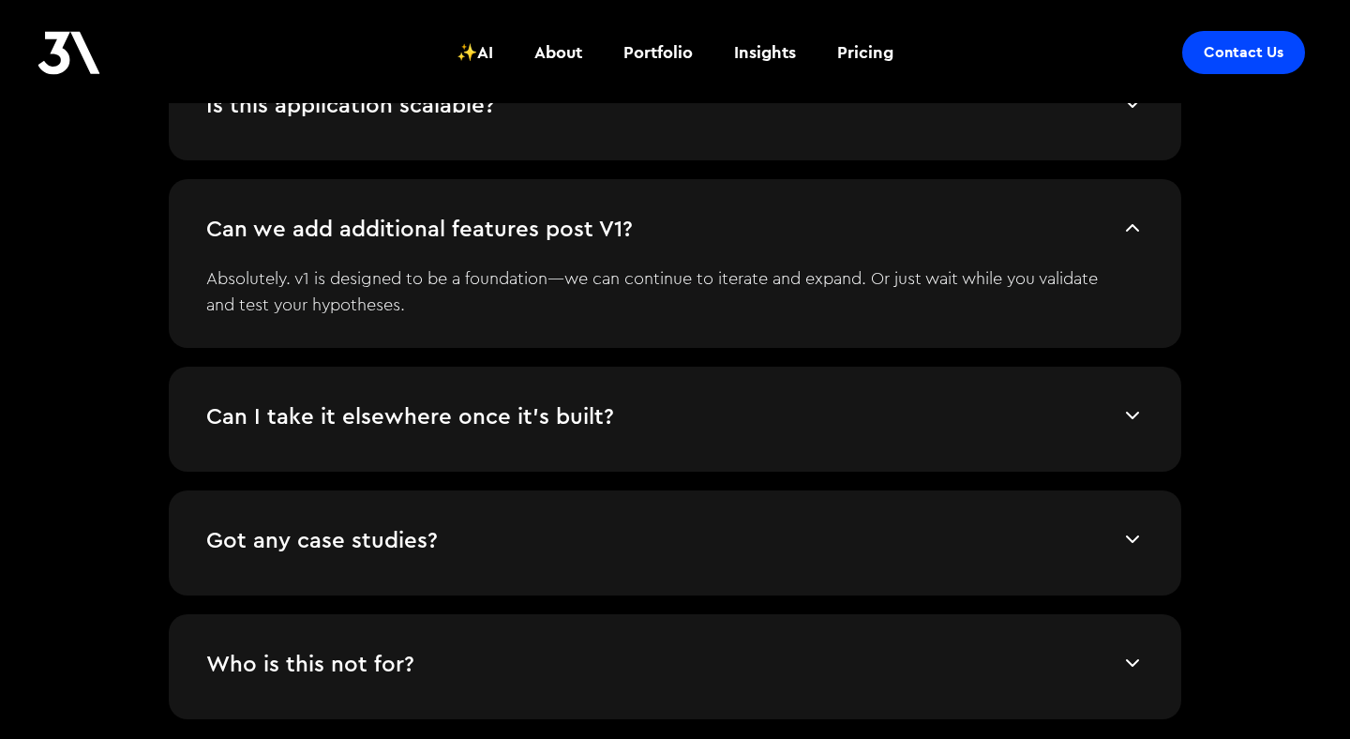
click at [1124, 227] on img at bounding box center [1132, 228] width 22 height 22
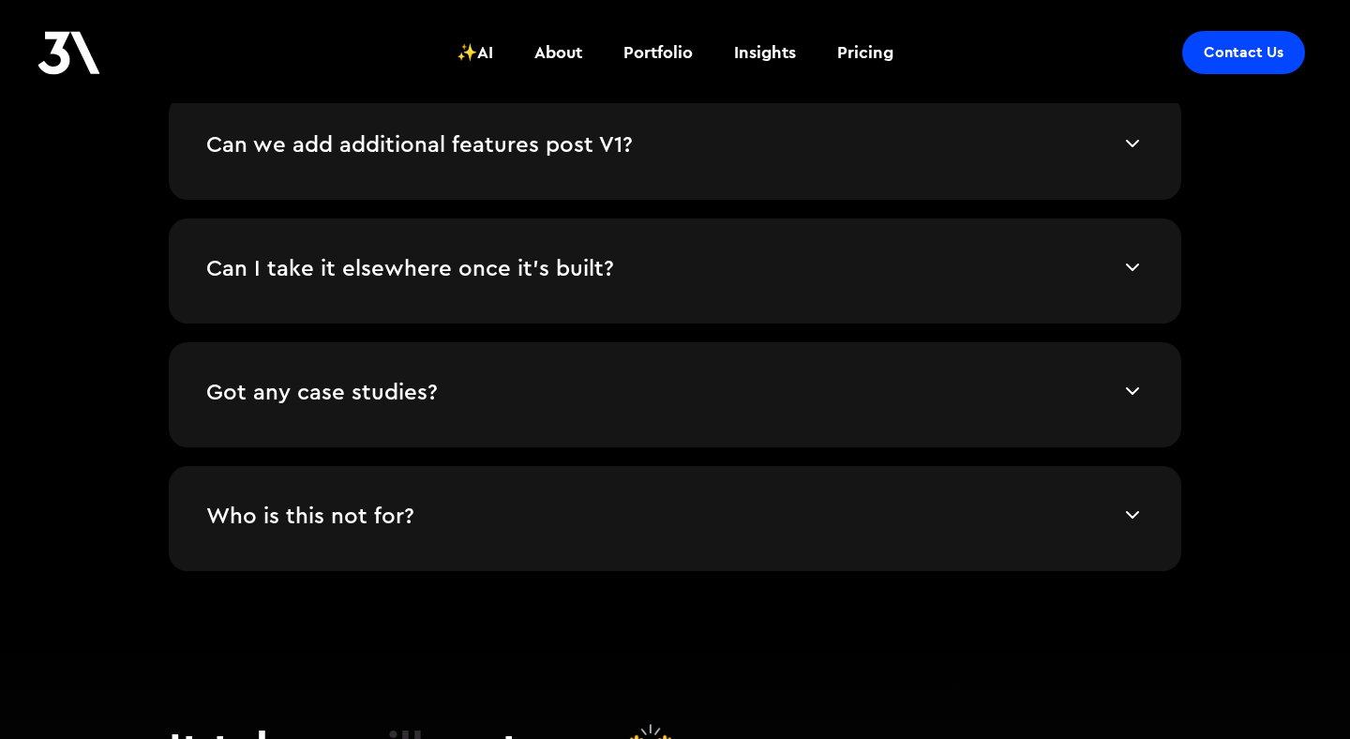
scroll to position [4510, 0]
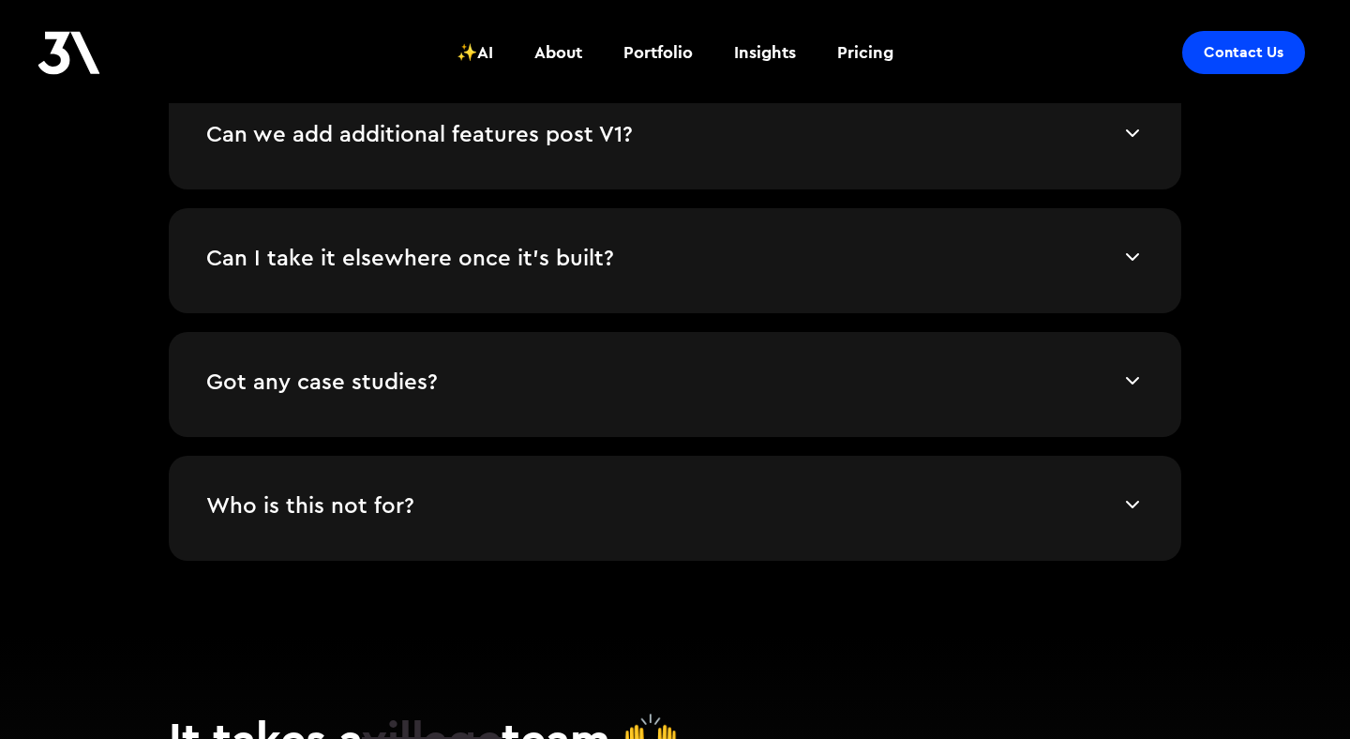
click at [1127, 240] on div "Can I take it elsewhere once it's built? We'd love to keep working with you but…" at bounding box center [675, 260] width 1012 height 105
click at [1130, 247] on img at bounding box center [1132, 257] width 22 height 22
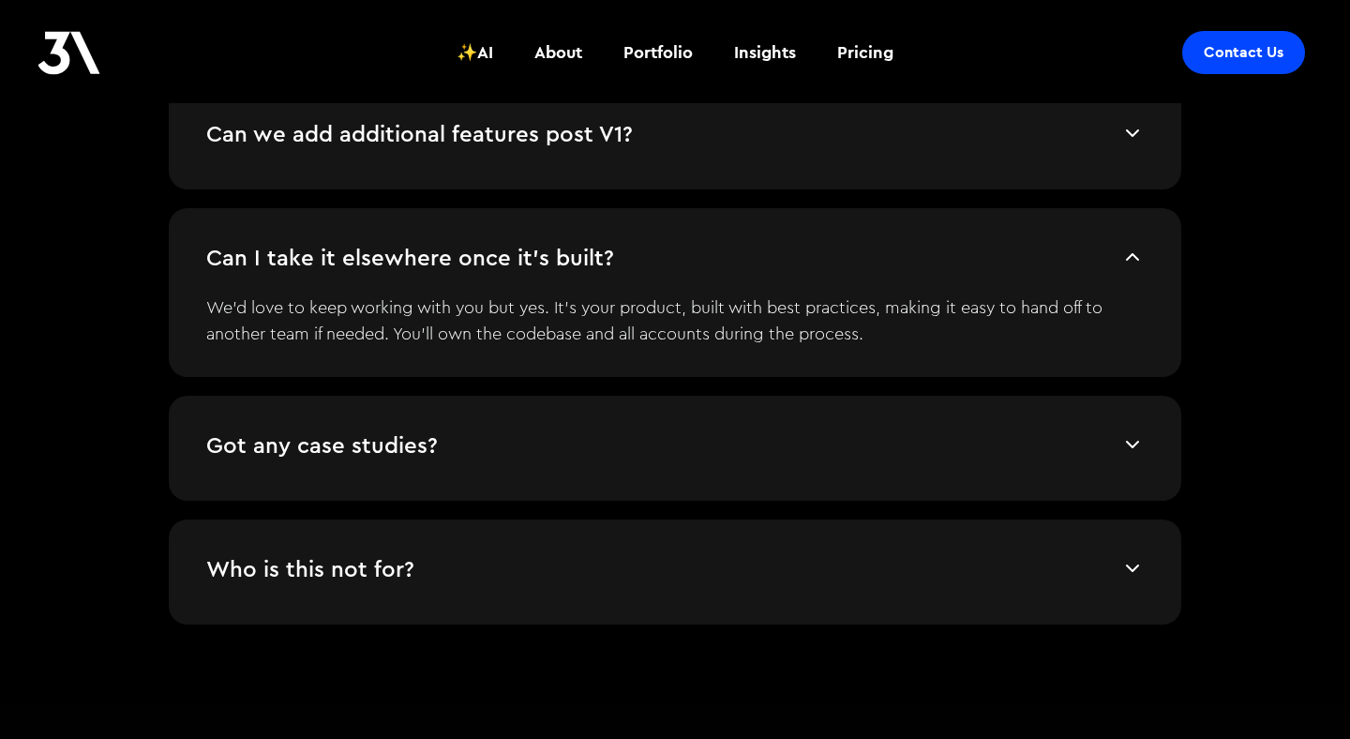
click at [1130, 247] on img at bounding box center [1132, 257] width 22 height 22
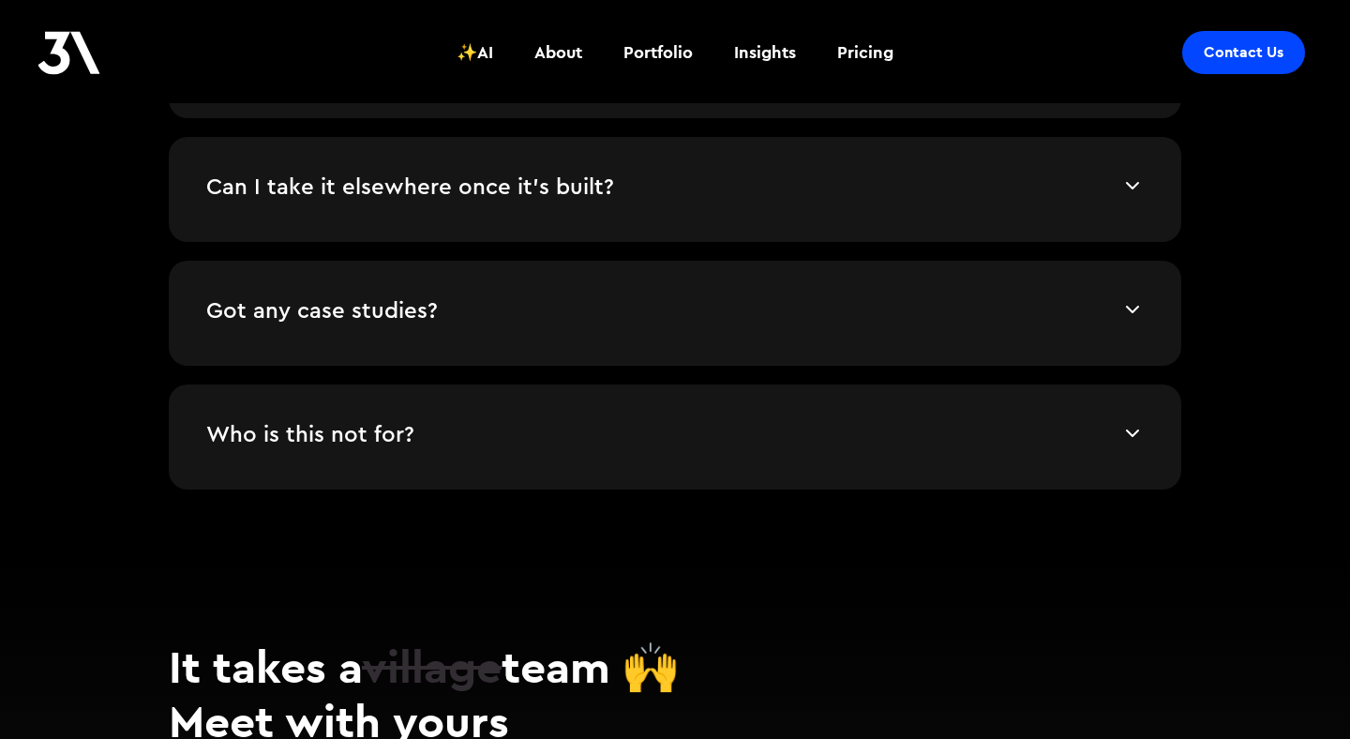
scroll to position [4595, 0]
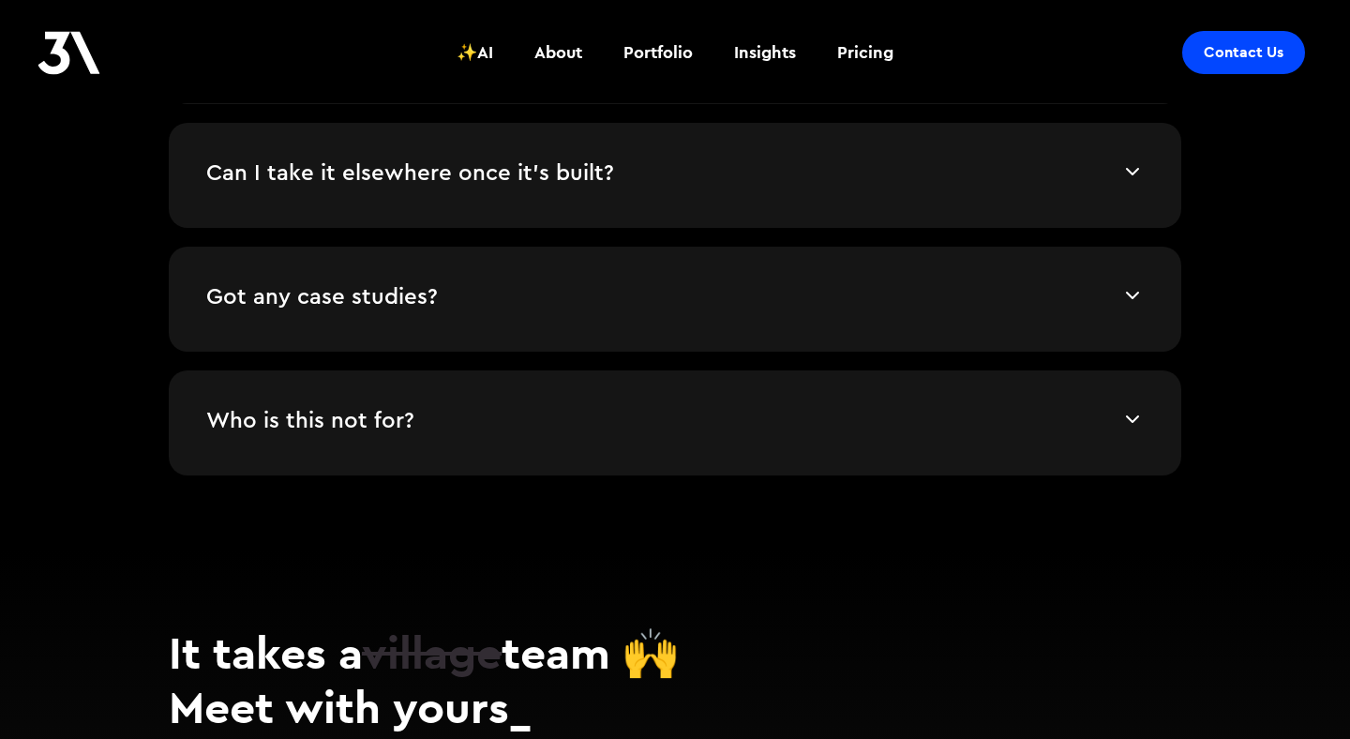
click at [1140, 284] on img at bounding box center [1132, 295] width 22 height 22
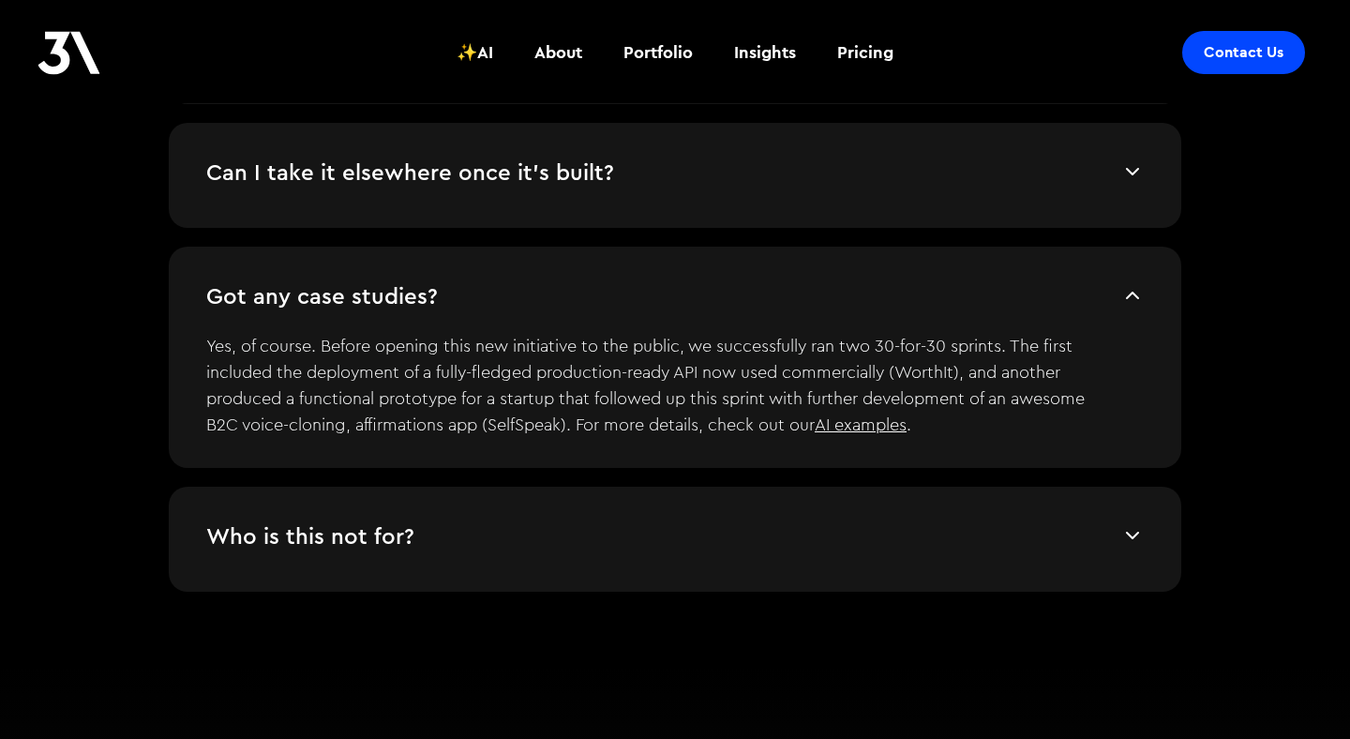
click at [1139, 288] on img at bounding box center [1132, 295] width 22 height 22
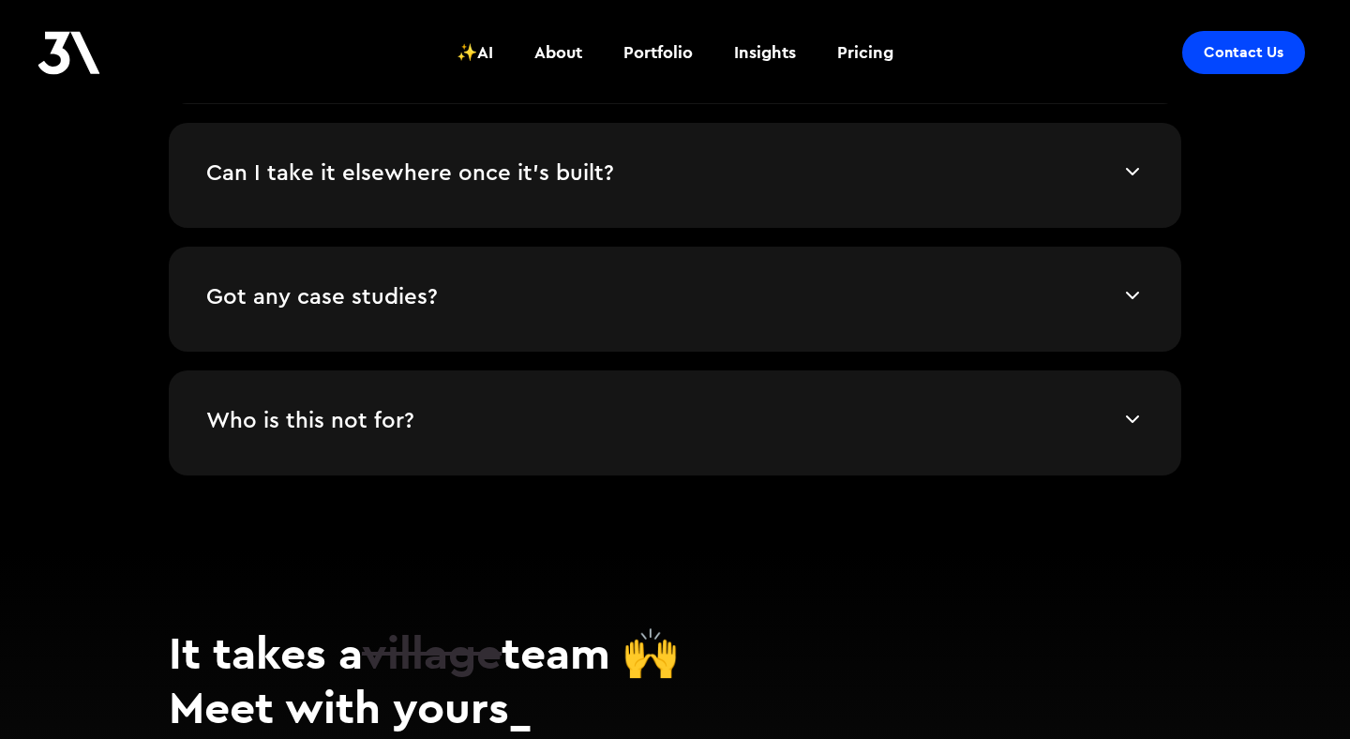
click at [1121, 421] on img at bounding box center [1132, 419] width 22 height 22
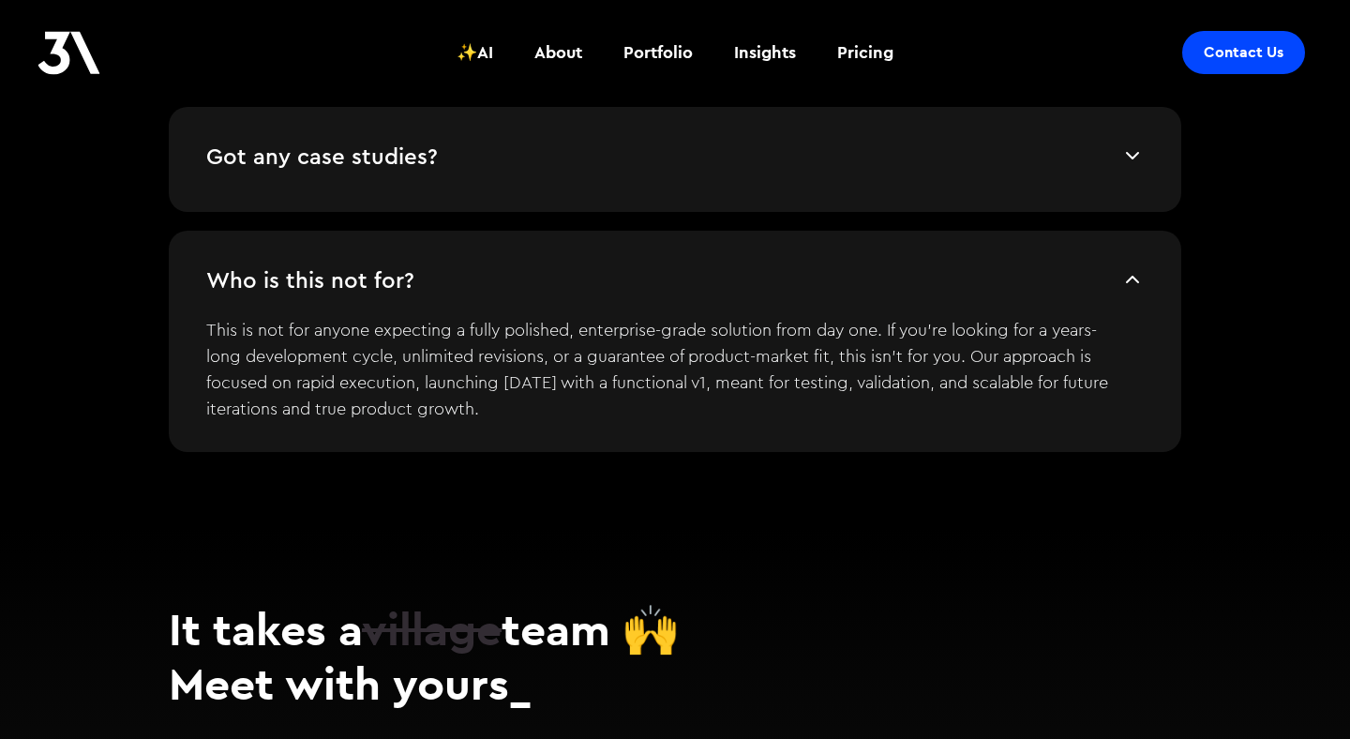
scroll to position [4767, 0]
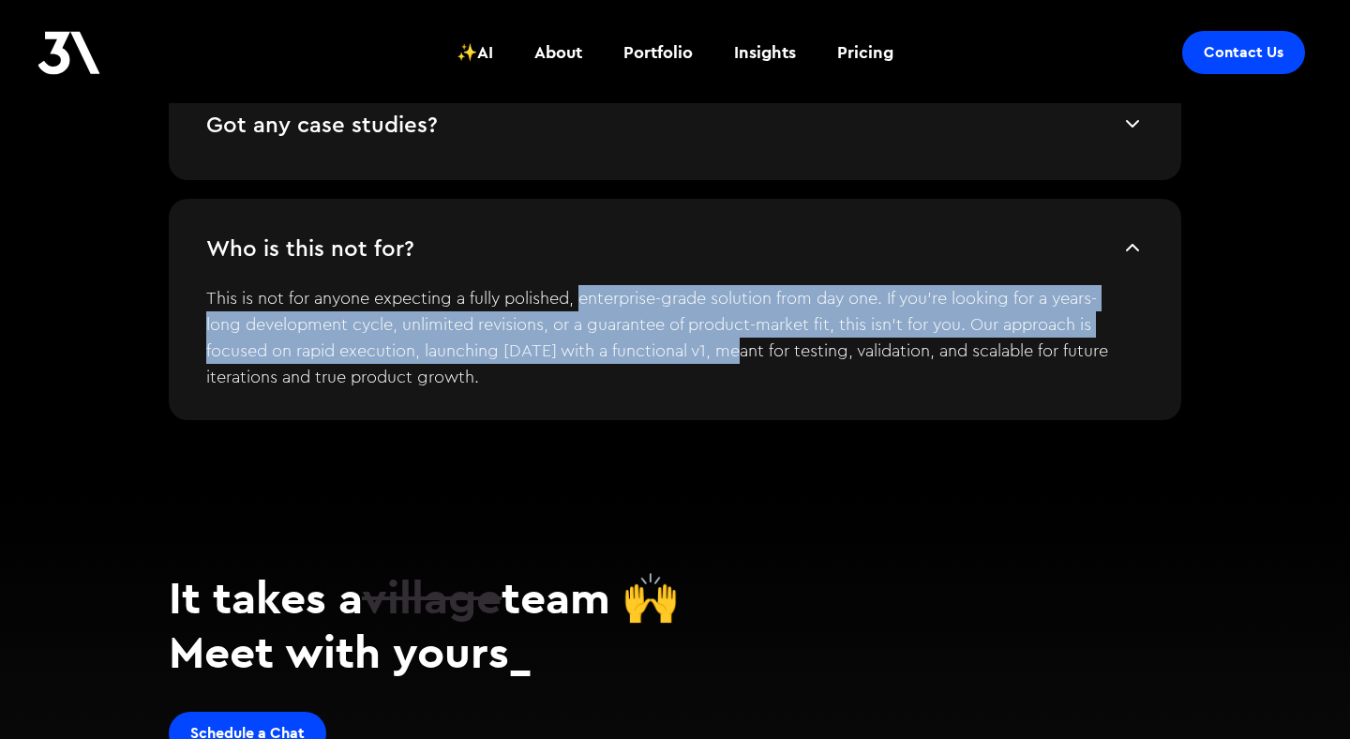
drag, startPoint x: 582, startPoint y: 299, endPoint x: 734, endPoint y: 348, distance: 159.5
click at [734, 348] on p "This is not for anyone expecting a fully polished, enterprise-grade solution fr…" at bounding box center [660, 332] width 909 height 116
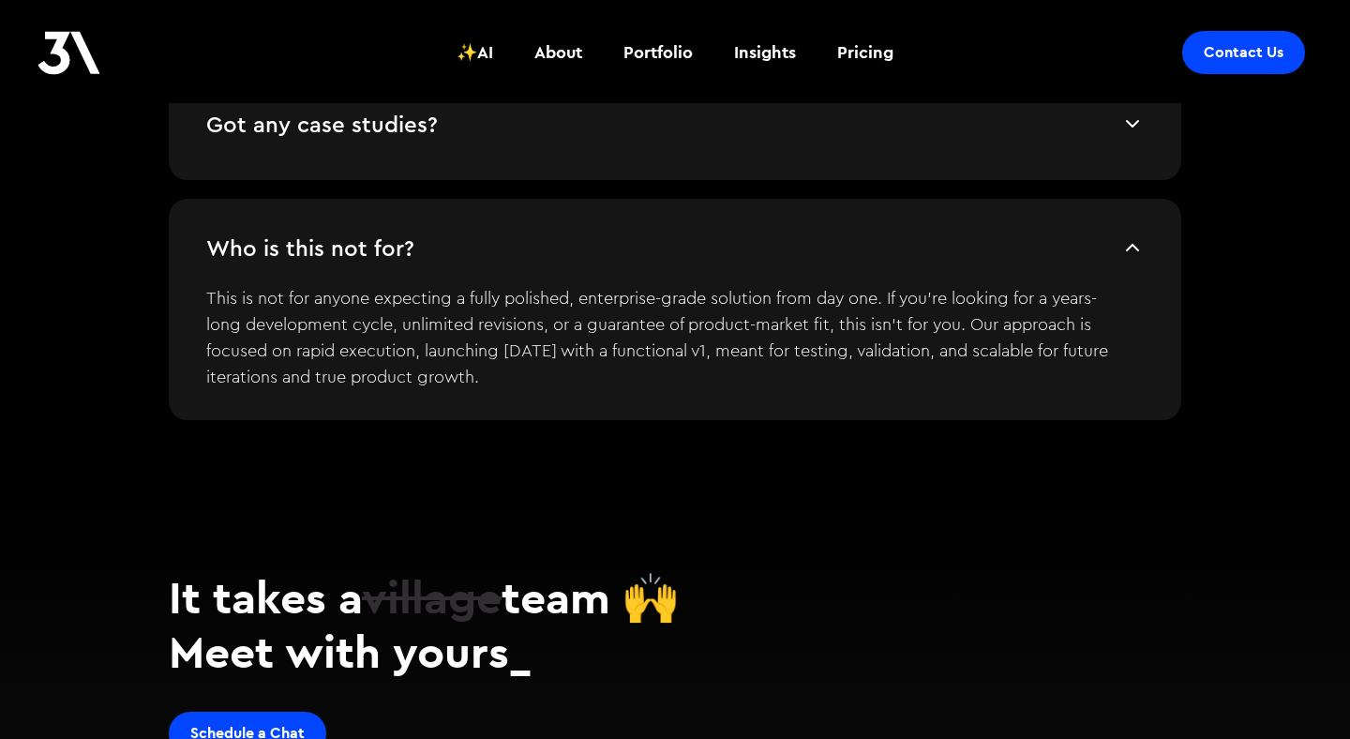
click at [773, 354] on p "This is not for anyone expecting a fully polished, enterprise-grade solution fr…" at bounding box center [660, 332] width 909 height 116
click at [1130, 251] on img at bounding box center [1132, 247] width 22 height 22
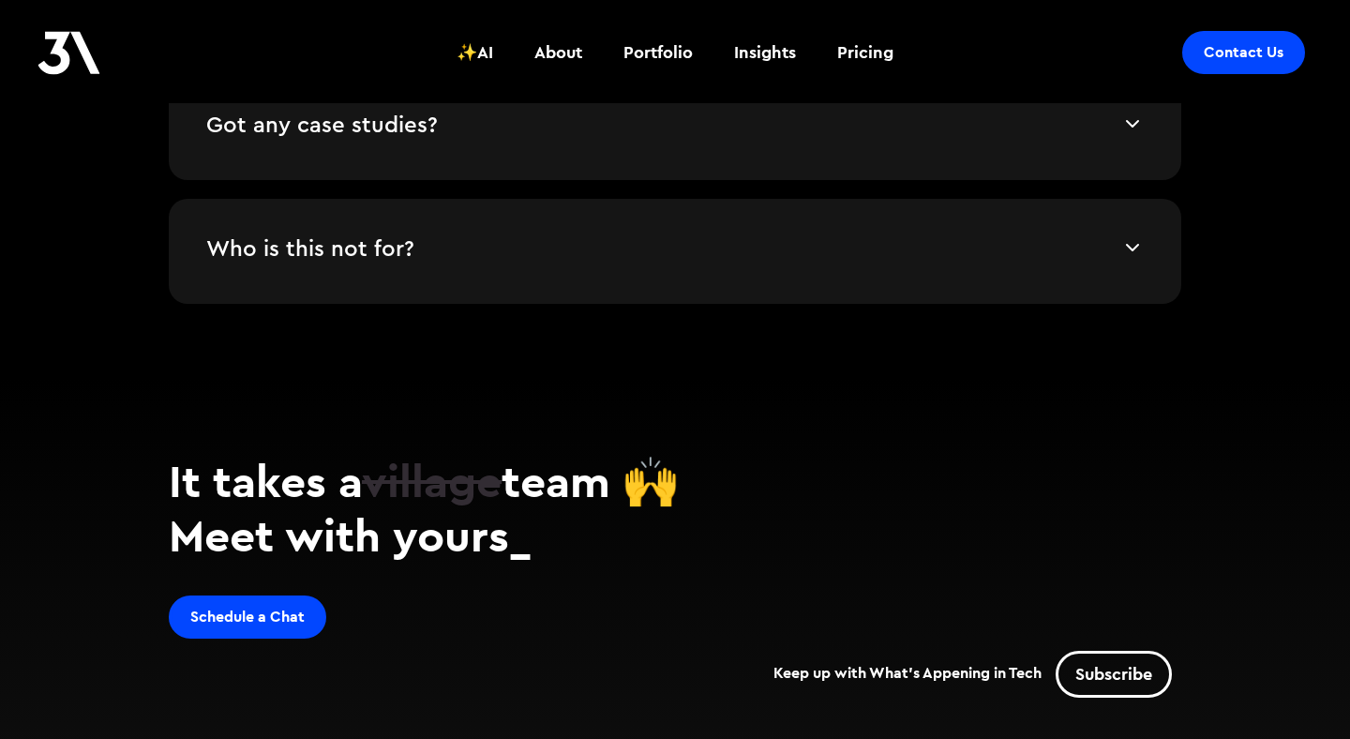
scroll to position [4933, 0]
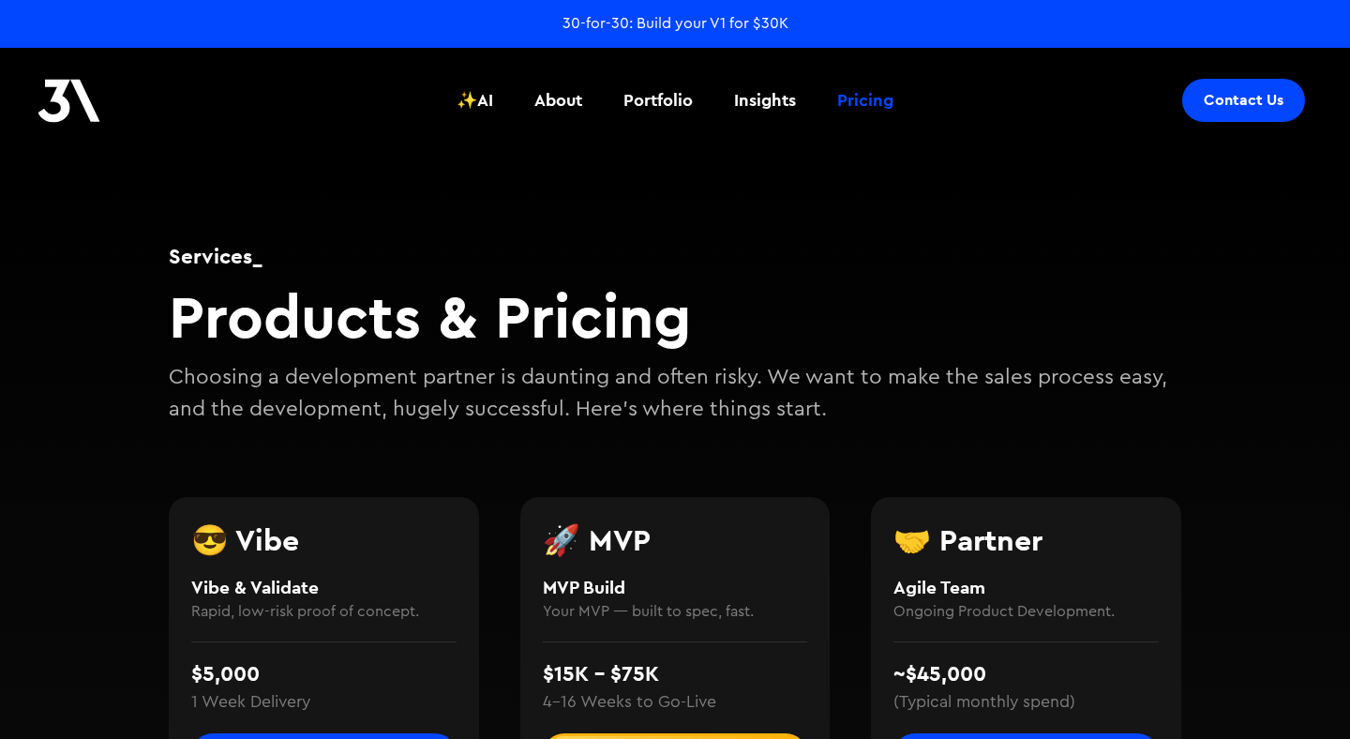
scroll to position [376, 0]
